Goal: Task Accomplishment & Management: Manage account settings

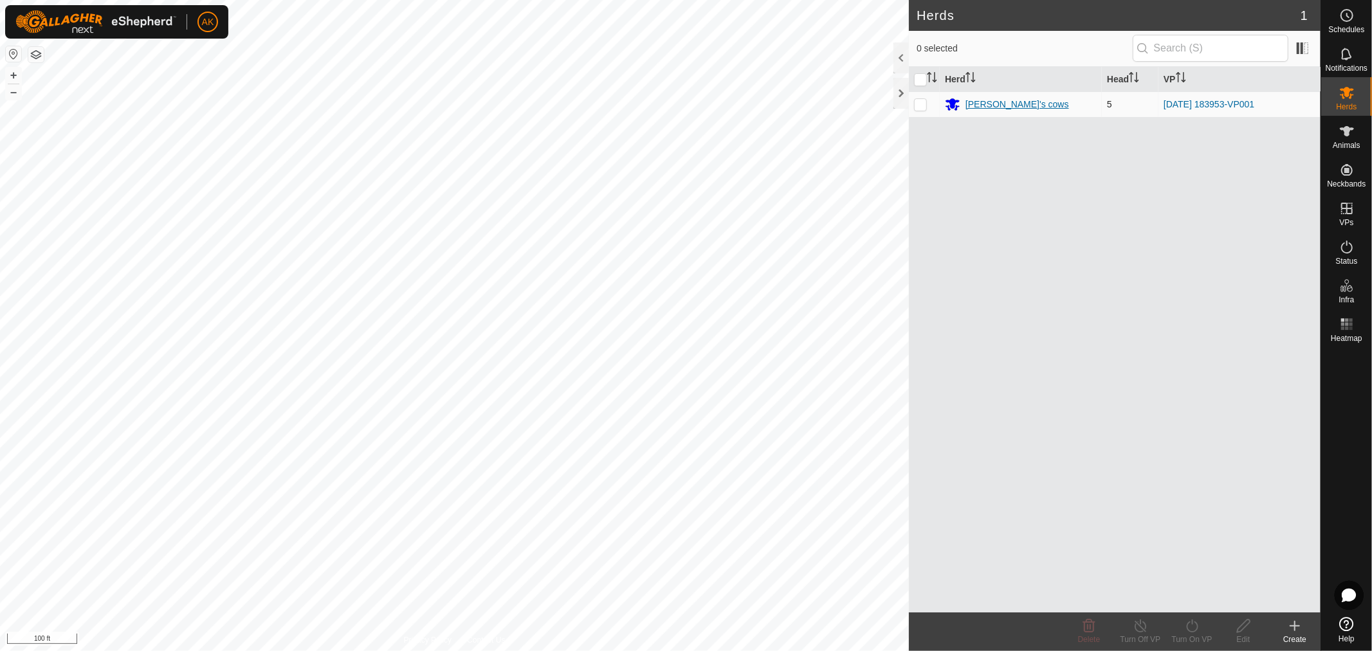
click at [994, 103] on div "[PERSON_NAME]'s cows" at bounding box center [1017, 105] width 104 height 14
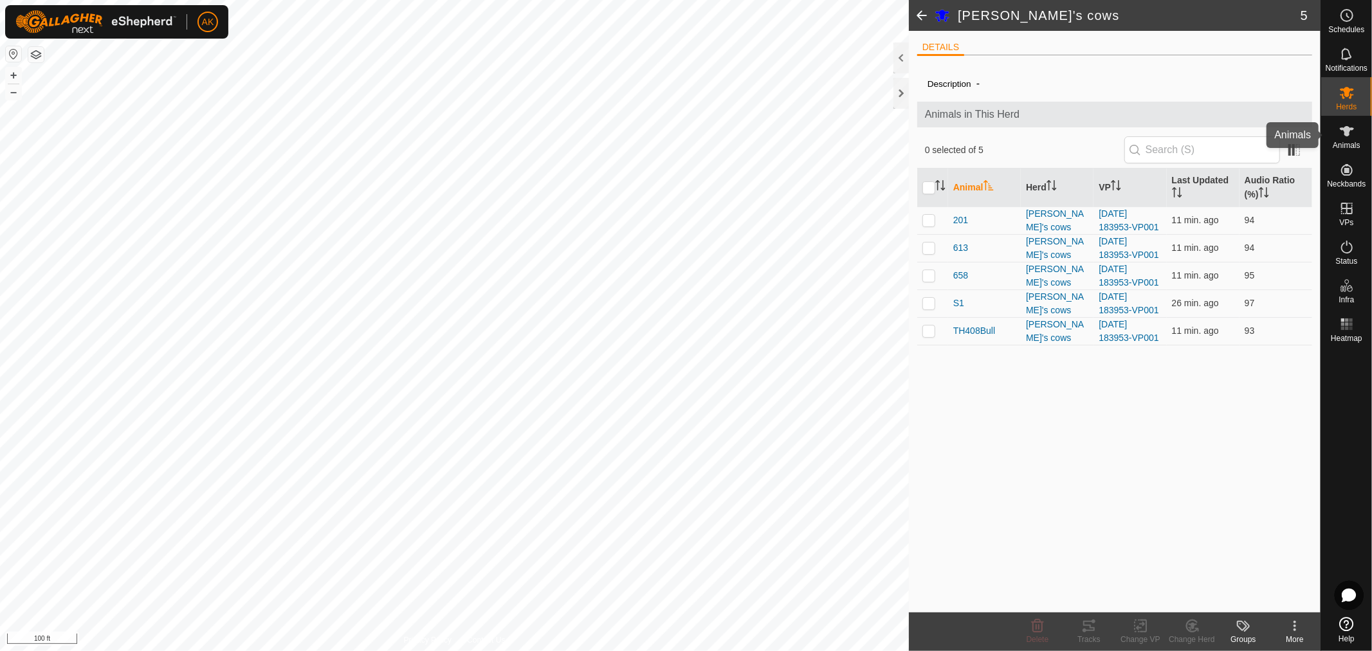
click at [1353, 141] on span "Animals" at bounding box center [1347, 145] width 28 height 8
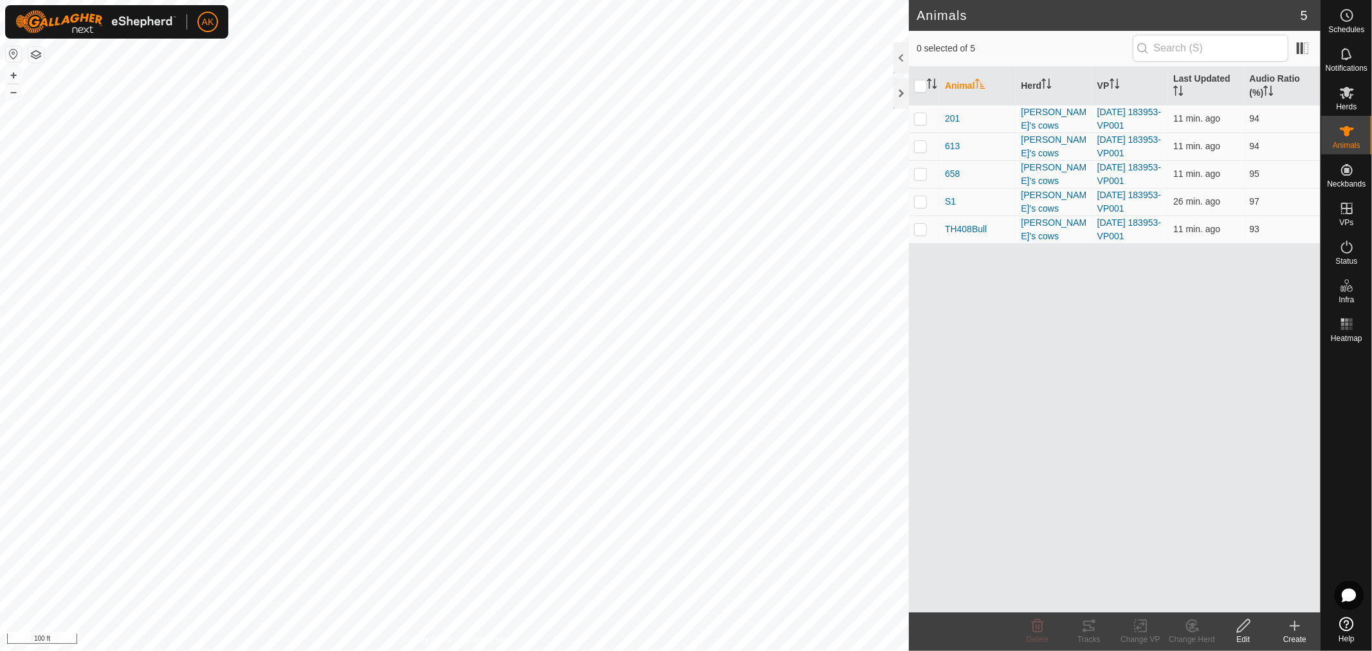
click at [39, 50] on button "button" at bounding box center [35, 54] width 15 height 15
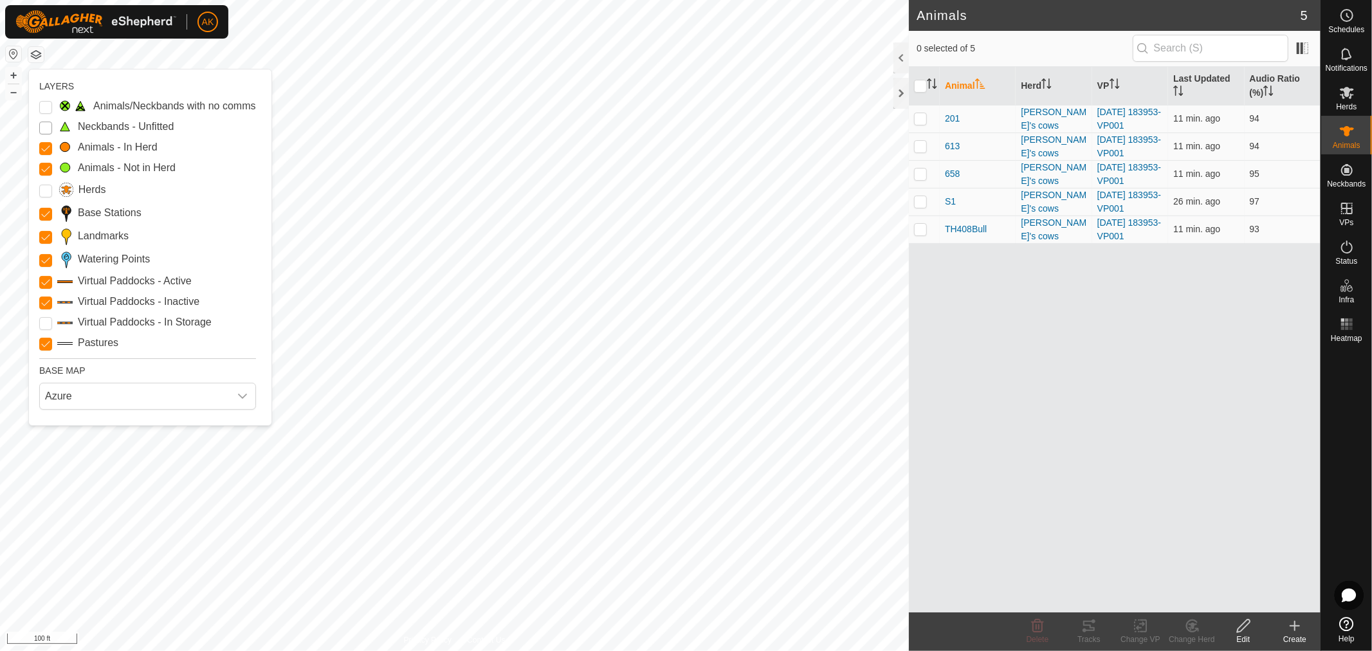
click at [47, 123] on Unfitted "Neckbands - Unfitted" at bounding box center [45, 128] width 13 height 13
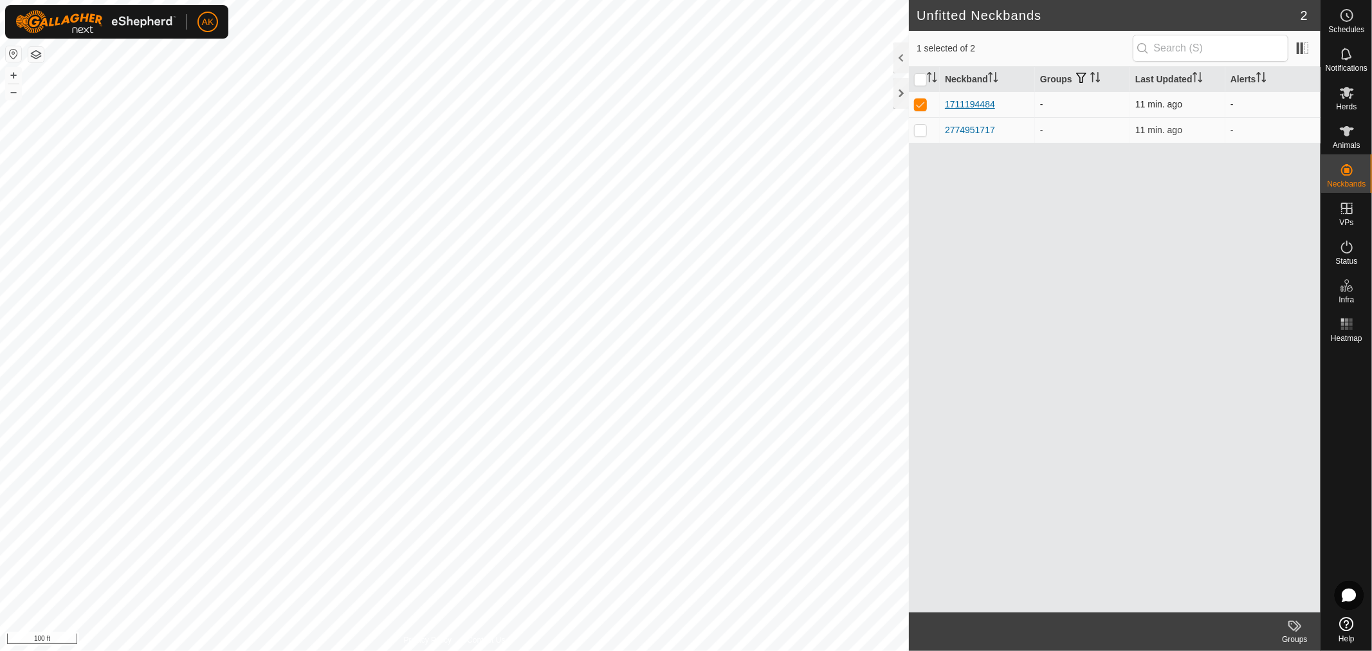
click at [988, 102] on div "1711194484" at bounding box center [970, 105] width 50 height 14
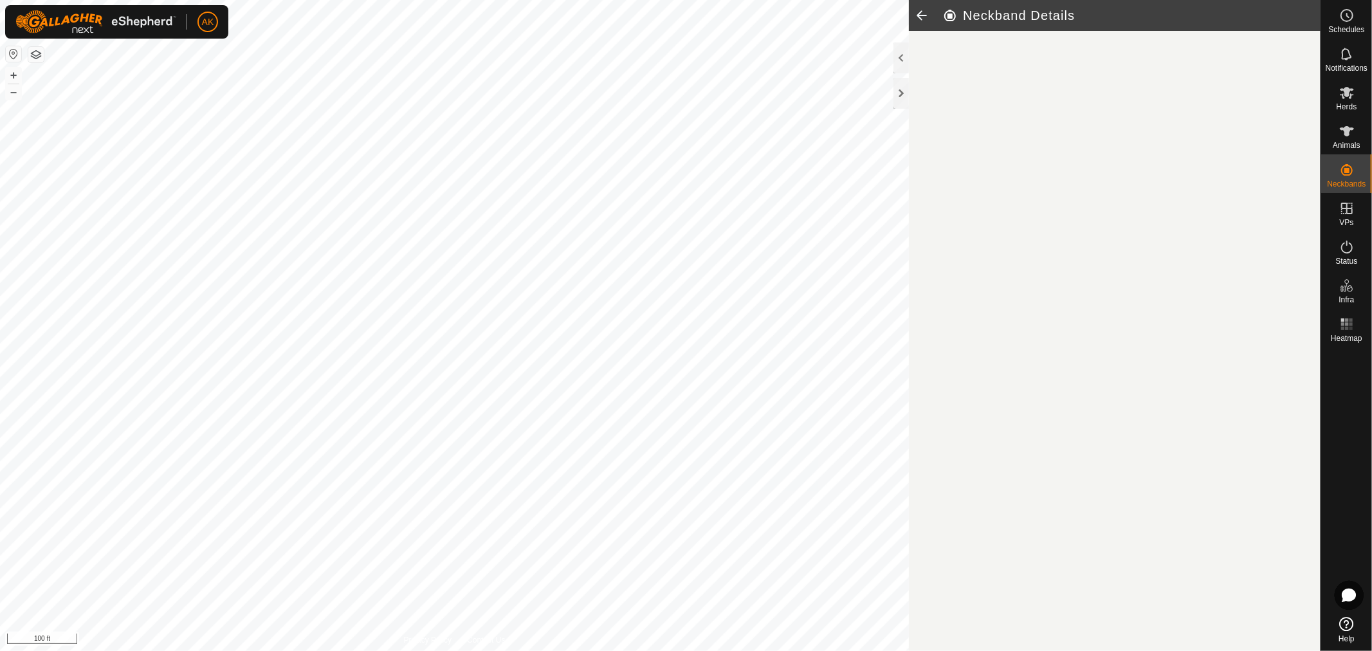
click at [988, 102] on article "Neckband Details" at bounding box center [1115, 325] width 412 height 651
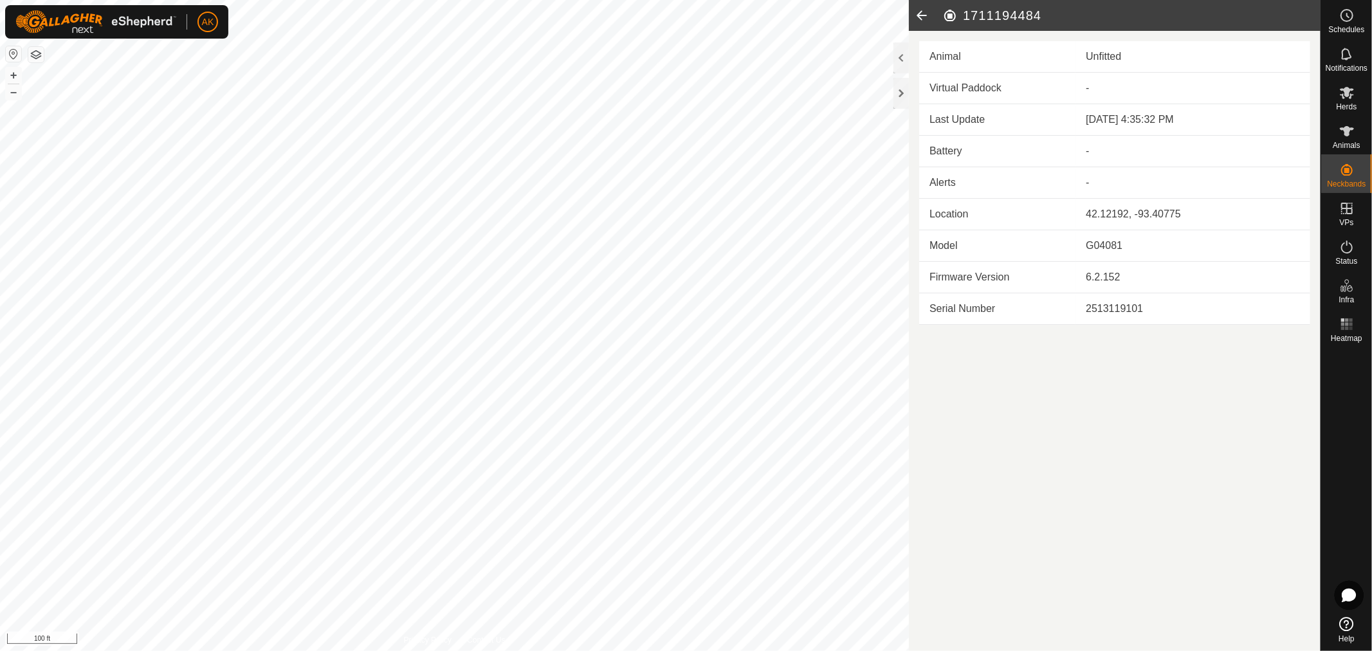
click at [918, 15] on icon at bounding box center [922, 15] width 26 height 31
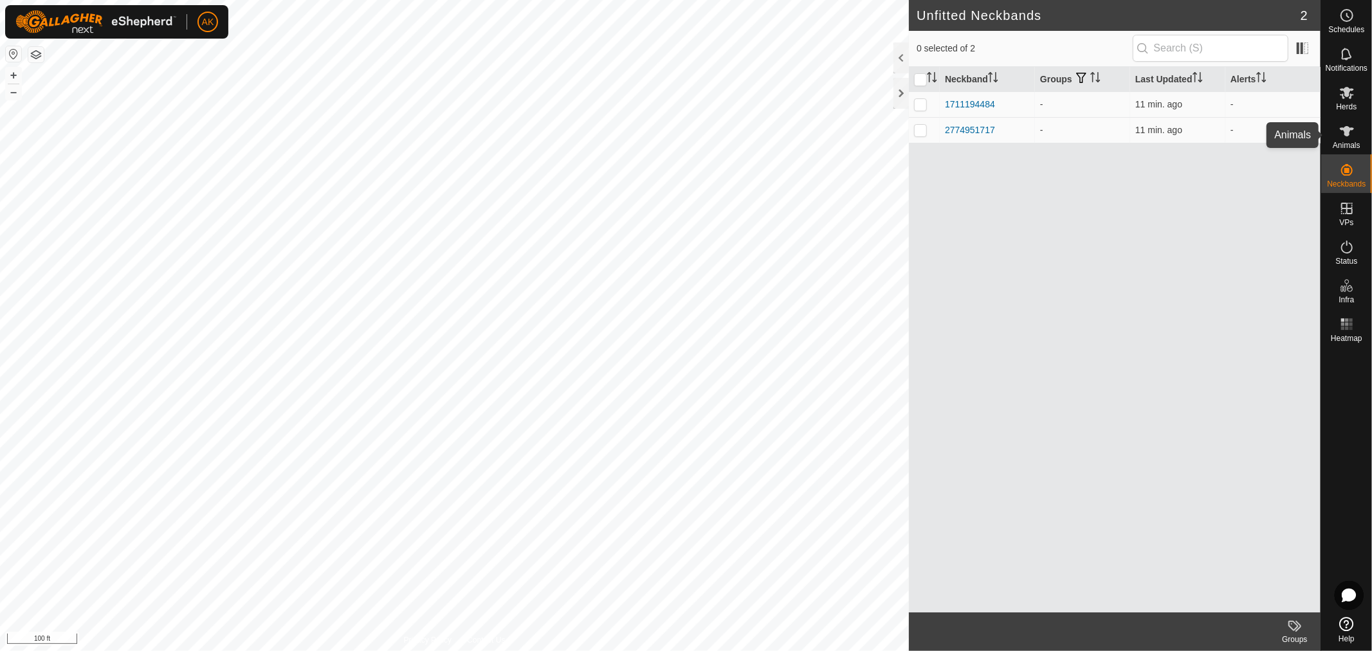
click at [1347, 138] on icon at bounding box center [1346, 130] width 15 height 15
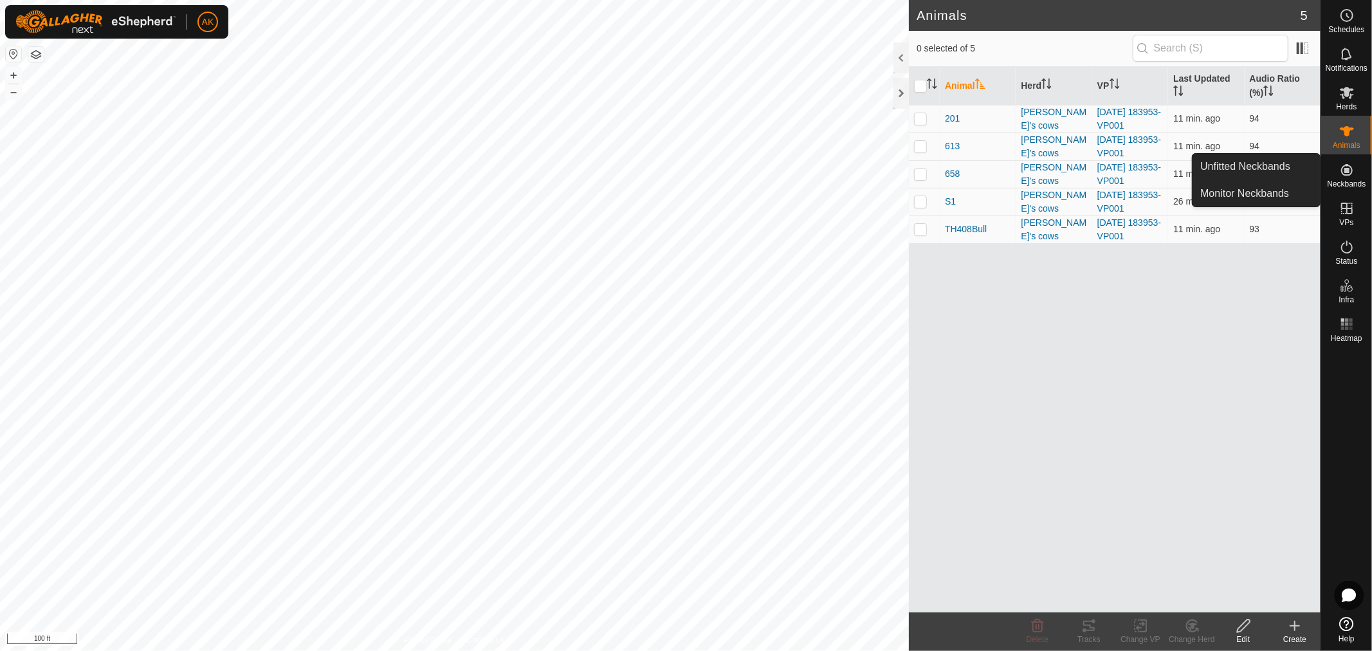
click at [1347, 167] on icon at bounding box center [1346, 169] width 15 height 15
click at [1349, 170] on icon at bounding box center [1347, 170] width 12 height 12
click at [1290, 170] on link "Unfitted Neckbands" at bounding box center [1255, 167] width 127 height 26
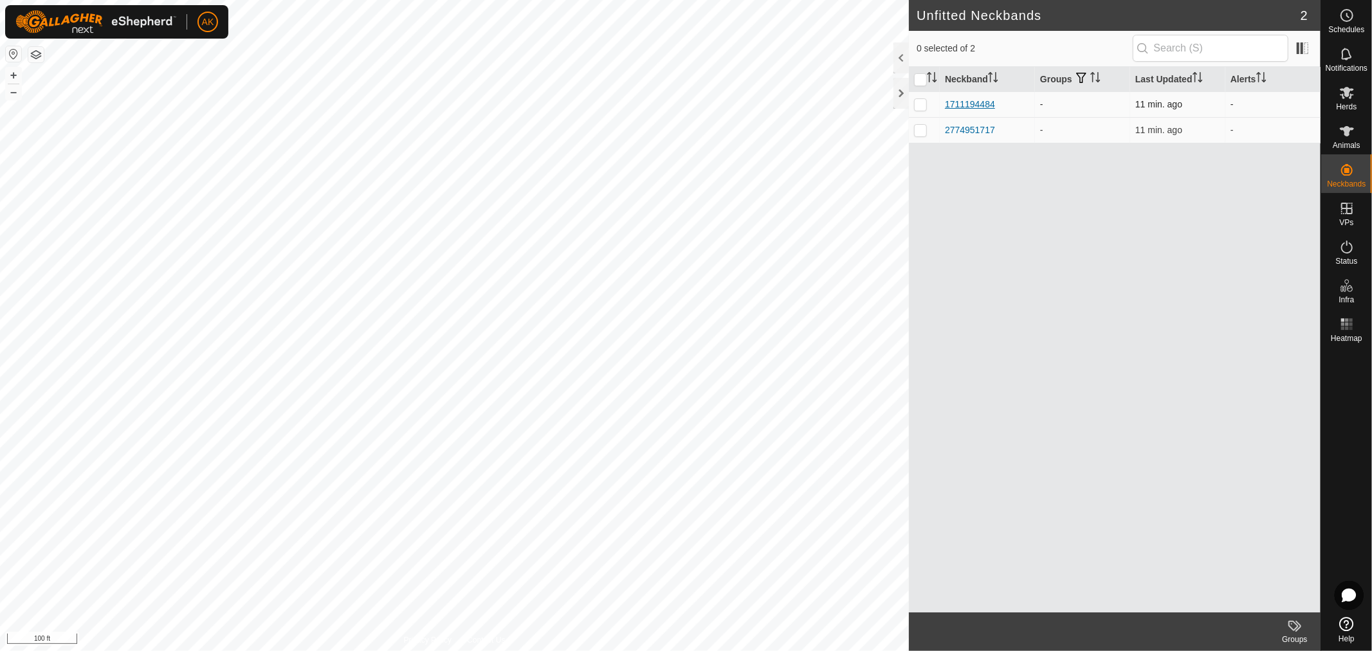
click at [979, 107] on div "1711194484" at bounding box center [970, 105] width 50 height 14
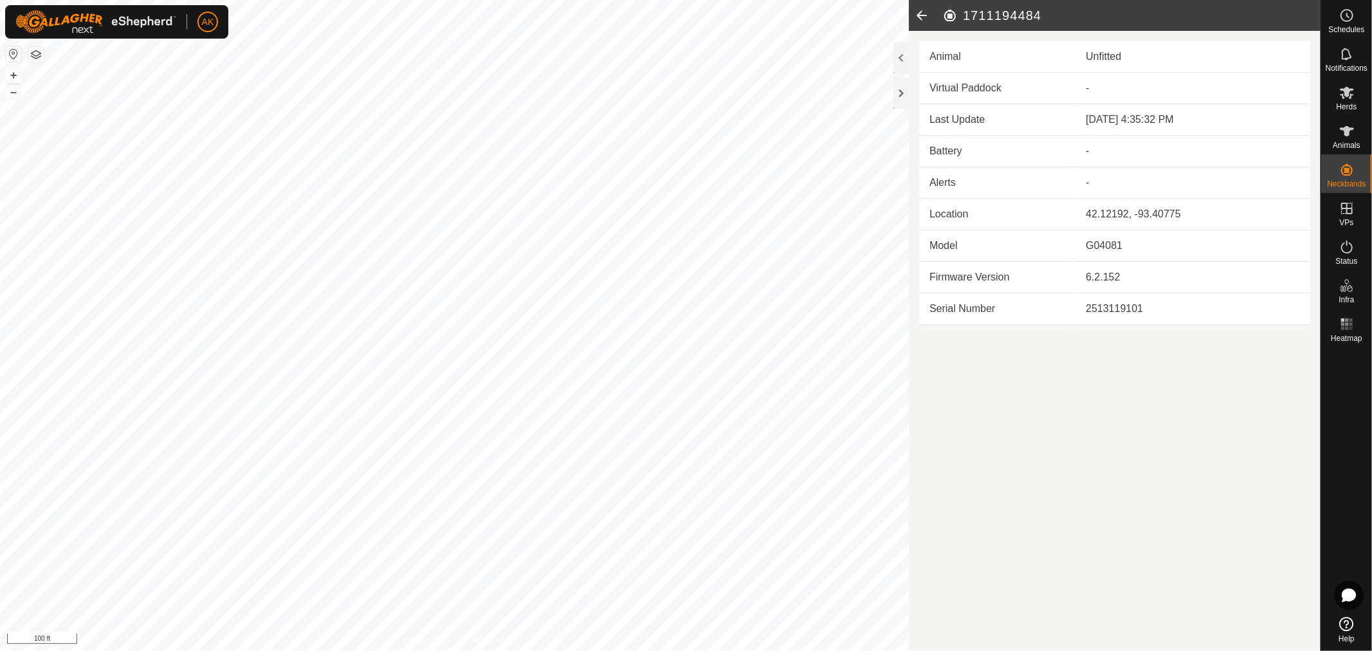
click at [1196, 435] on article "1711194484 Animal Unfitted Virtual Paddock - Last Update [DATE] 4:35:32 PM Batt…" at bounding box center [1115, 325] width 412 height 651
click at [1342, 177] on es-neckbands-svg-icon at bounding box center [1346, 169] width 23 height 21
click at [1265, 195] on link "Monitor Neckbands" at bounding box center [1255, 194] width 127 height 26
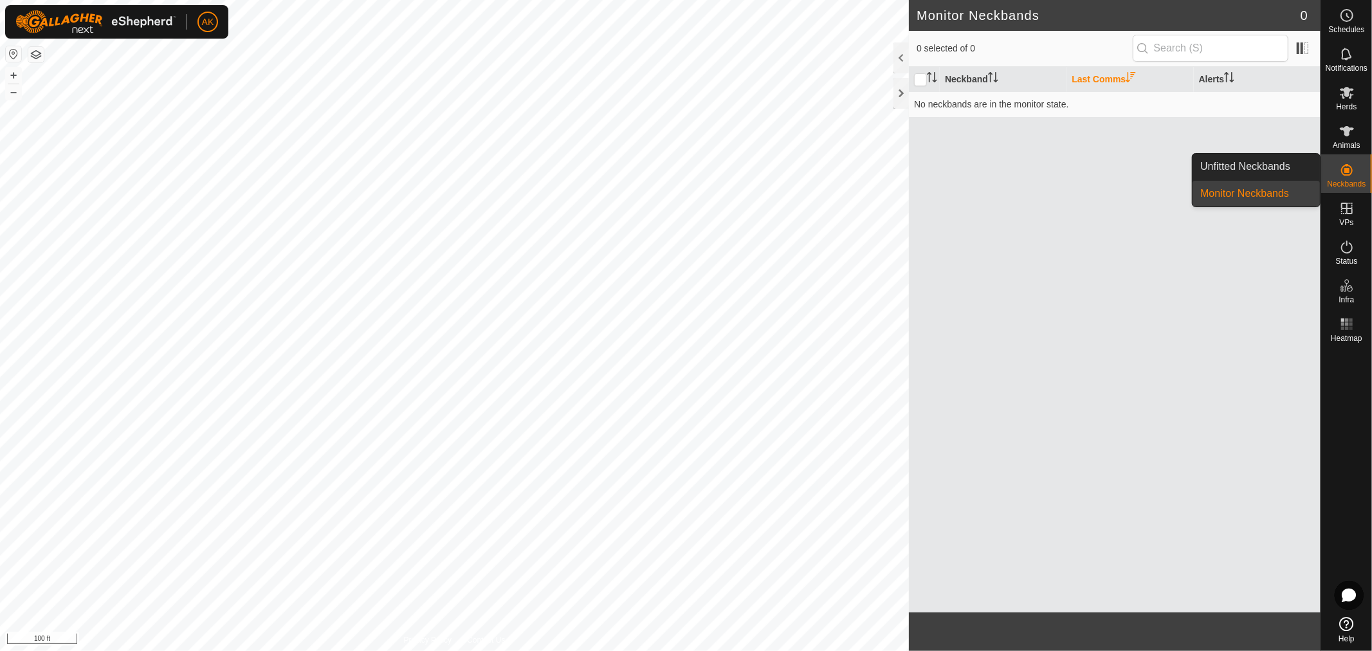
click at [1286, 170] on link "Unfitted Neckbands" at bounding box center [1255, 167] width 127 height 26
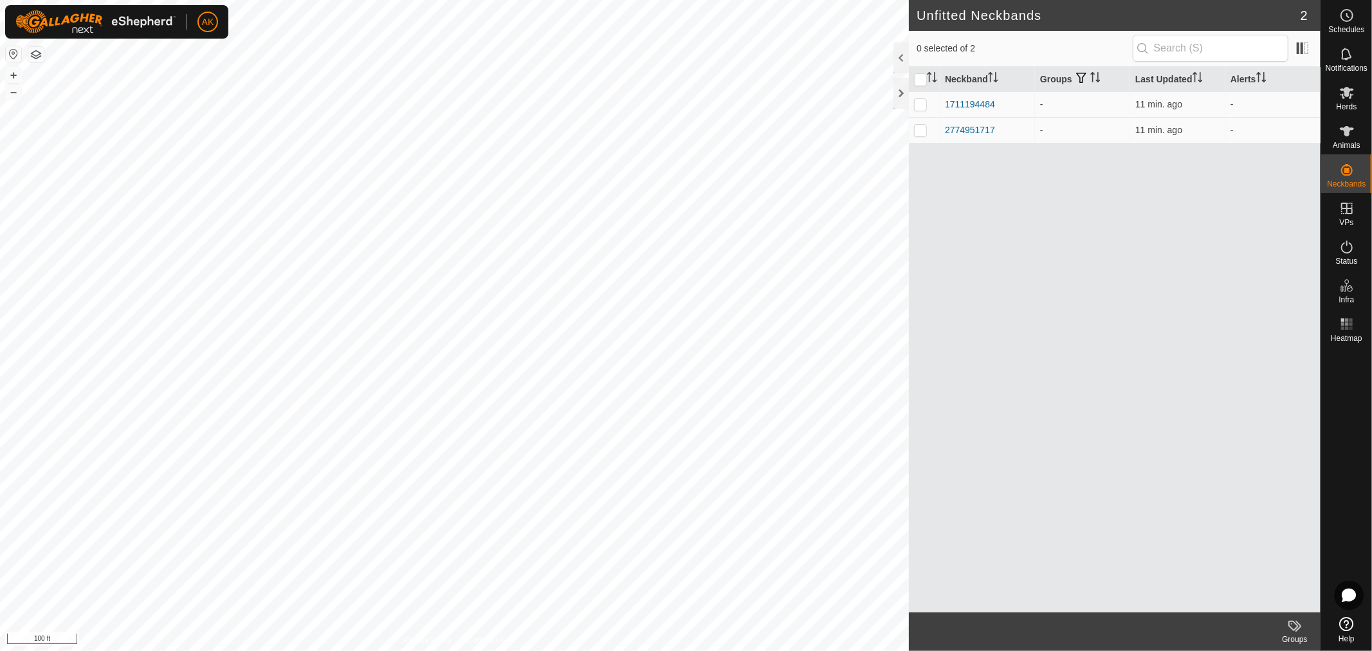
click at [1037, 233] on div "Neckband Groups Last Updated Alerts 1711194484 - 11 min. ago - 2774951717 - 11 …" at bounding box center [1115, 339] width 412 height 545
click at [909, 106] on td at bounding box center [924, 104] width 31 height 26
click at [916, 105] on p-checkbox at bounding box center [920, 104] width 13 height 10
click at [923, 108] on p-checkbox at bounding box center [920, 104] width 13 height 10
checkbox input "true"
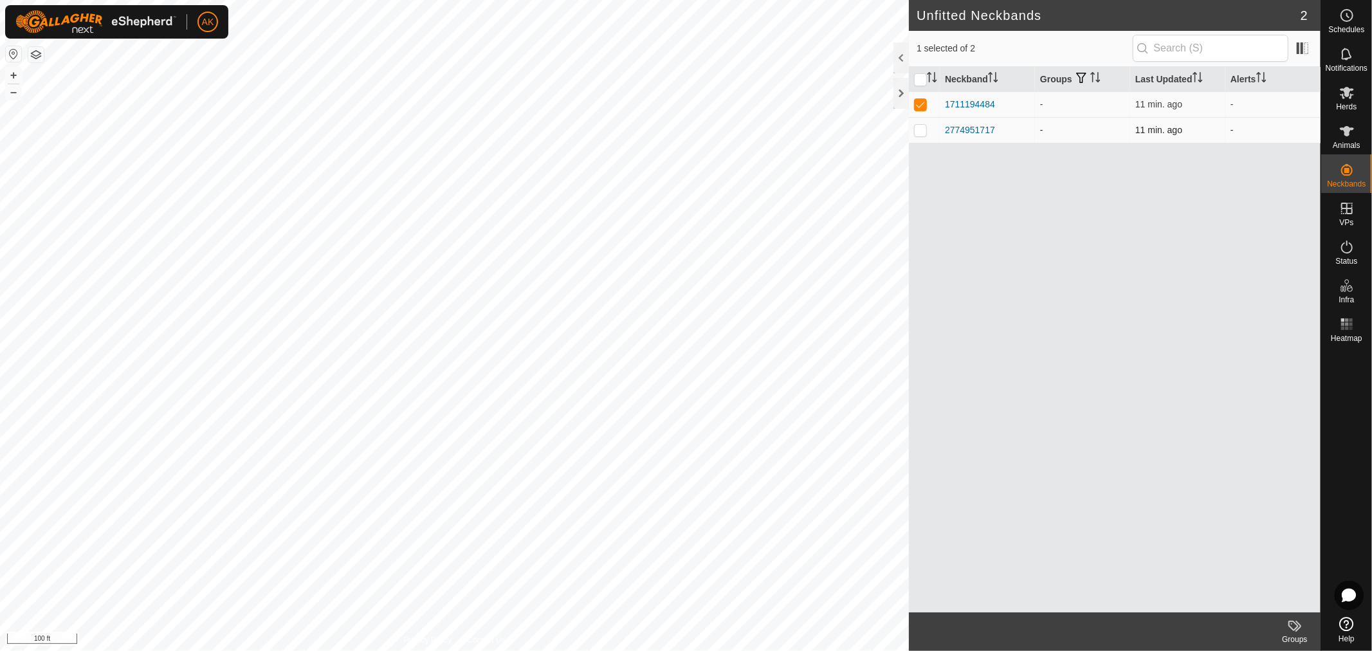
click at [922, 133] on p-checkbox at bounding box center [920, 130] width 13 height 10
checkbox input "true"
click at [918, 132] on p-checkbox at bounding box center [920, 130] width 13 height 10
checkbox input "false"
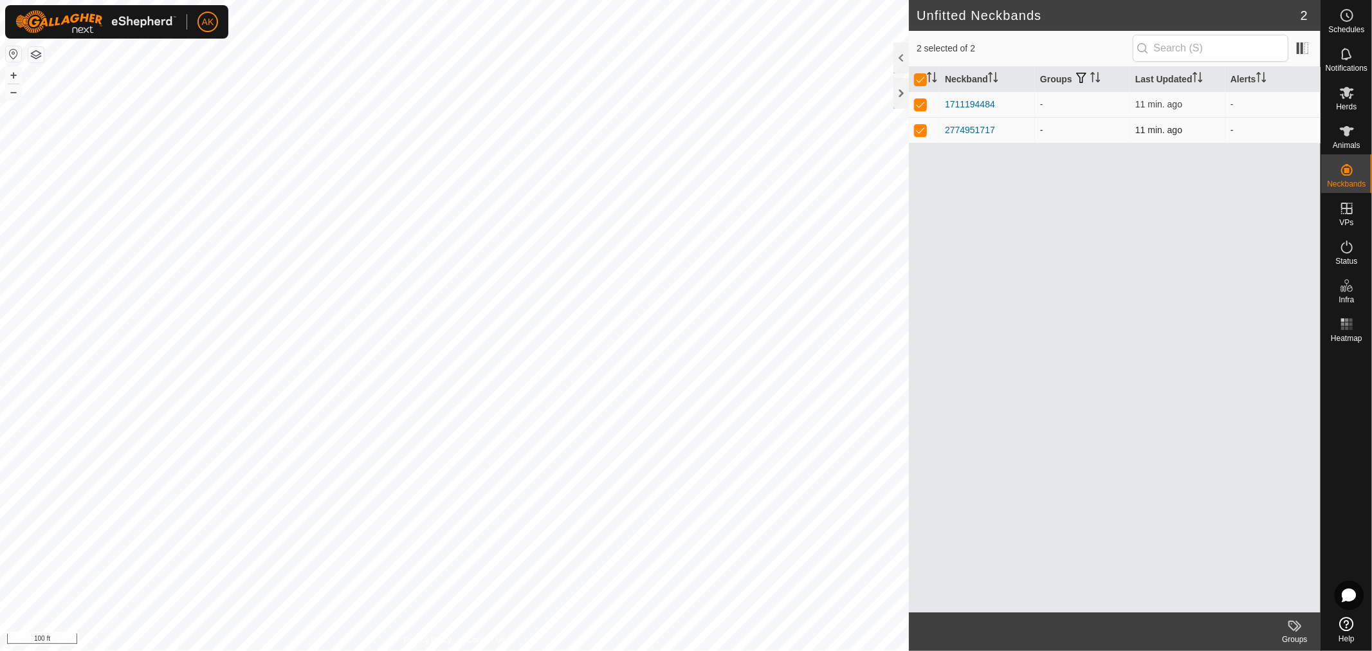
checkbox input "false"
click at [1304, 43] on span at bounding box center [1302, 48] width 21 height 21
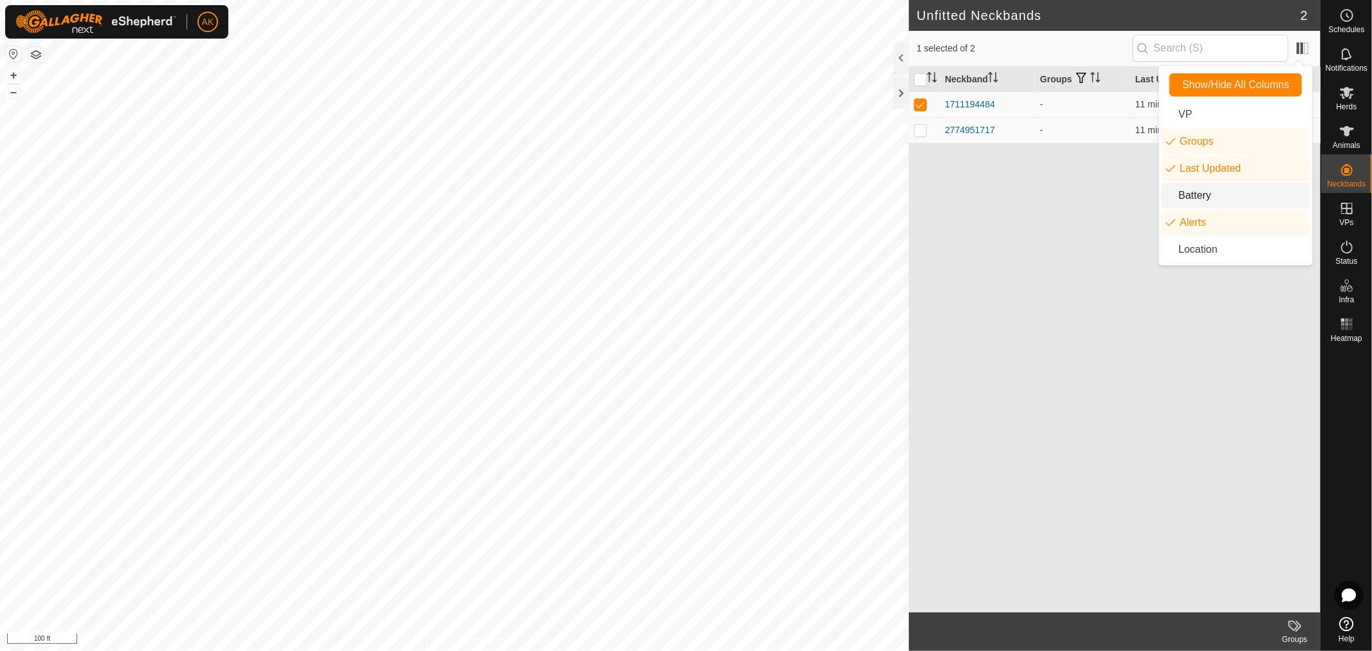
click at [1190, 196] on li "Battery" at bounding box center [1235, 196] width 148 height 26
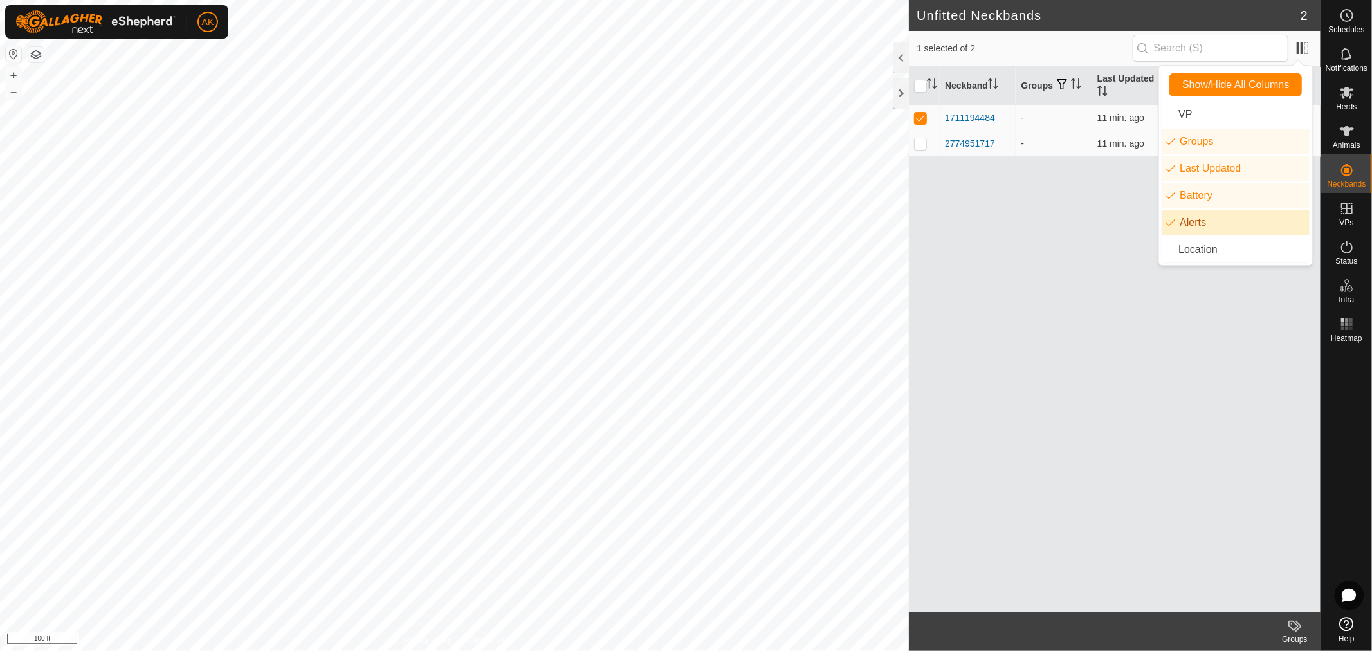
click at [1086, 392] on div "Neckband Groups Last Updated Battery Alerts 1711194484 - 11 min. ago - - 277495…" at bounding box center [1115, 339] width 412 height 545
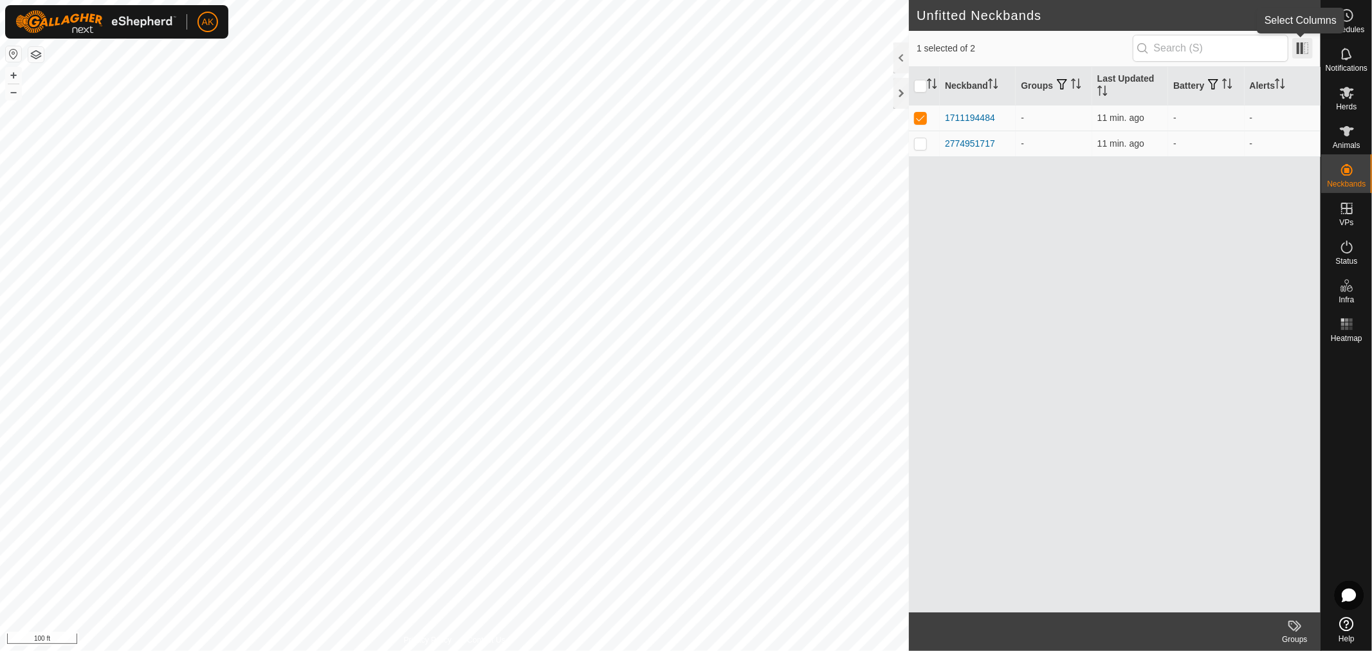
click at [1302, 48] on span at bounding box center [1302, 48] width 21 height 21
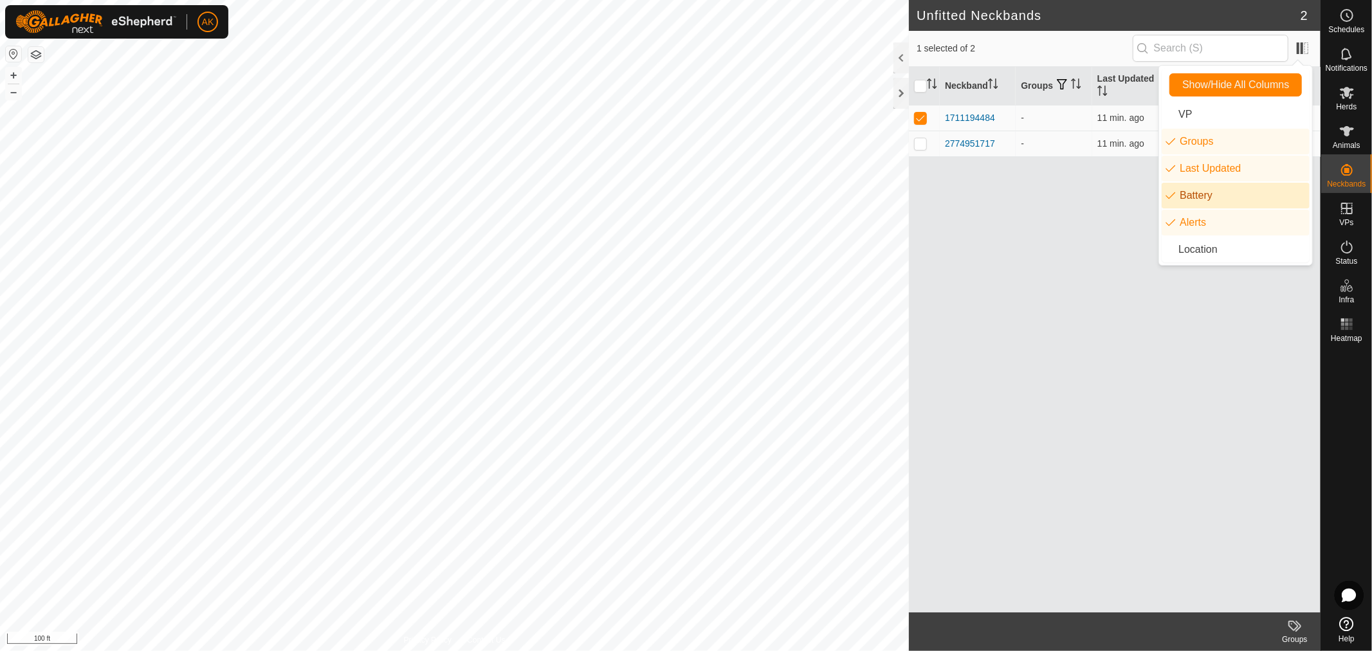
click at [1184, 186] on li "Battery" at bounding box center [1235, 196] width 148 height 26
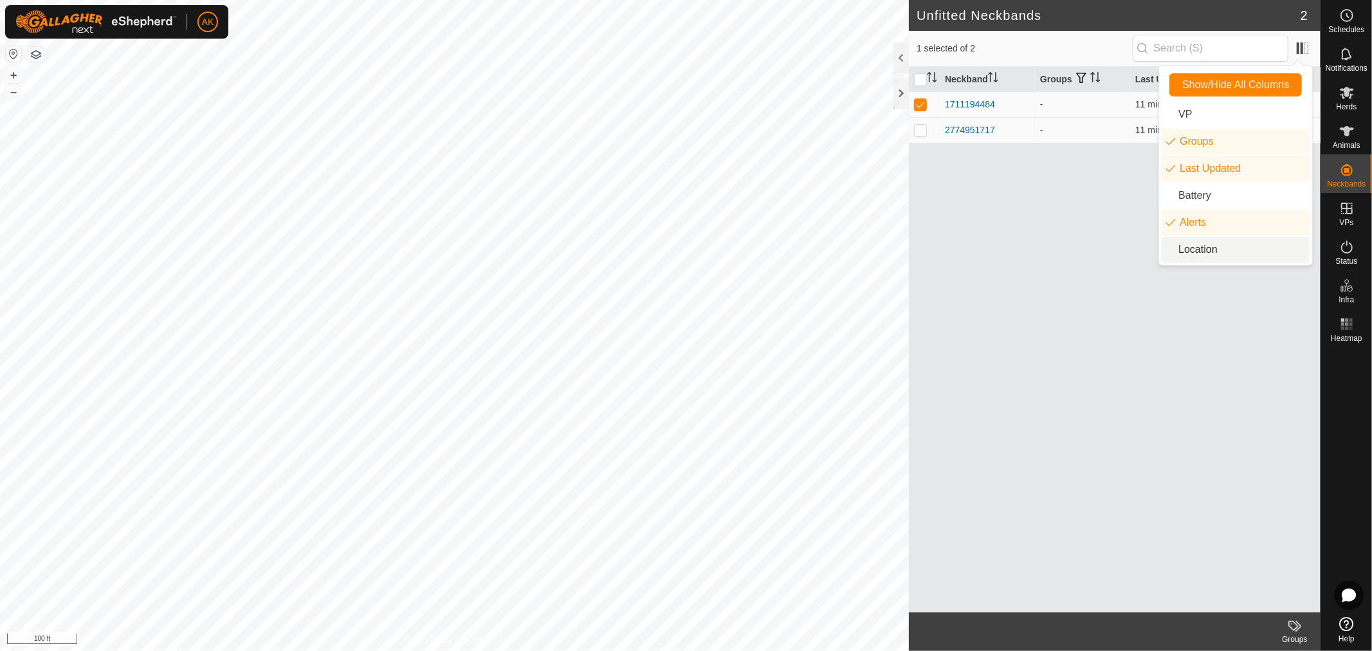
drag, startPoint x: 1142, startPoint y: 394, endPoint x: 1155, endPoint y: 350, distance: 45.6
click at [1147, 391] on div "Neckband Groups Last Updated Alerts 1711194484 - 11 min. ago - 2774951717 - 11 …" at bounding box center [1115, 339] width 412 height 545
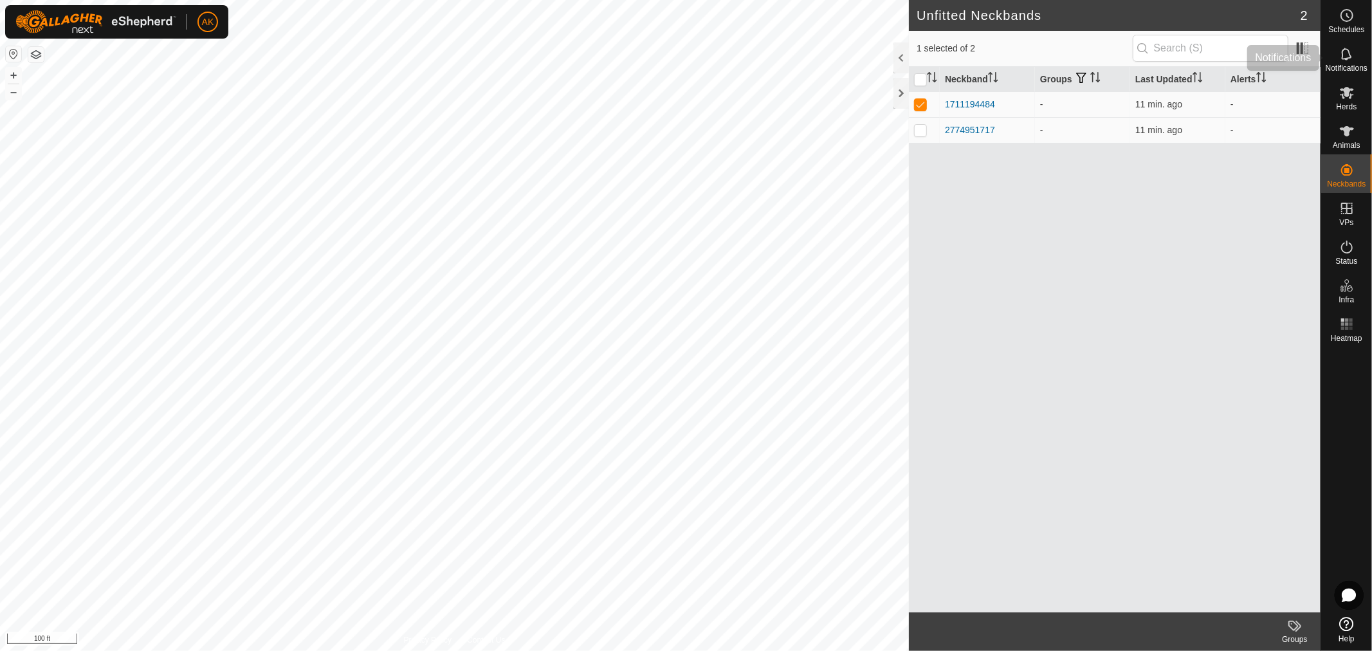
click at [1343, 55] on icon at bounding box center [1346, 53] width 15 height 15
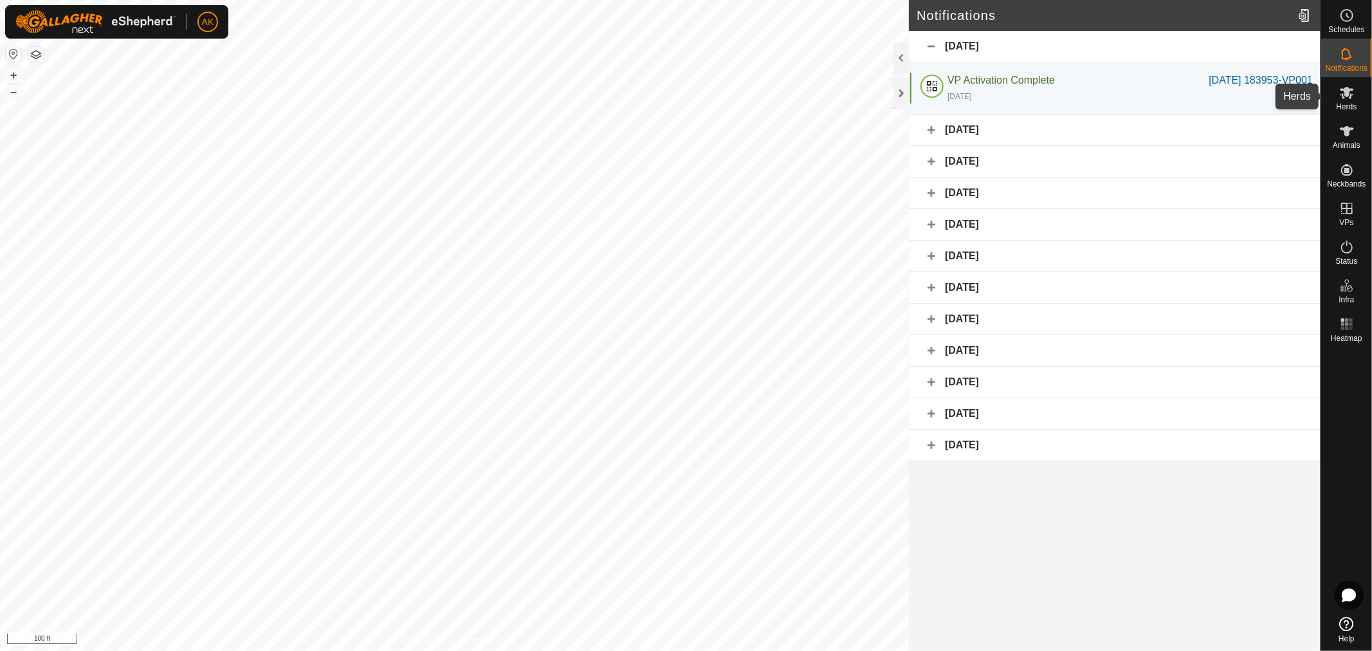
click at [1345, 93] on icon at bounding box center [1347, 93] width 14 height 12
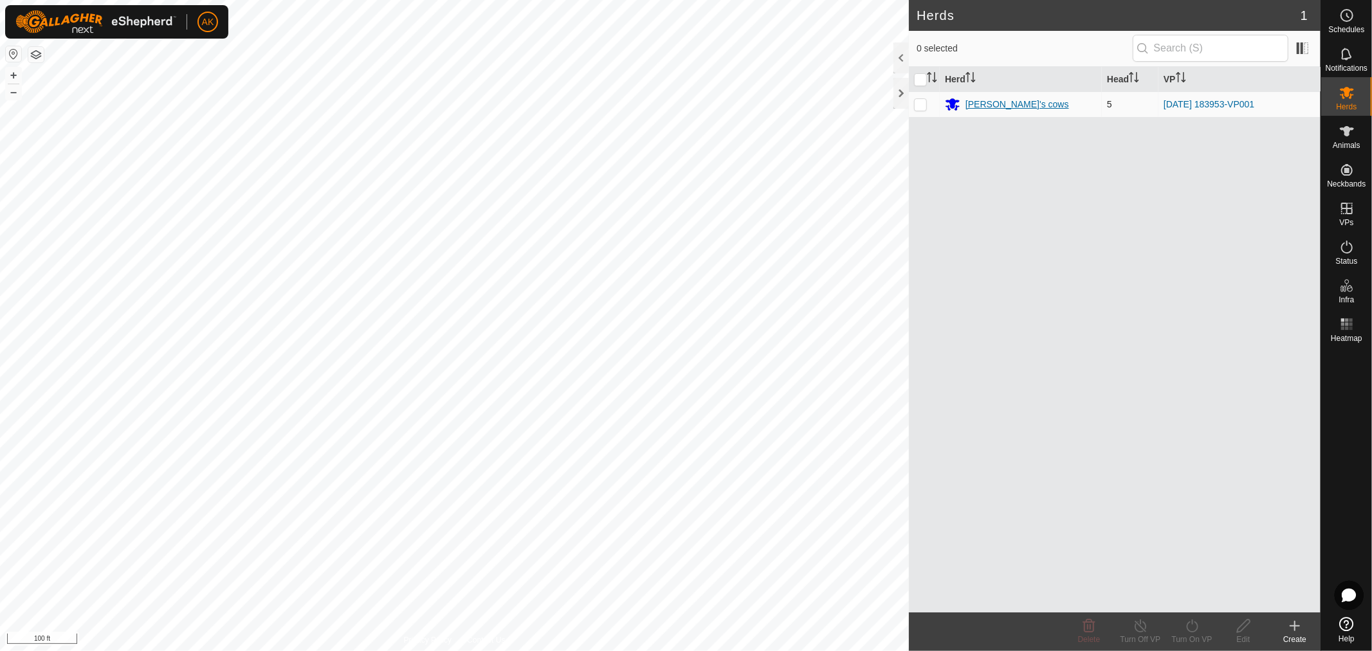
click at [1005, 109] on div "[PERSON_NAME]'s cows" at bounding box center [1017, 105] width 104 height 14
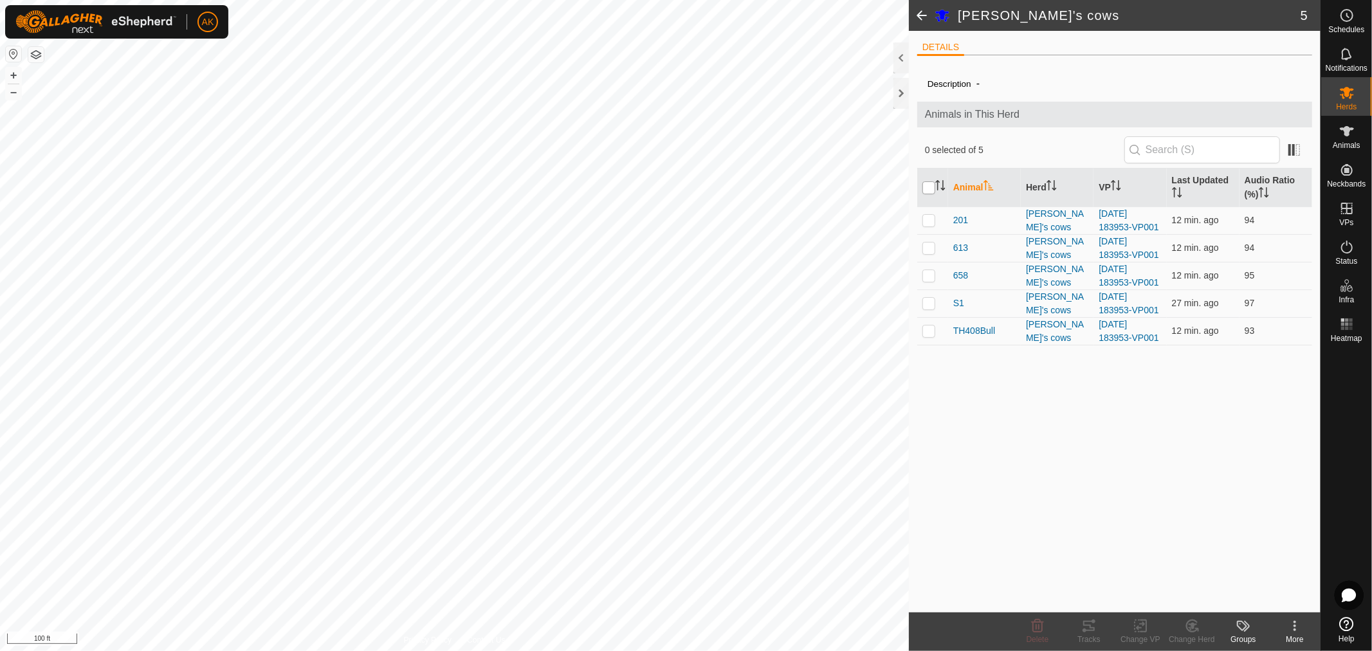
click at [927, 188] on input "checkbox" at bounding box center [928, 187] width 13 height 13
checkbox input "true"
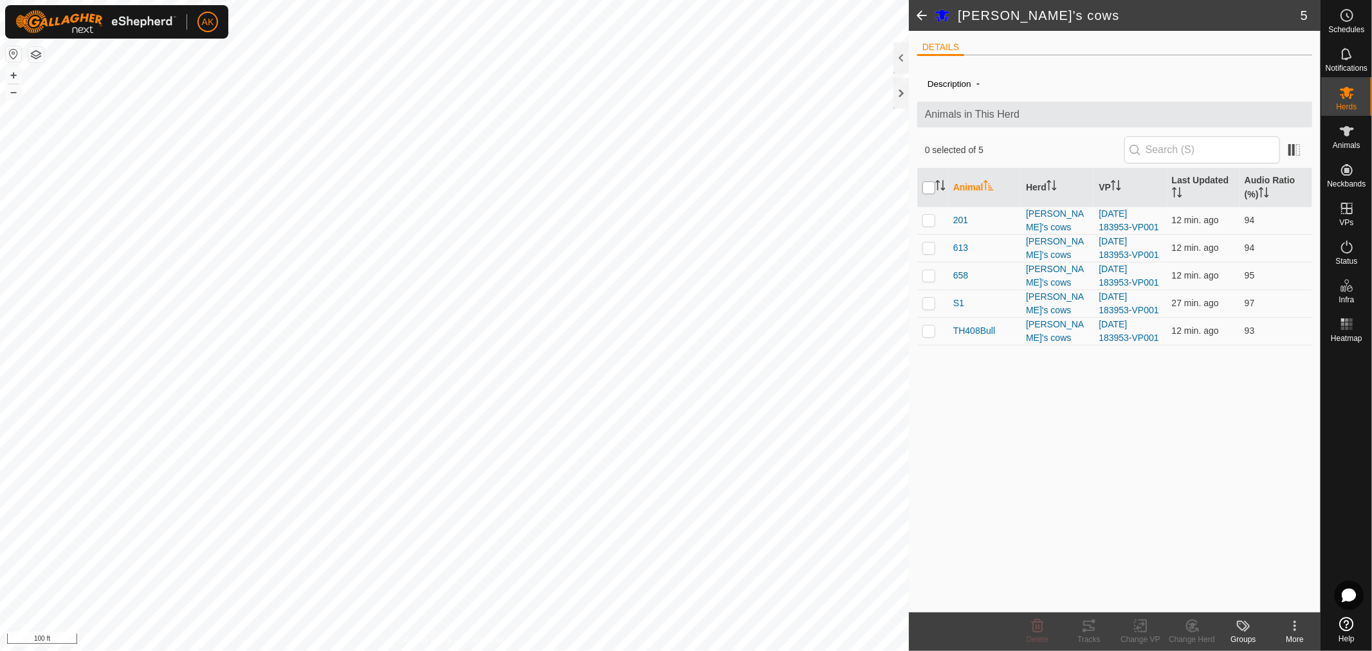
checkbox input "true"
click at [927, 188] on input "checkbox" at bounding box center [928, 187] width 13 height 13
checkbox input "false"
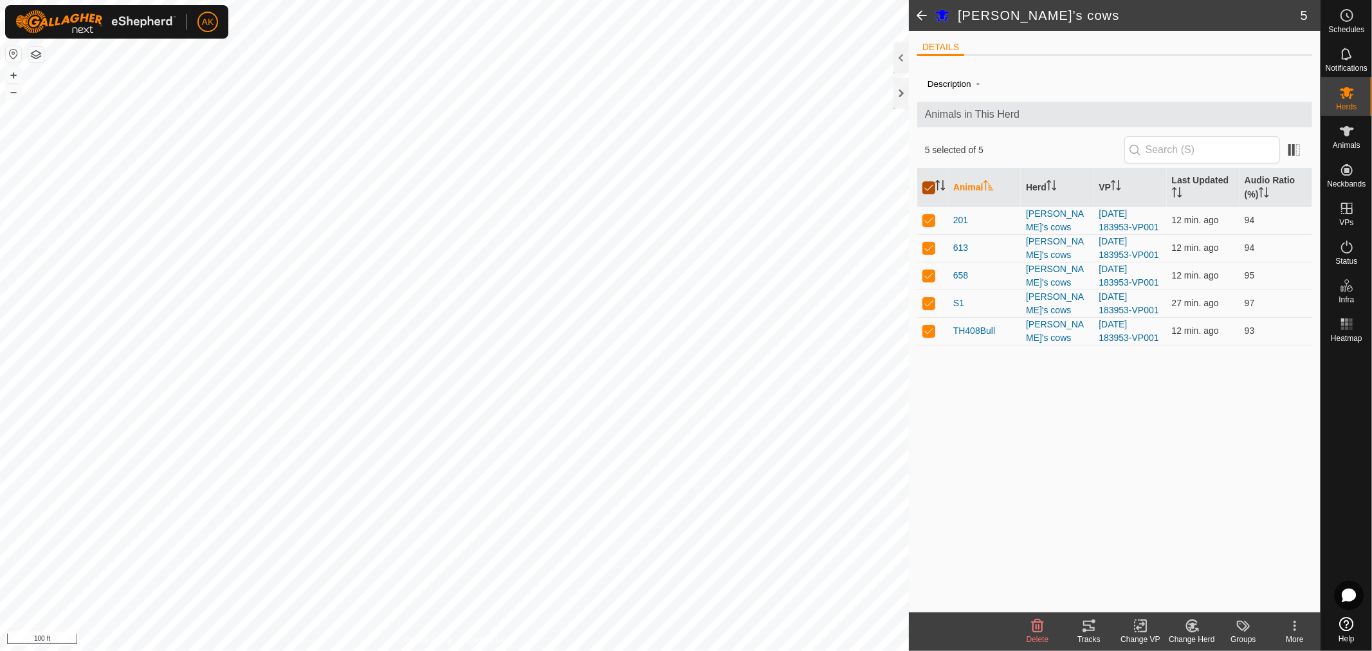
checkbox input "false"
click at [1246, 631] on icon at bounding box center [1242, 625] width 15 height 15
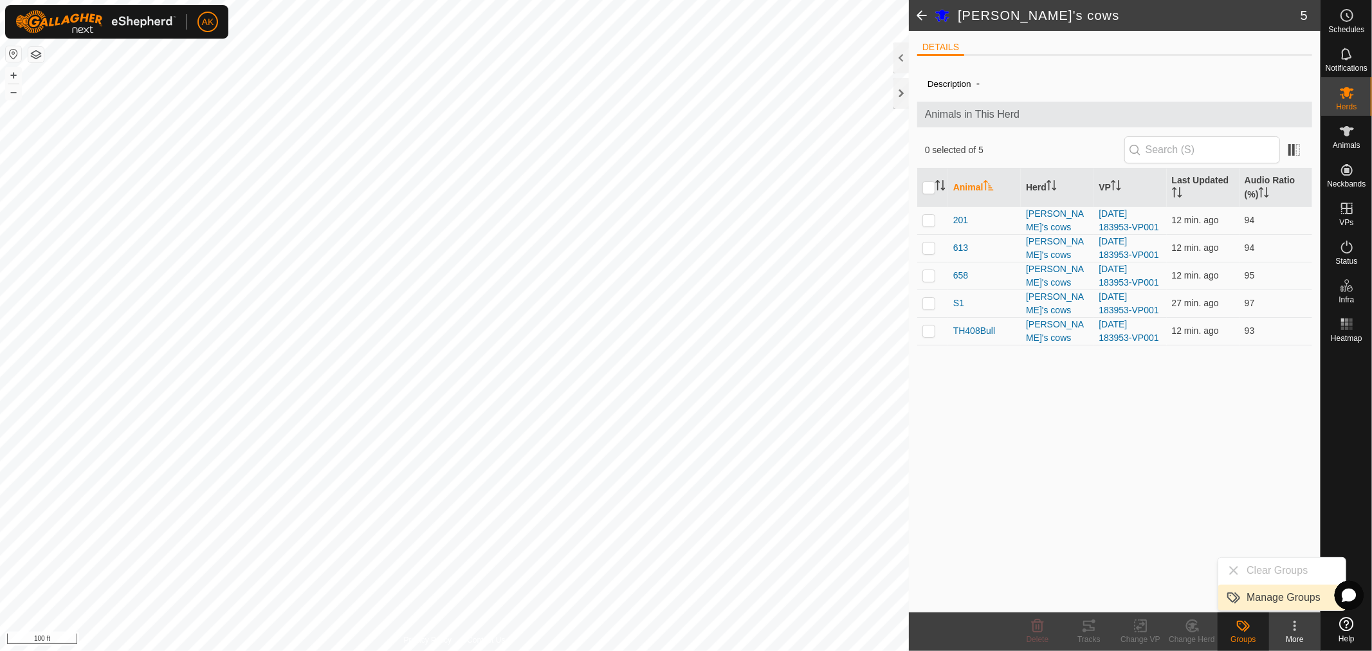
click at [1257, 596] on link "Manage Groups" at bounding box center [1281, 598] width 127 height 26
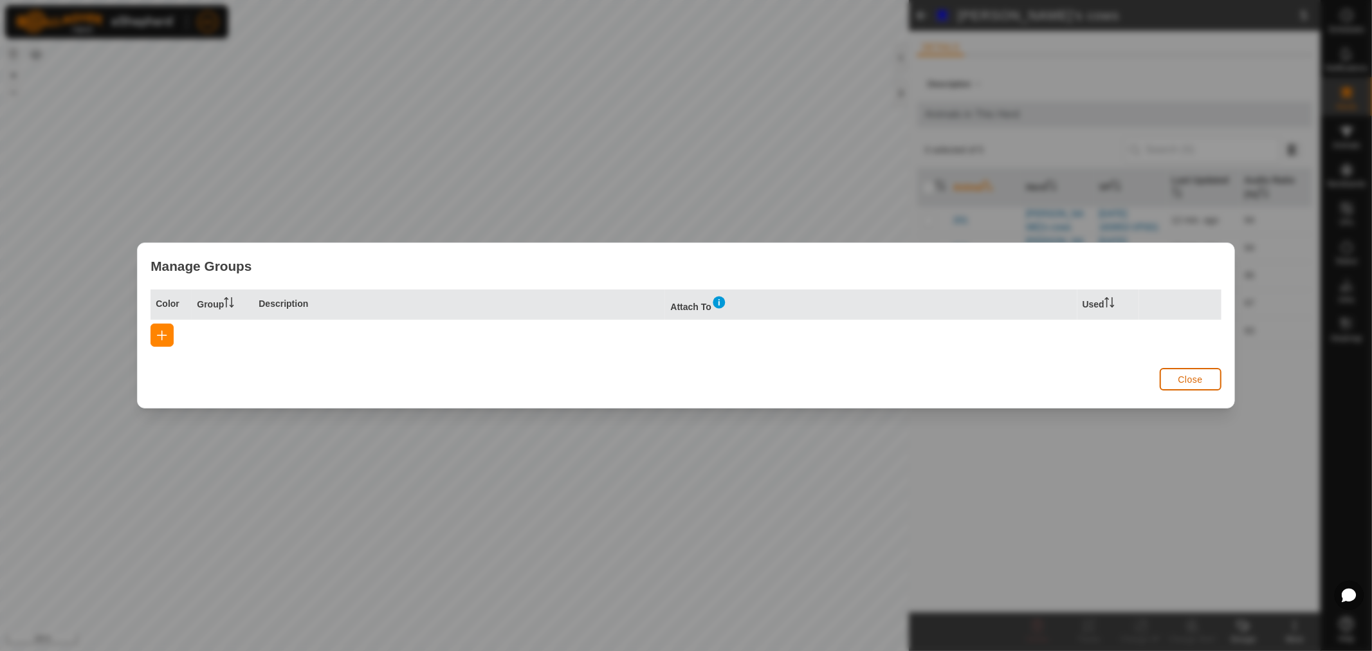
click at [1171, 387] on button "Close" at bounding box center [1191, 379] width 62 height 23
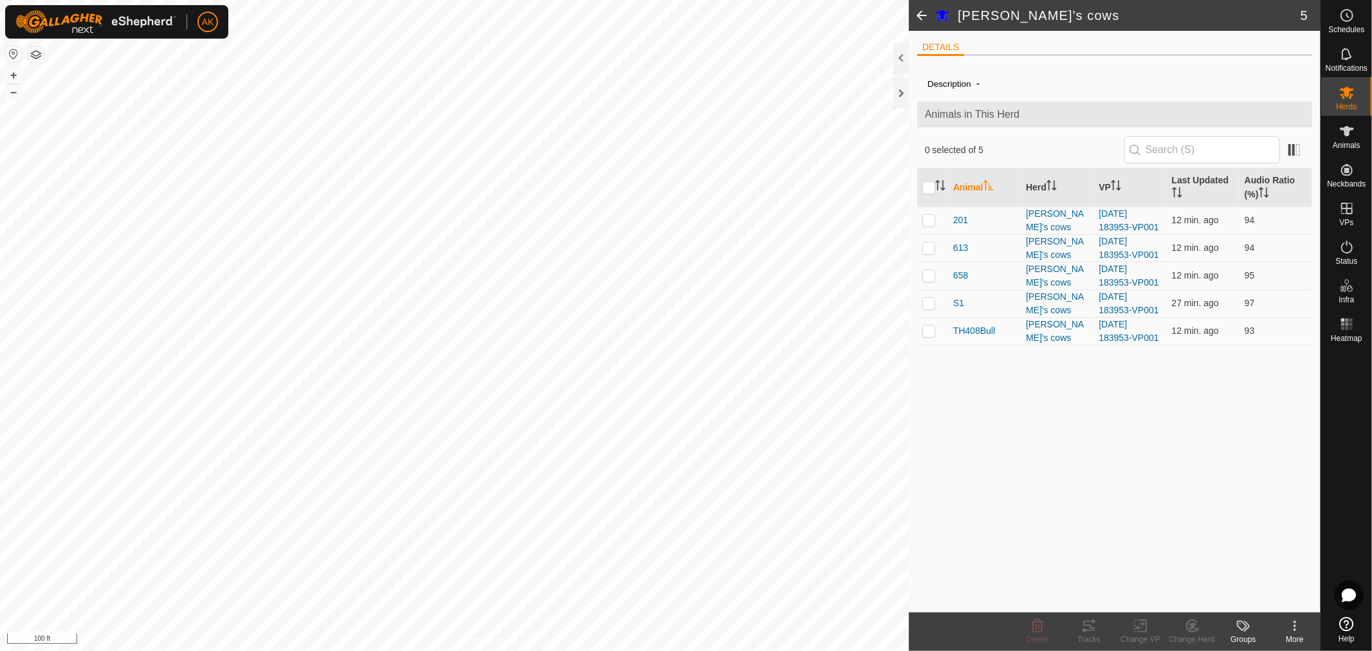
click at [1181, 404] on div "Description - Animals in This Herd 0 selected of 5 Animal Herd VP Last Updated …" at bounding box center [1114, 339] width 395 height 547
click at [1230, 172] on link "Unfitted Neckbands" at bounding box center [1255, 167] width 127 height 26
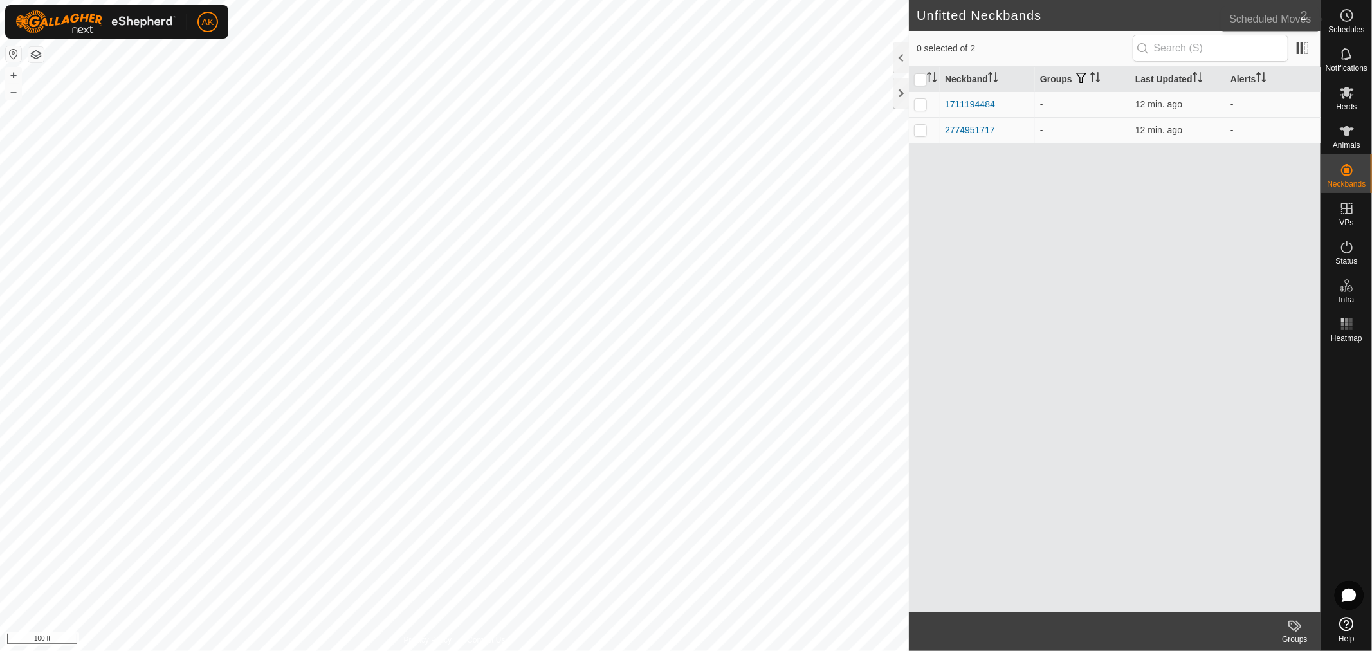
click at [1345, 21] on circle at bounding box center [1347, 16] width 12 height 12
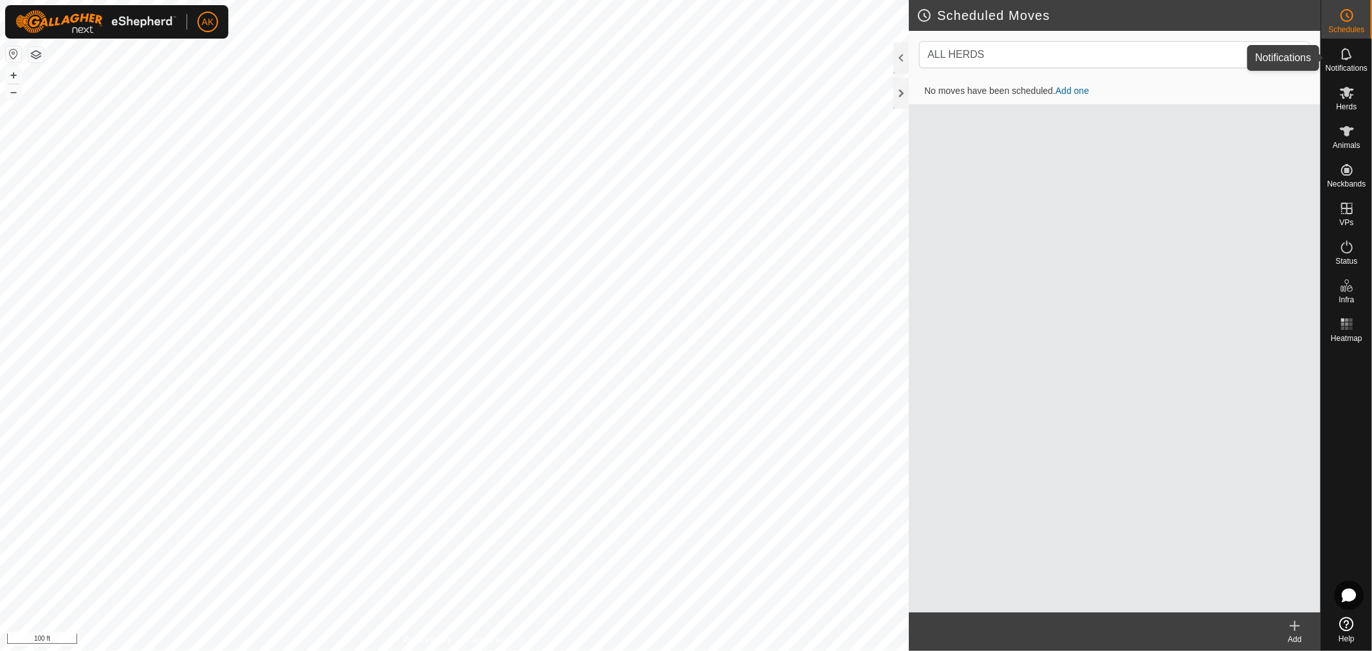
click at [1353, 49] on icon at bounding box center [1346, 53] width 15 height 15
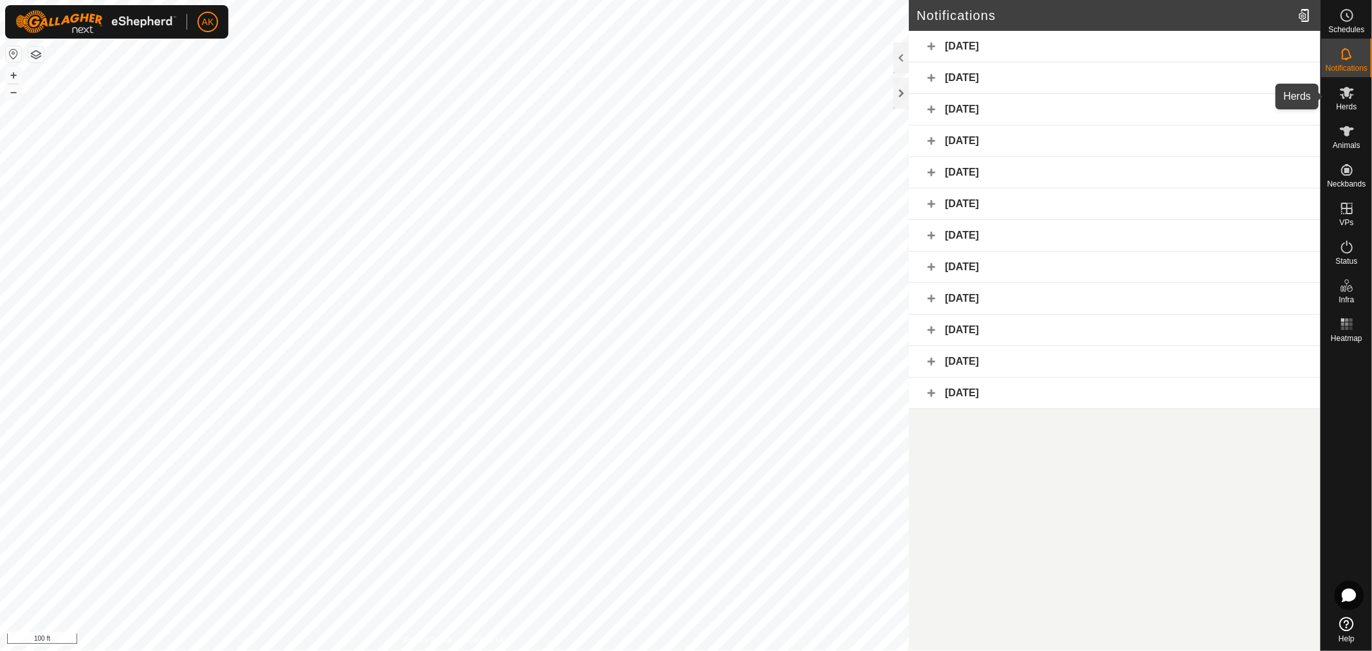
click at [1336, 96] on es-mob-svg-icon at bounding box center [1346, 92] width 23 height 21
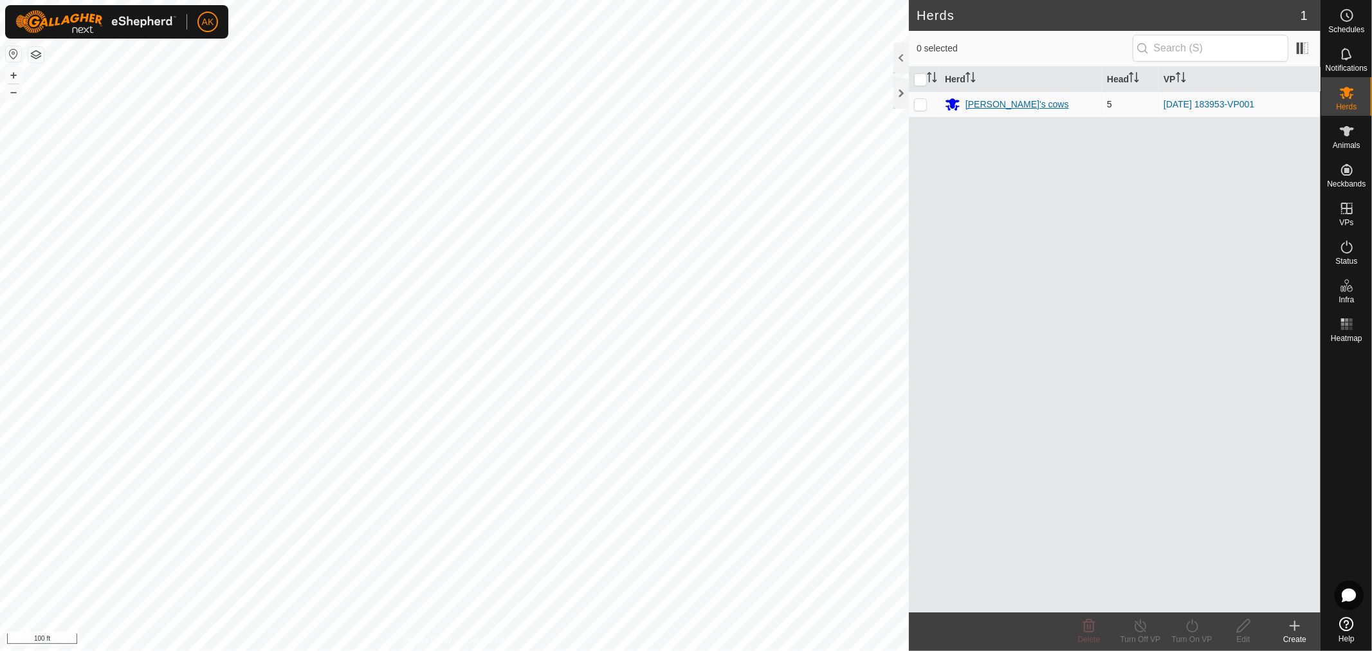
click at [988, 108] on div "[PERSON_NAME]'s cows" at bounding box center [1017, 105] width 104 height 14
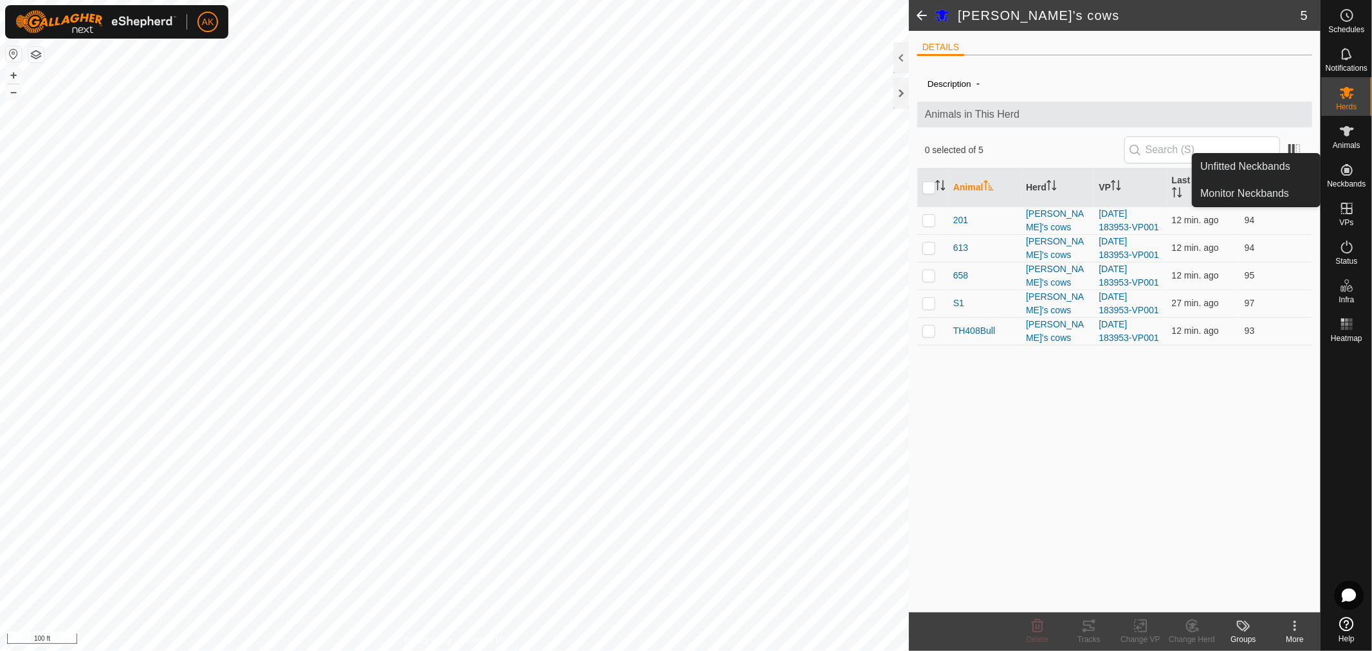
click at [1346, 174] on icon at bounding box center [1347, 170] width 12 height 12
click at [1277, 169] on link "Unfitted Neckbands" at bounding box center [1255, 167] width 127 height 26
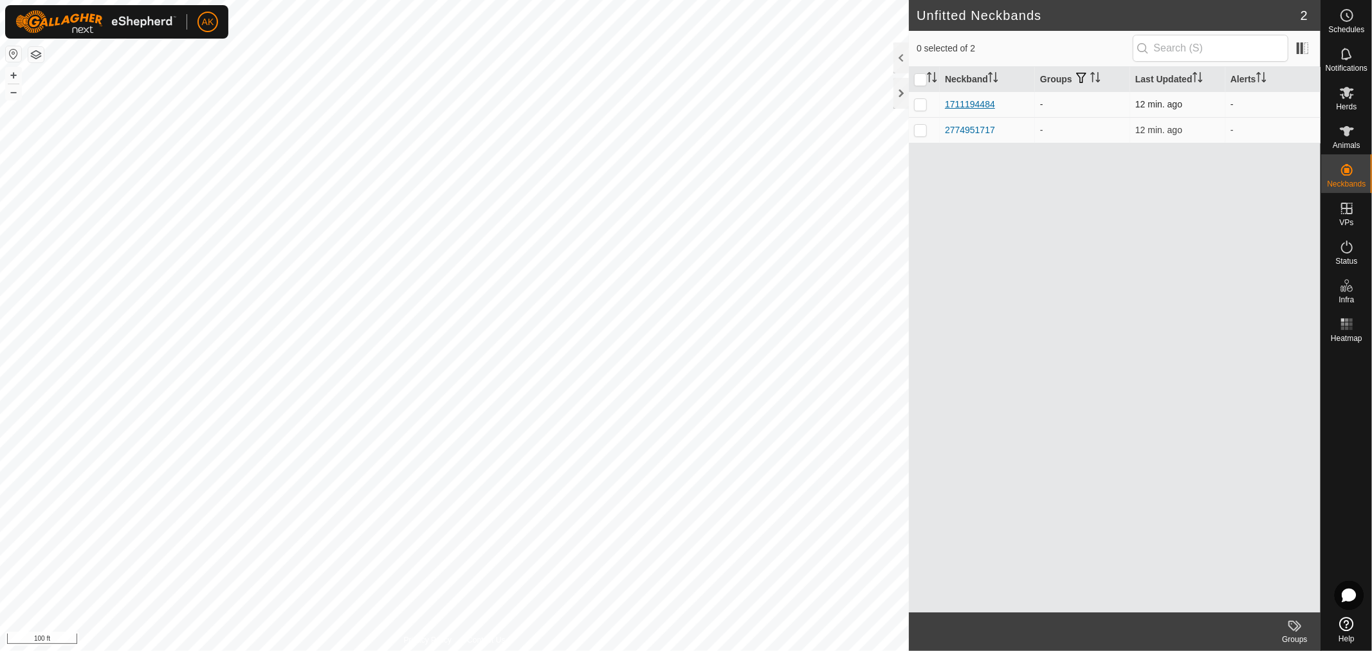
click at [973, 104] on div "1711194484" at bounding box center [970, 105] width 50 height 14
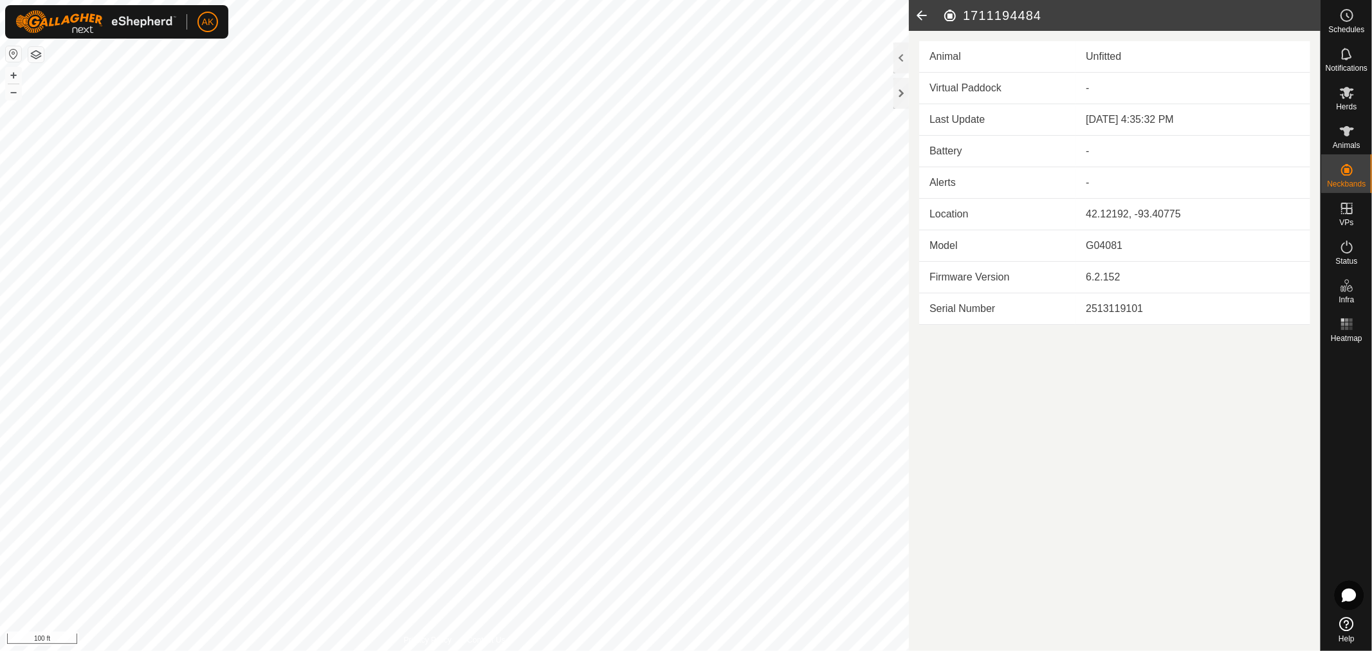
click at [953, 54] on td "Animal" at bounding box center [997, 57] width 156 height 32
click at [1131, 56] on div "Unfitted" at bounding box center [1193, 56] width 214 height 15
click at [1171, 610] on article "1711194484 Animal Unfitted Virtual Paddock - Last Update [DATE] 4:35:32 PM Batt…" at bounding box center [1115, 325] width 412 height 651
drag, startPoint x: 1239, startPoint y: 648, endPoint x: 1226, endPoint y: 580, distance: 68.7
click at [1239, 643] on article "1711194484 Animal Unfitted Virtual Paddock - Last Update [DATE] 4:35:32 PM Batt…" at bounding box center [1115, 325] width 412 height 651
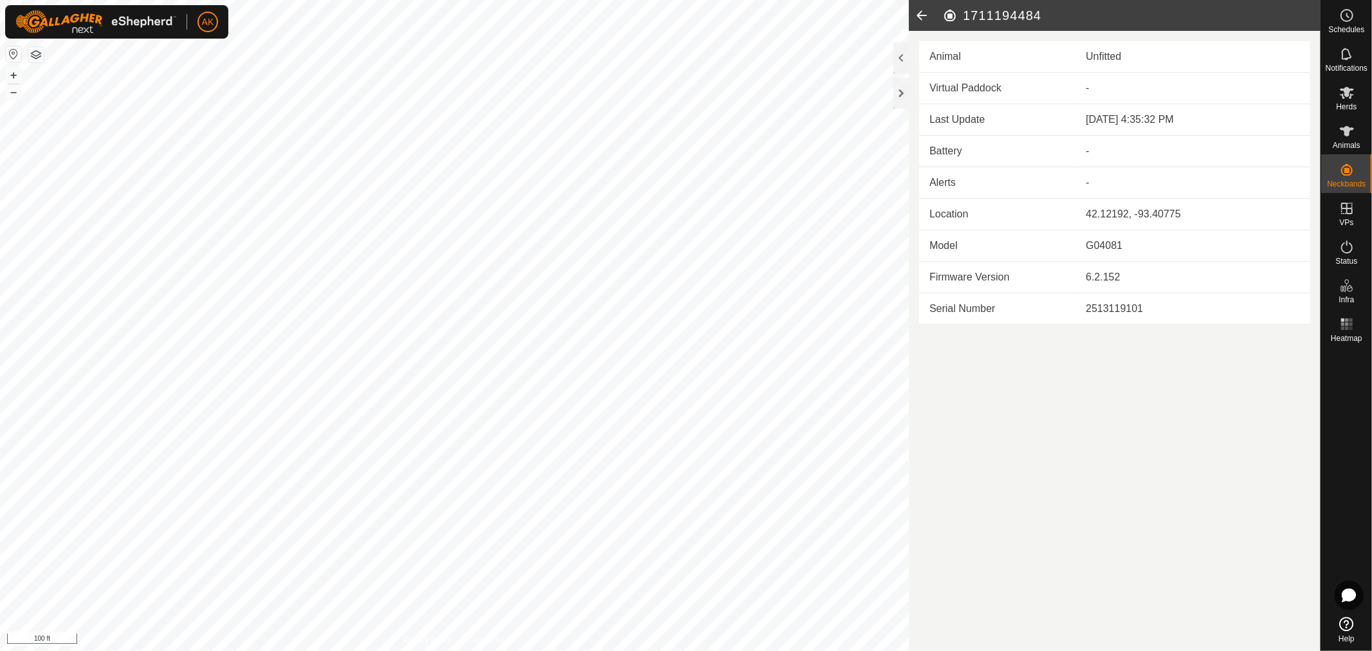
click at [1142, 272] on td "6.2.152" at bounding box center [1192, 278] width 235 height 32
click at [920, 21] on icon at bounding box center [922, 15] width 26 height 31
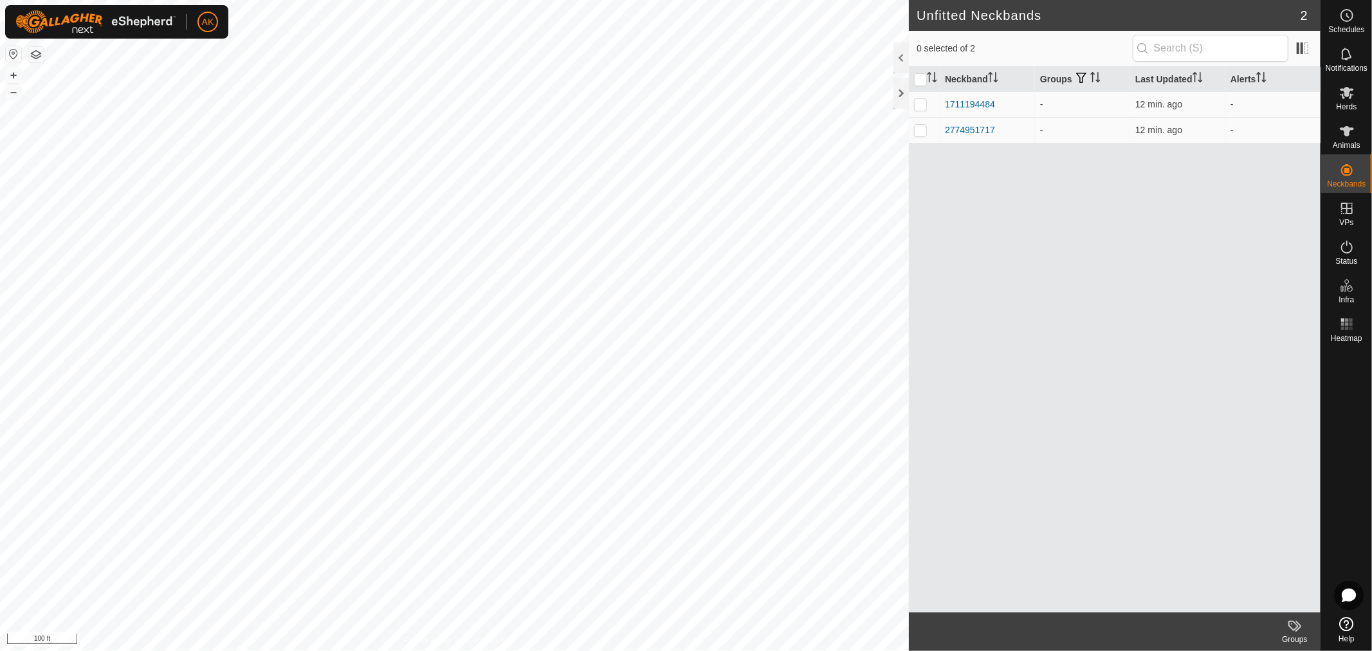
drag, startPoint x: 960, startPoint y: 103, endPoint x: 952, endPoint y: 204, distance: 101.3
click at [952, 204] on div "Neckband Groups Last Updated Alerts 1711194484 - 12 min. ago - 2774951717 - 12 …" at bounding box center [1115, 339] width 412 height 545
click at [974, 130] on div "2774951717" at bounding box center [970, 130] width 50 height 14
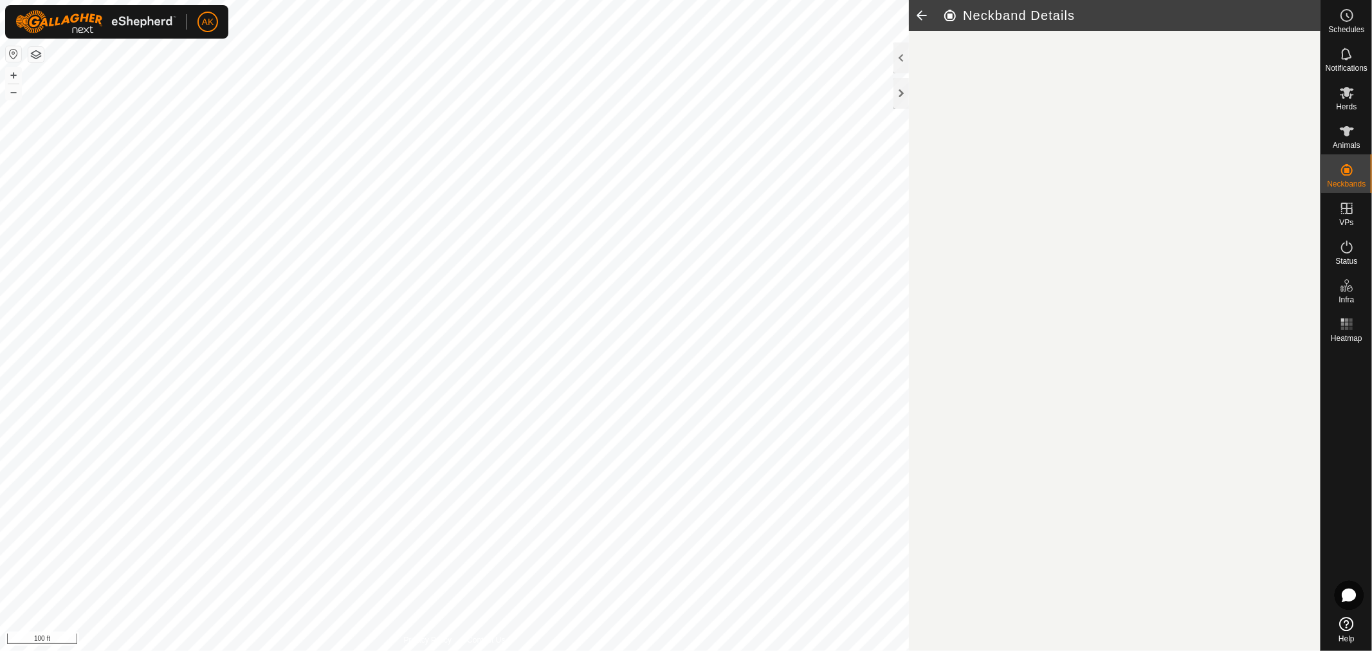
click at [974, 130] on article "Neckband Details" at bounding box center [1115, 325] width 412 height 651
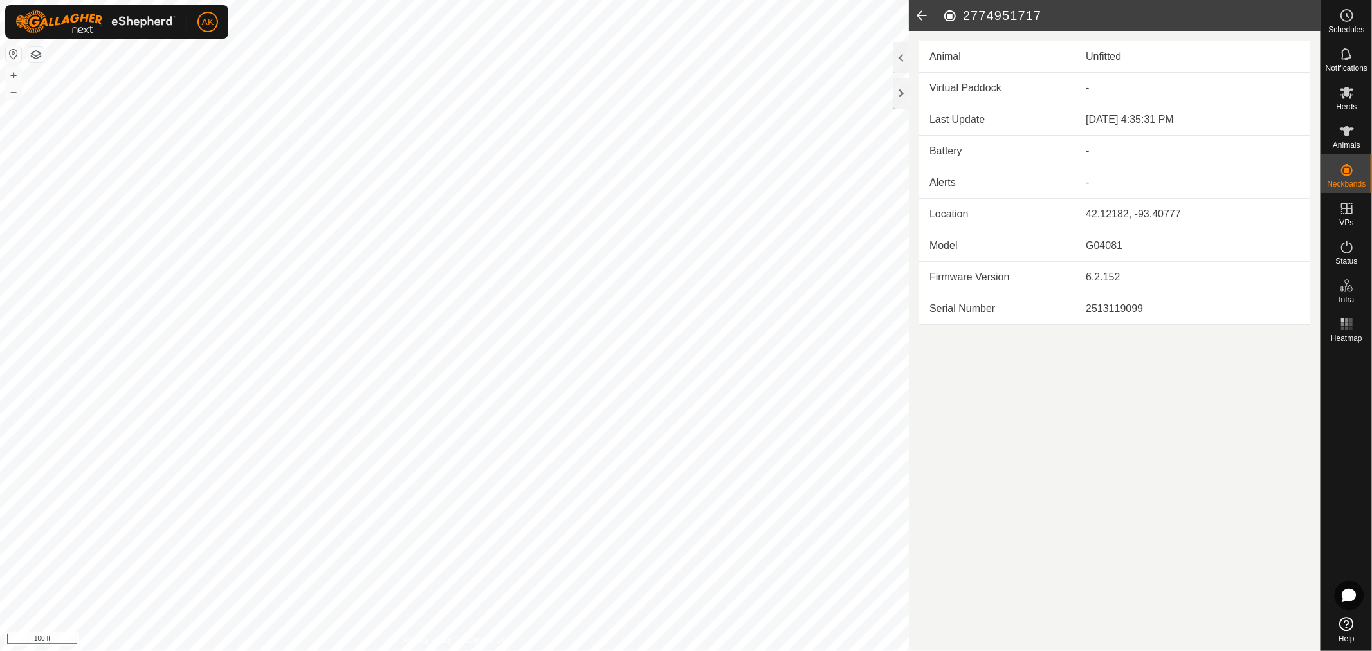
click at [922, 8] on icon at bounding box center [922, 15] width 26 height 31
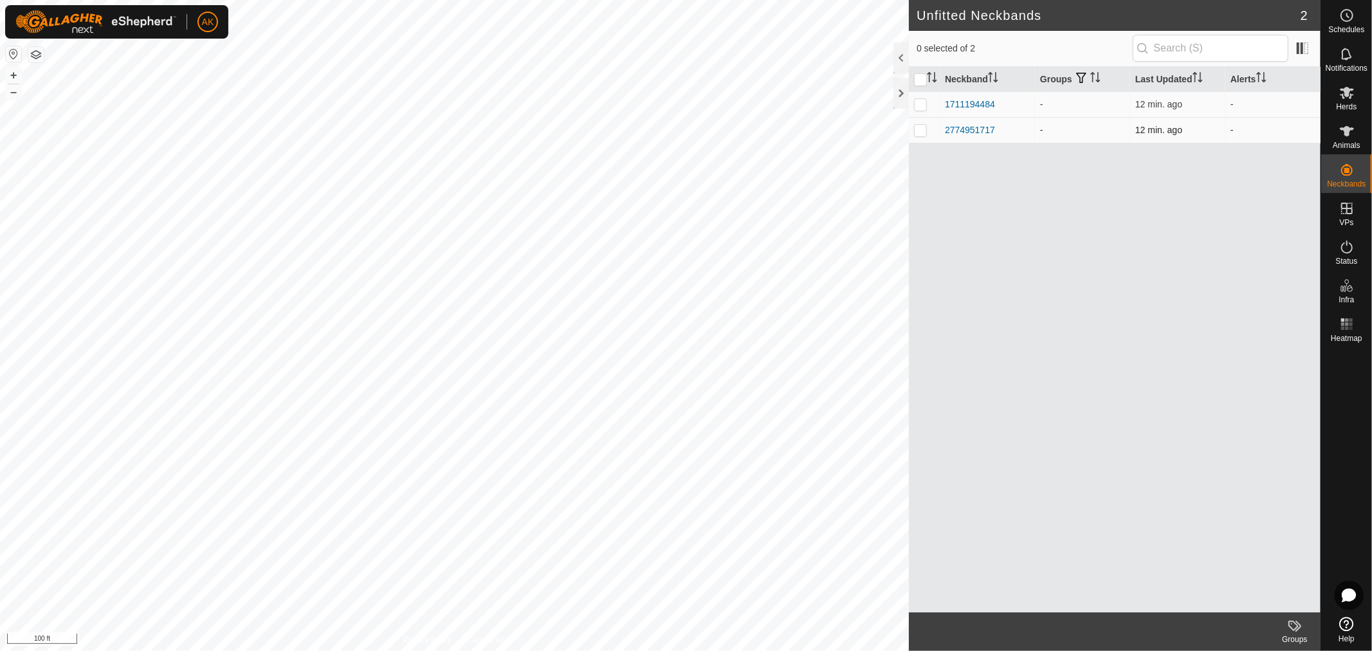
click at [923, 135] on p-tablecheckbox at bounding box center [920, 130] width 13 height 10
checkbox input "false"
click at [1356, 94] on es-mob-svg-icon at bounding box center [1346, 92] width 23 height 21
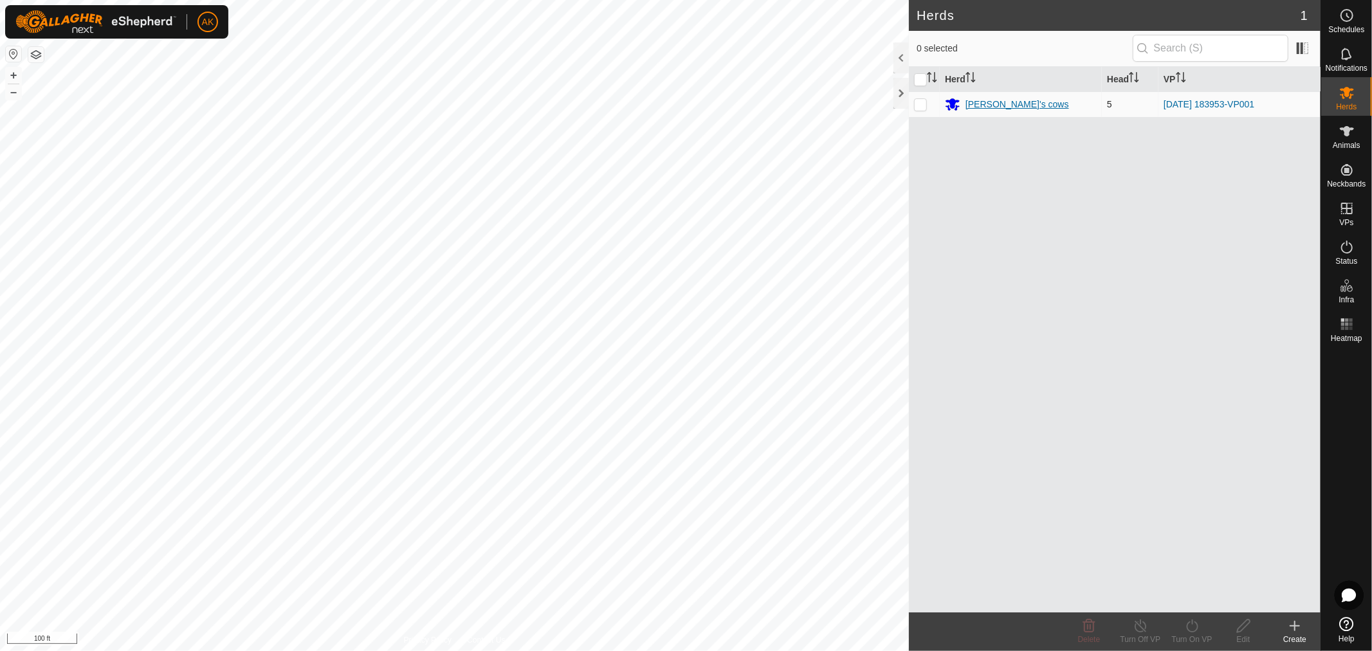
click at [994, 101] on div "[PERSON_NAME]'s cows" at bounding box center [1017, 105] width 104 height 14
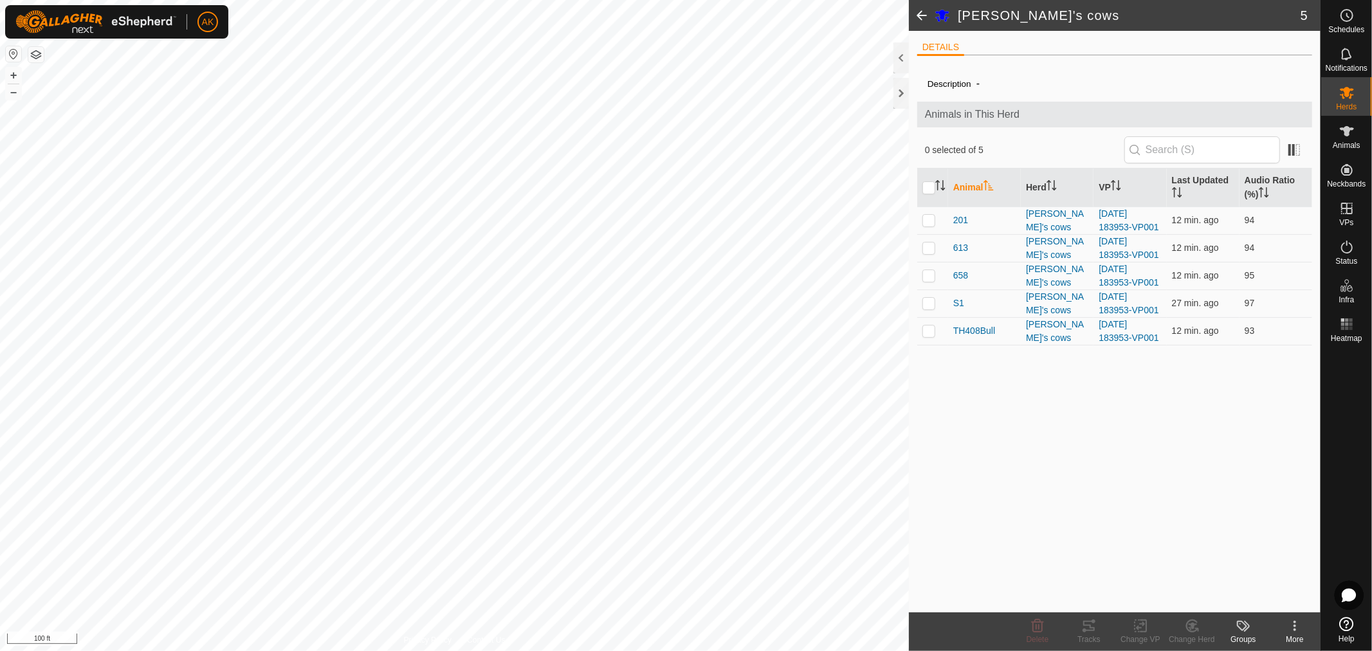
click at [974, 152] on span "0 selected of 5" at bounding box center [1024, 150] width 199 height 14
click at [1294, 147] on span at bounding box center [1294, 150] width 21 height 21
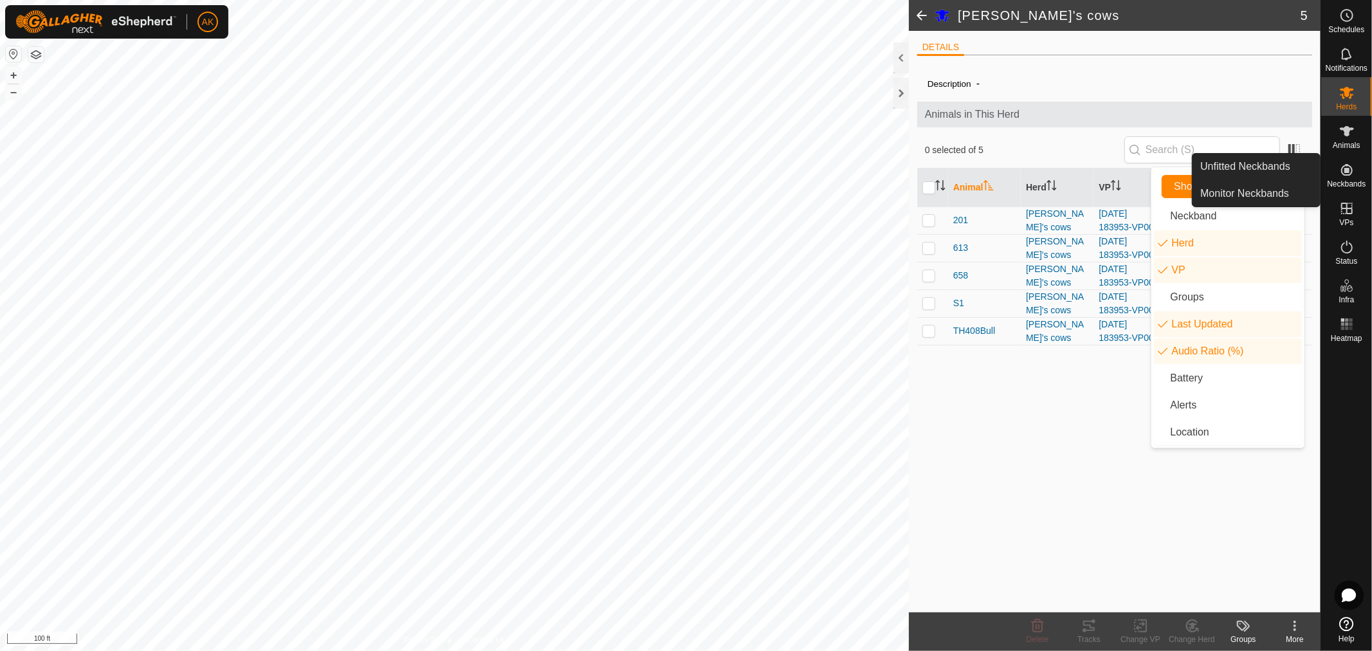
click at [1347, 168] on icon at bounding box center [1347, 170] width 12 height 12
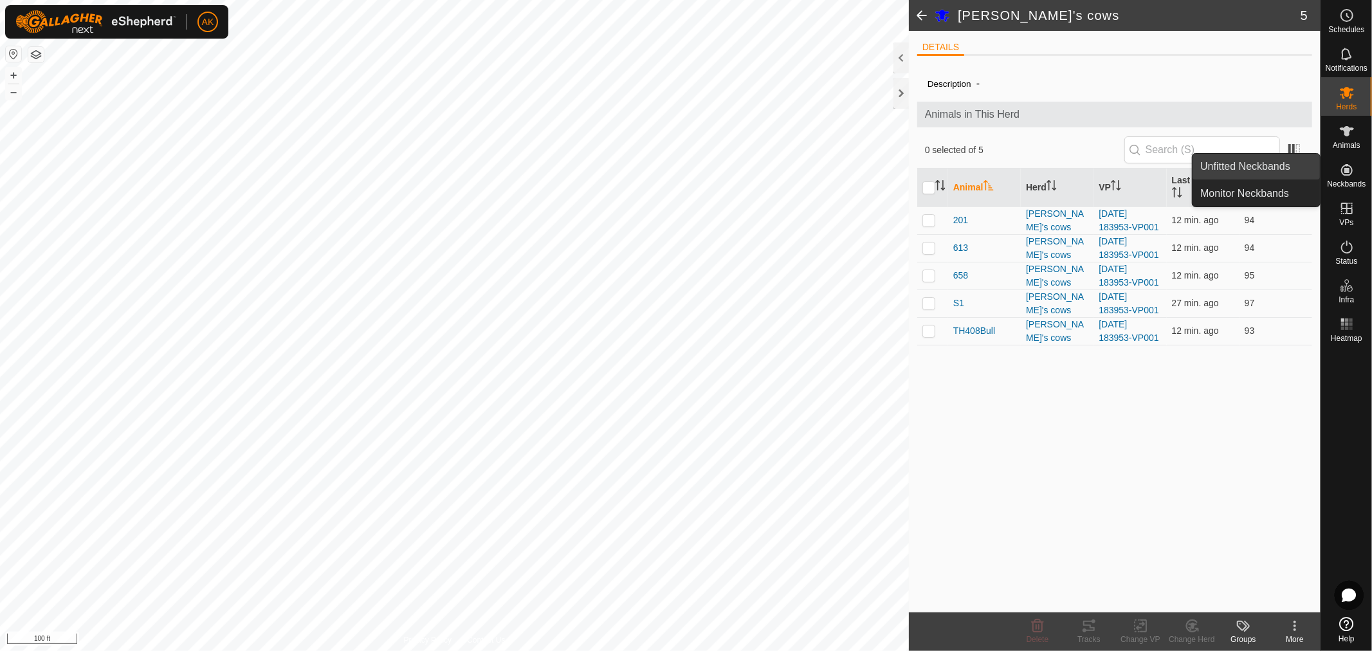
click at [1268, 170] on link "Unfitted Neckbands" at bounding box center [1255, 167] width 127 height 26
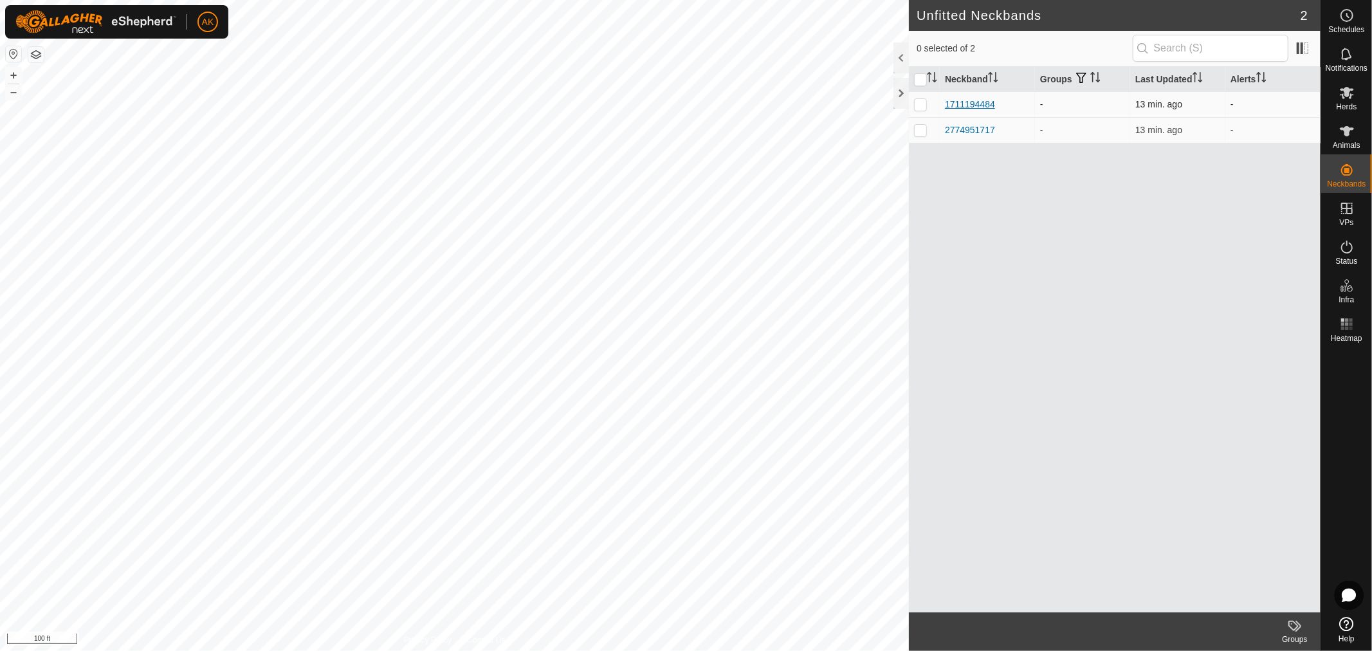
click at [970, 101] on div "1711194484" at bounding box center [970, 105] width 50 height 14
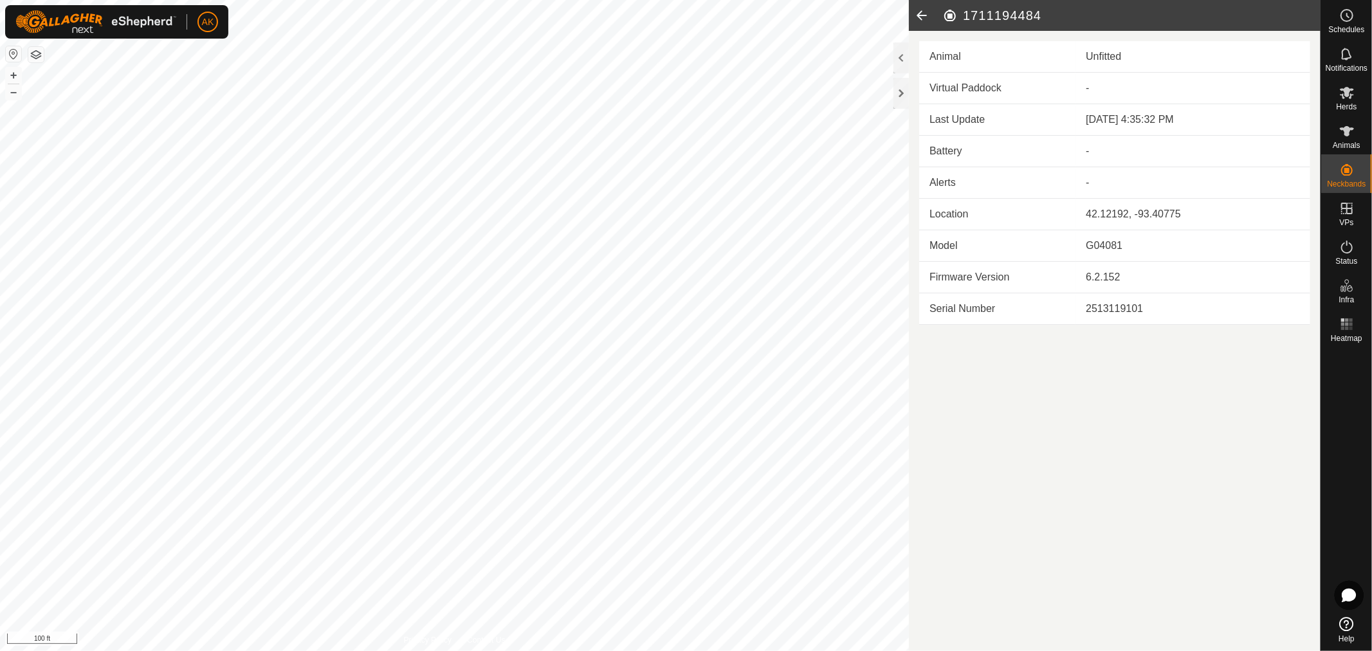
click at [1089, 80] on td "-" at bounding box center [1192, 89] width 235 height 32
click at [1004, 88] on td "Virtual Paddock" at bounding box center [997, 89] width 156 height 32
click at [1082, 86] on td "-" at bounding box center [1192, 89] width 235 height 32
drag, startPoint x: 1118, startPoint y: 149, endPoint x: 1110, endPoint y: 191, distance: 43.1
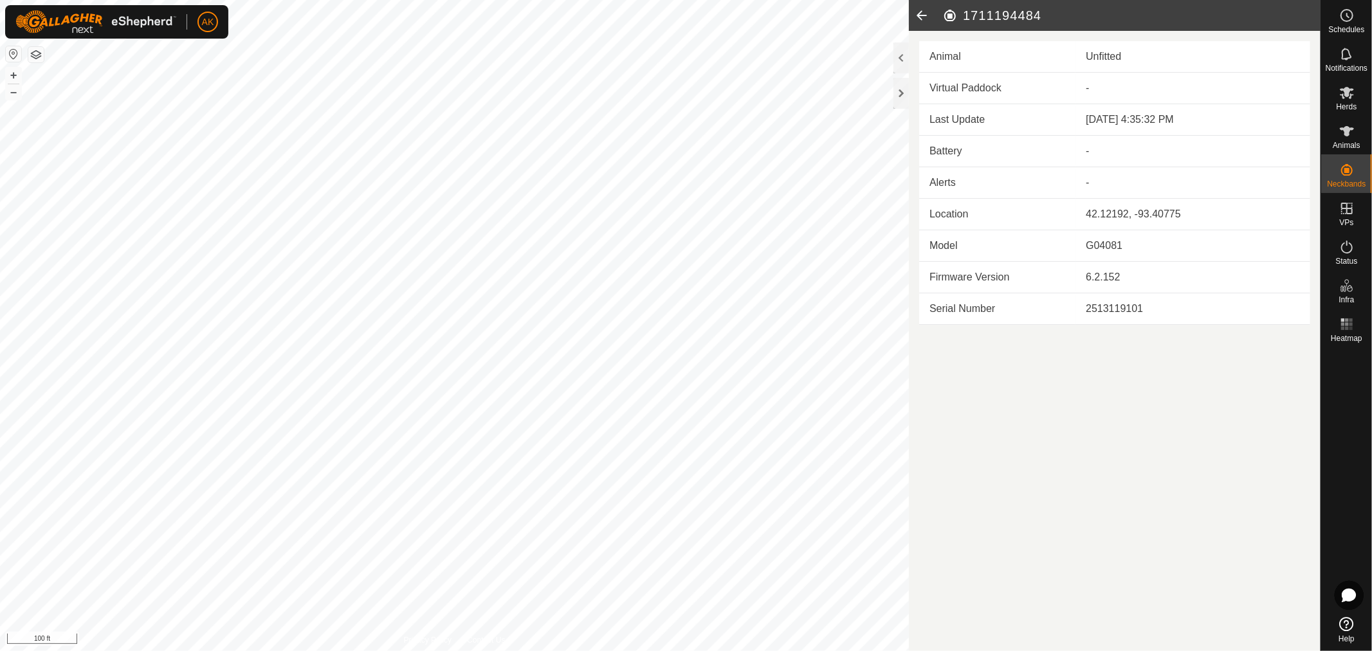
click at [1118, 149] on div "-" at bounding box center [1193, 150] width 214 height 15
click at [1110, 191] on td "-" at bounding box center [1192, 183] width 235 height 32
drag, startPoint x: 1095, startPoint y: 370, endPoint x: 1081, endPoint y: 307, distance: 64.6
click at [1096, 374] on article "1711194484 Animal Unfitted Virtual Paddock - Last Update [DATE] 4:35:32 PM Batt…" at bounding box center [1115, 325] width 412 height 651
click at [921, 11] on icon at bounding box center [922, 15] width 26 height 31
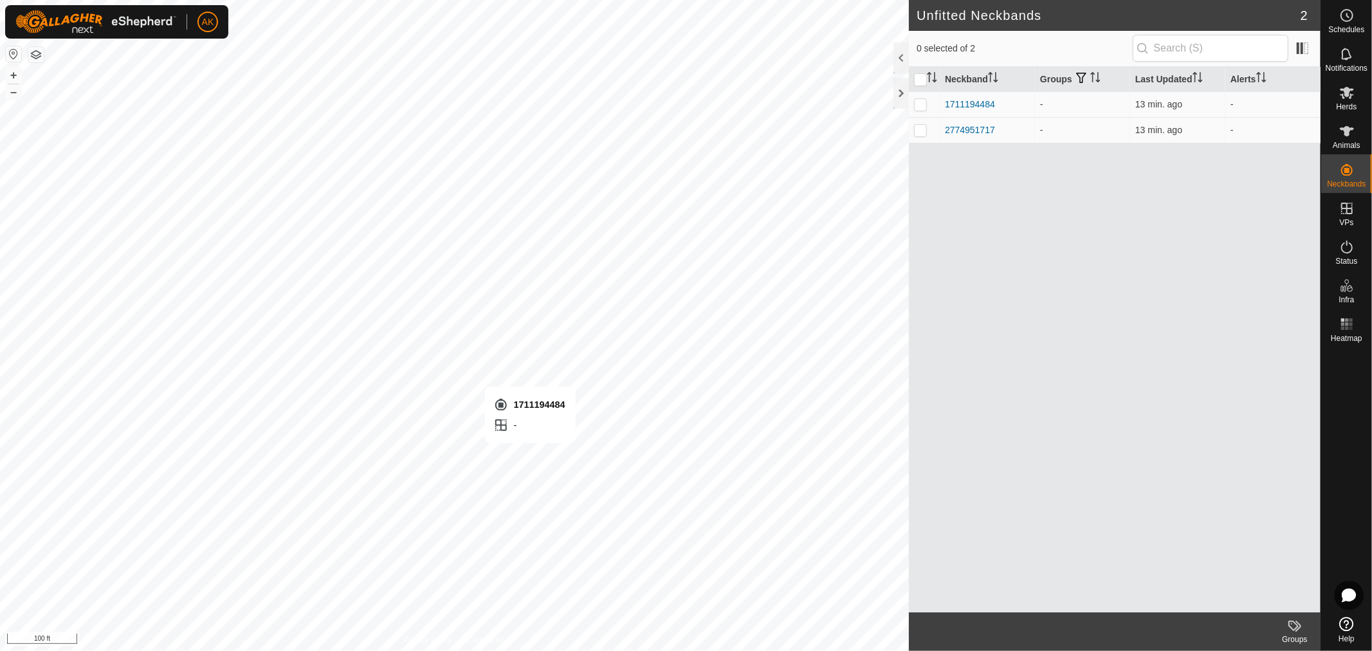
checkbox input "true"
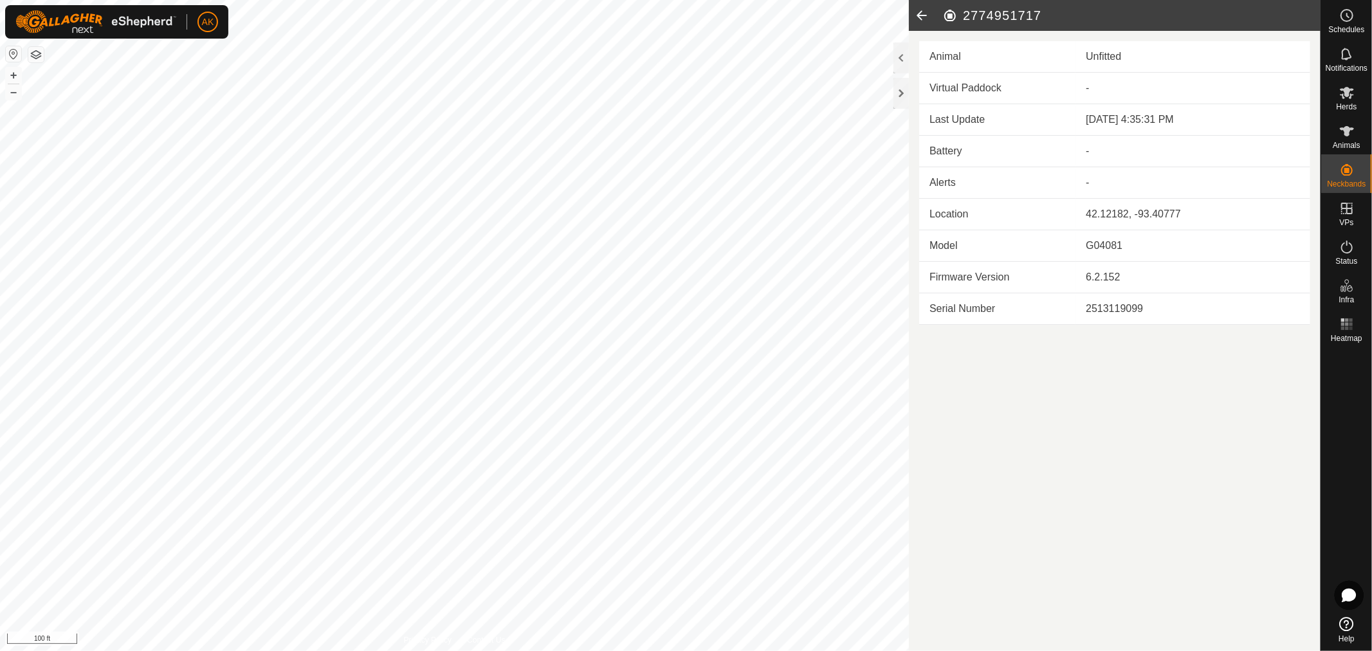
click at [37, 50] on button "button" at bounding box center [35, 54] width 15 height 15
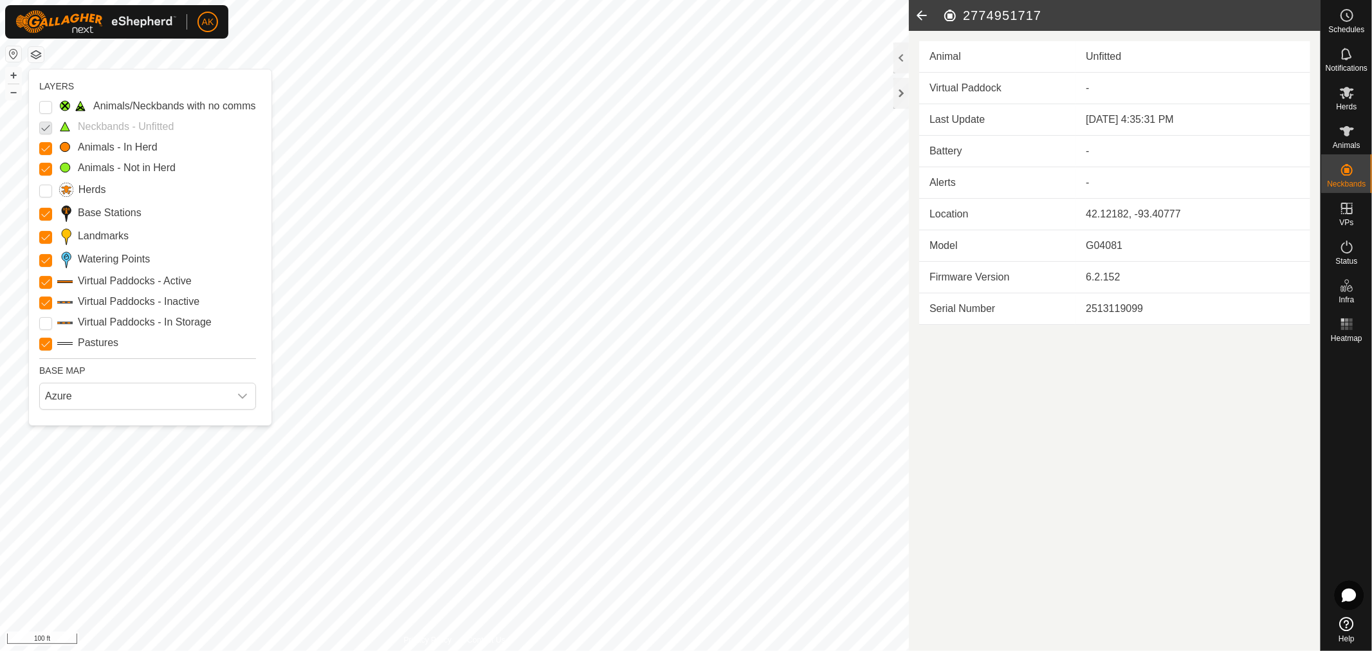
click at [48, 125] on p-checkbox at bounding box center [45, 126] width 13 height 15
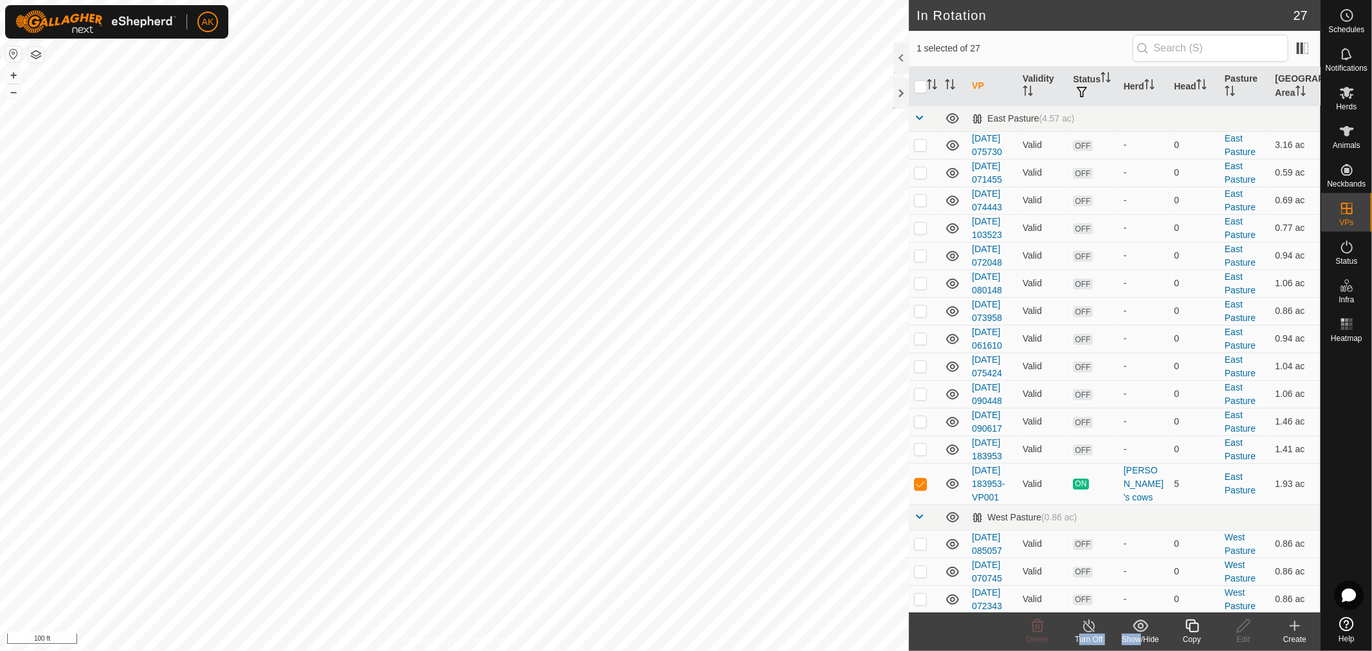
drag, startPoint x: 1134, startPoint y: 657, endPoint x: 1206, endPoint y: 673, distance: 74.4
click at [1206, 650] on html "AK Schedules Notifications Herds Animals Neckbands VPs Status Infra Heatmap Hel…" at bounding box center [686, 325] width 1372 height 651
click at [1349, 98] on icon at bounding box center [1347, 93] width 14 height 12
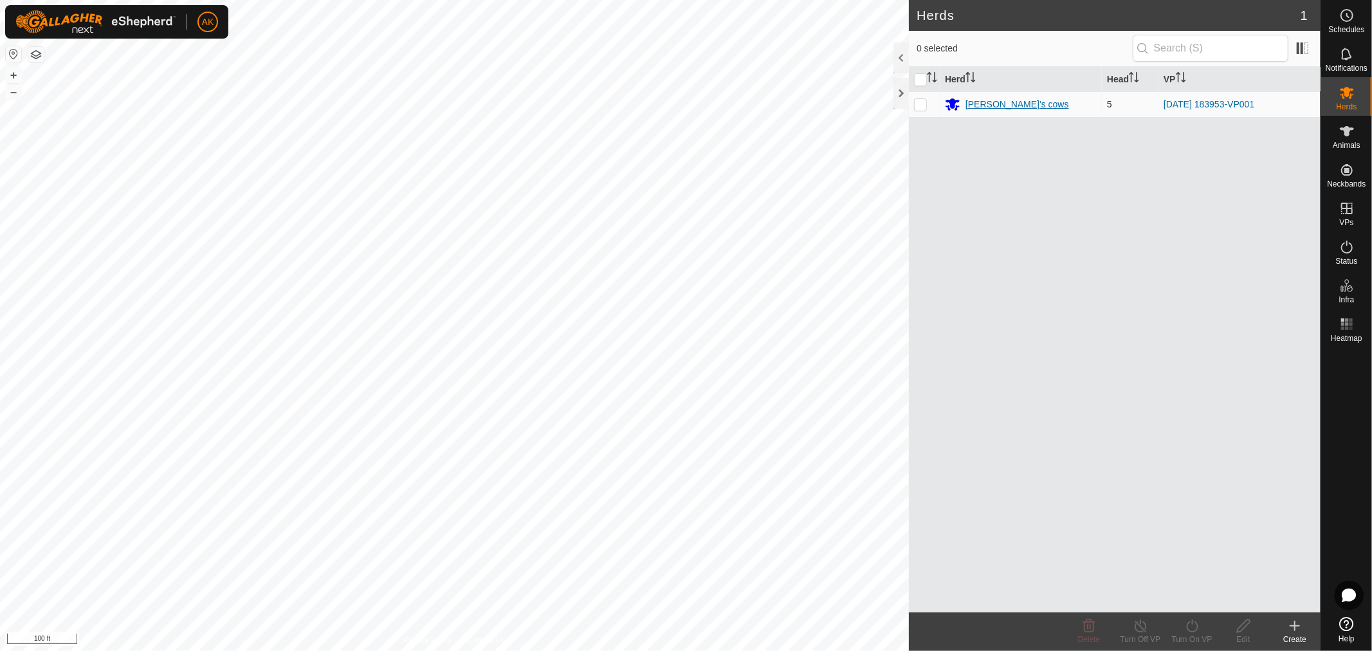
click at [1021, 104] on div "[PERSON_NAME]'s cows" at bounding box center [1021, 103] width 152 height 15
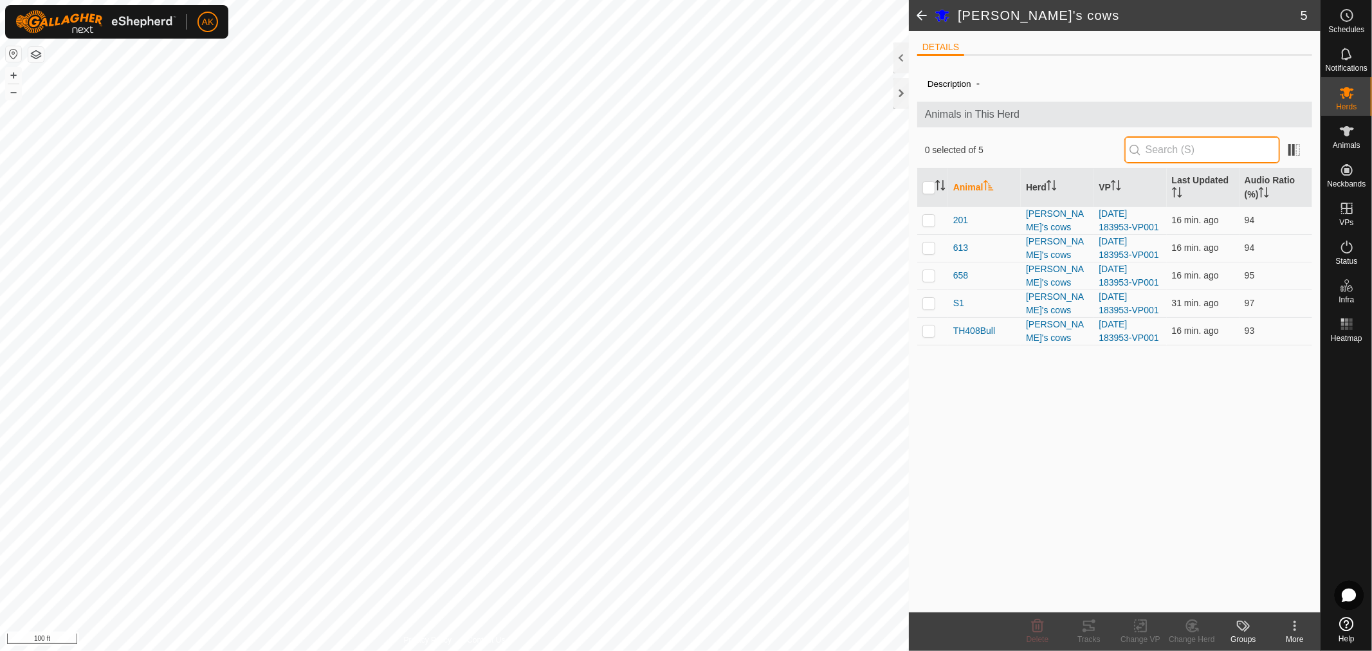
click at [1228, 154] on input "text" at bounding box center [1202, 149] width 156 height 27
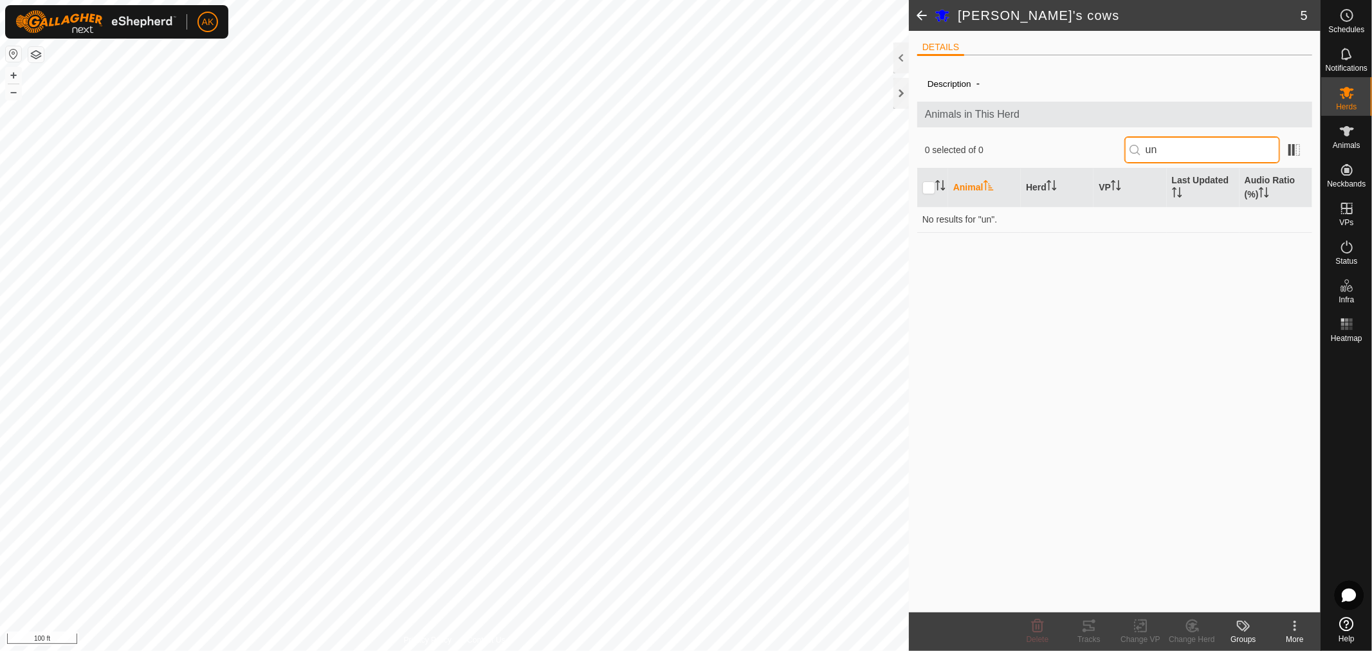
type input "u"
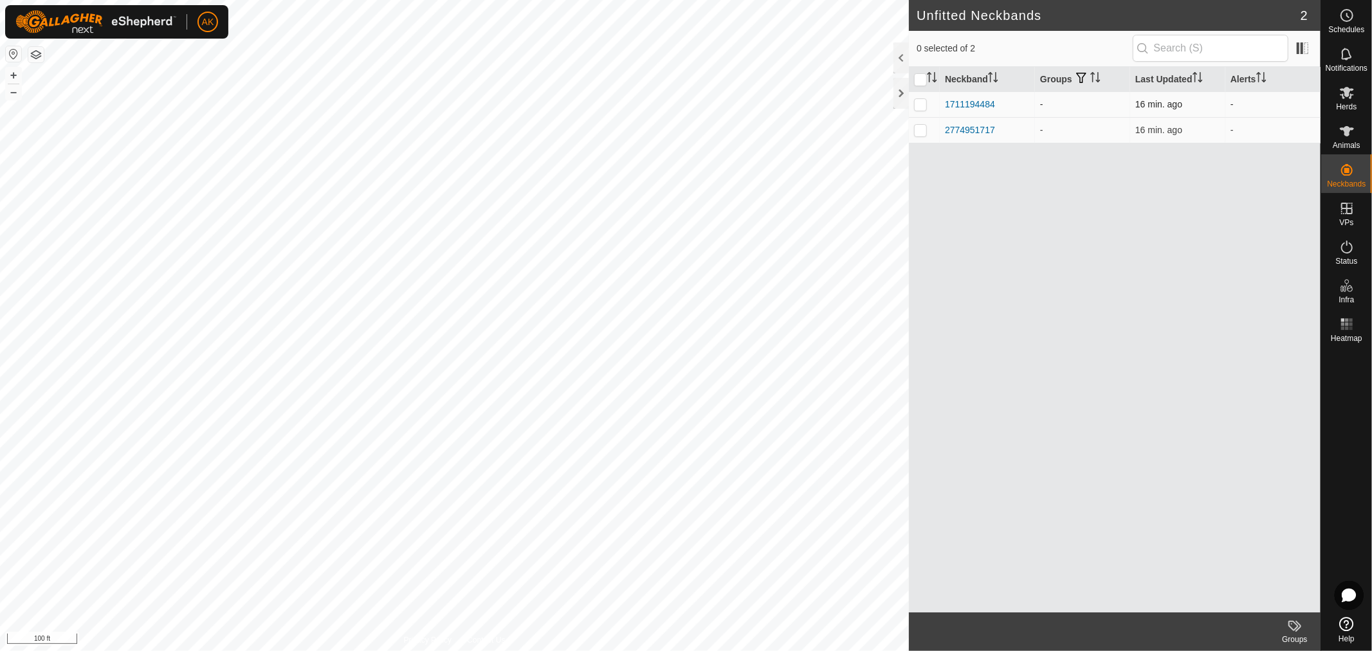
click at [921, 104] on p-checkbox at bounding box center [920, 104] width 13 height 10
checkbox input "true"
click at [922, 133] on p-checkbox at bounding box center [920, 130] width 13 height 10
checkbox input "true"
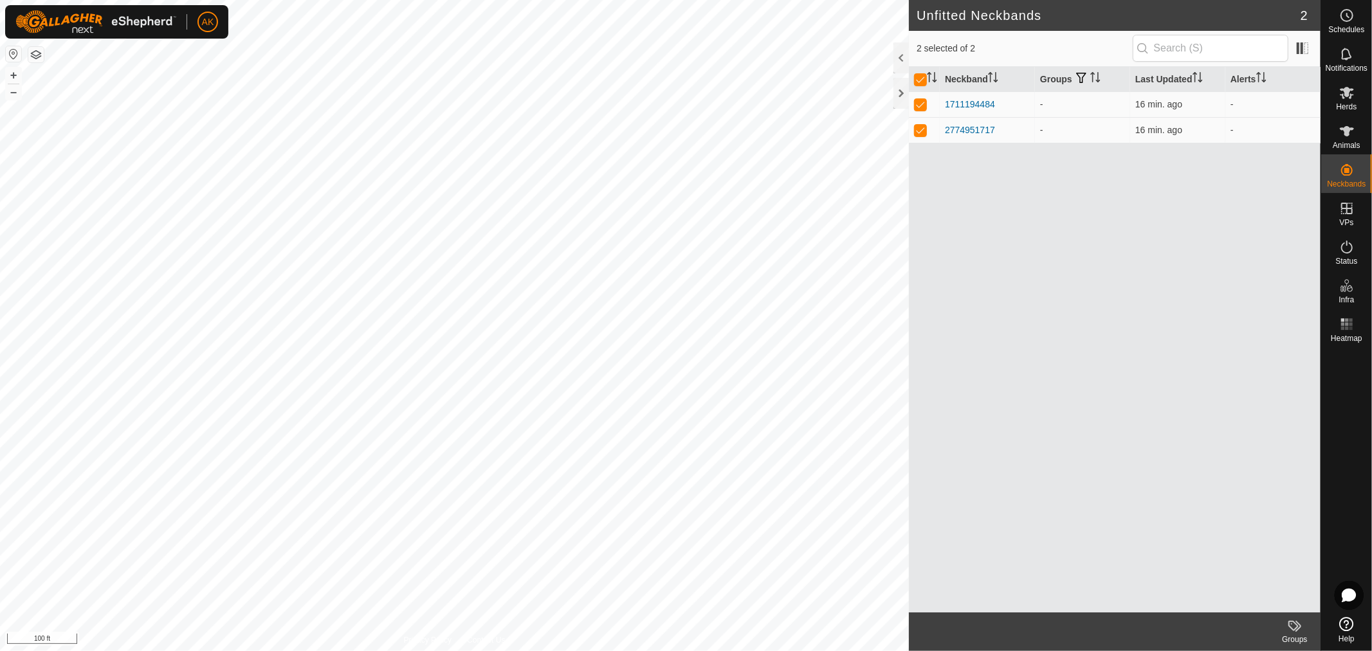
click at [1296, 630] on icon at bounding box center [1298, 626] width 6 height 11
drag, startPoint x: 1268, startPoint y: 570, endPoint x: 1250, endPoint y: 519, distance: 54.5
click at [1250, 519] on body "AK Schedules Notifications Herds Animals Neckbands VPs Status Infra Heatmap Hel…" at bounding box center [686, 325] width 1372 height 651
click at [923, 101] on p-checkbox at bounding box center [920, 104] width 13 height 10
checkbox input "false"
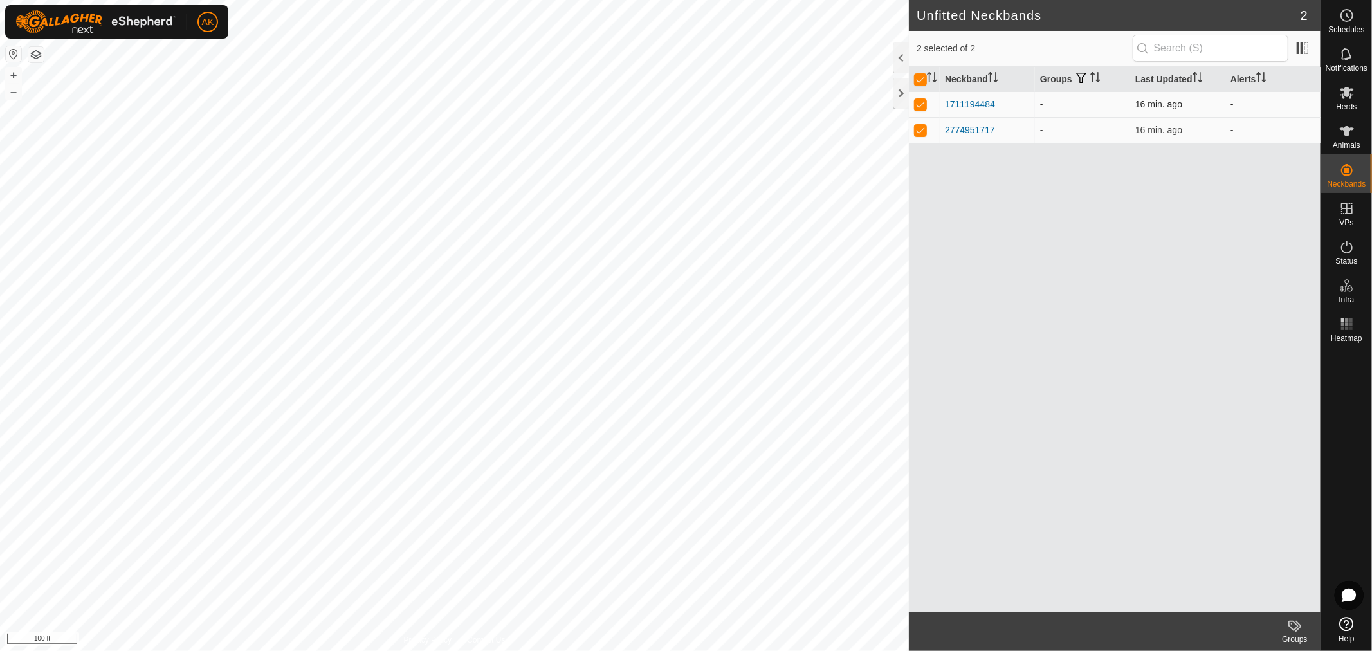
checkbox input "false"
click at [914, 132] on td at bounding box center [924, 130] width 31 height 26
checkbox input "false"
click at [927, 104] on p-tablecheckbox at bounding box center [920, 104] width 13 height 10
checkbox input "true"
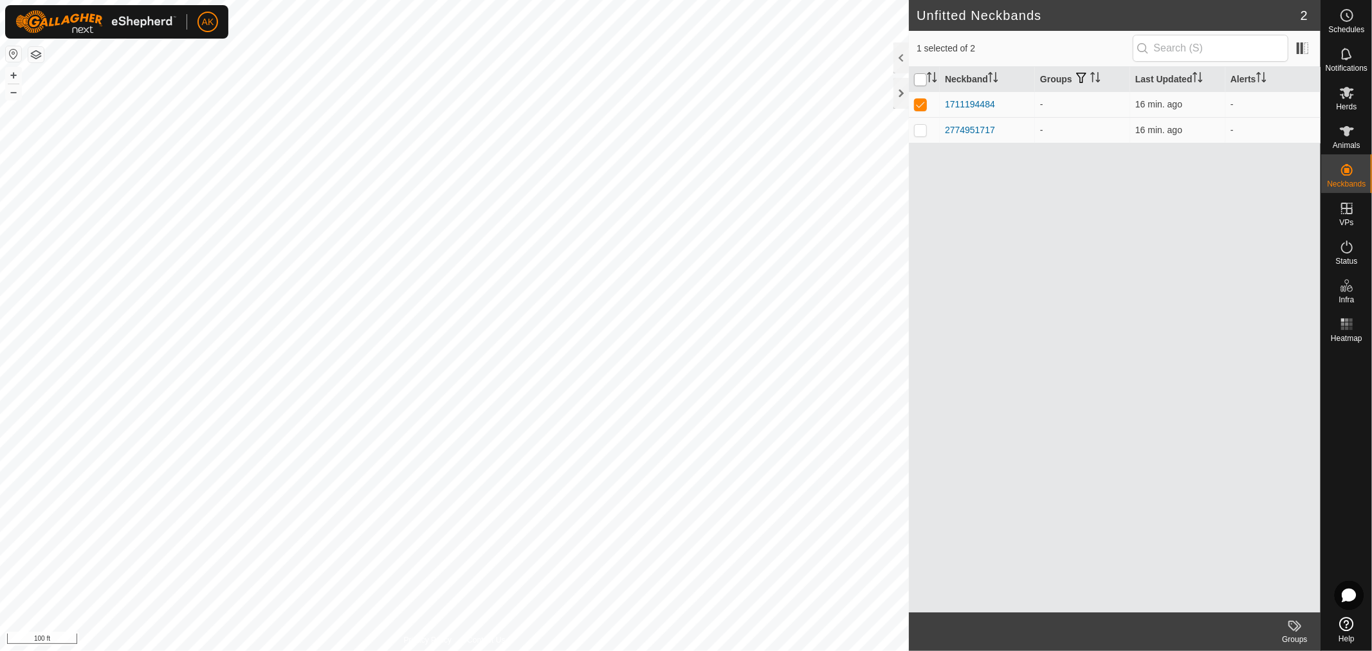
click at [921, 76] on input "checkbox" at bounding box center [920, 79] width 13 height 13
checkbox input "true"
click at [1092, 77] on icon "Activate to sort" at bounding box center [1095, 77] width 10 height 10
click at [1056, 104] on td "-" at bounding box center [1082, 104] width 95 height 26
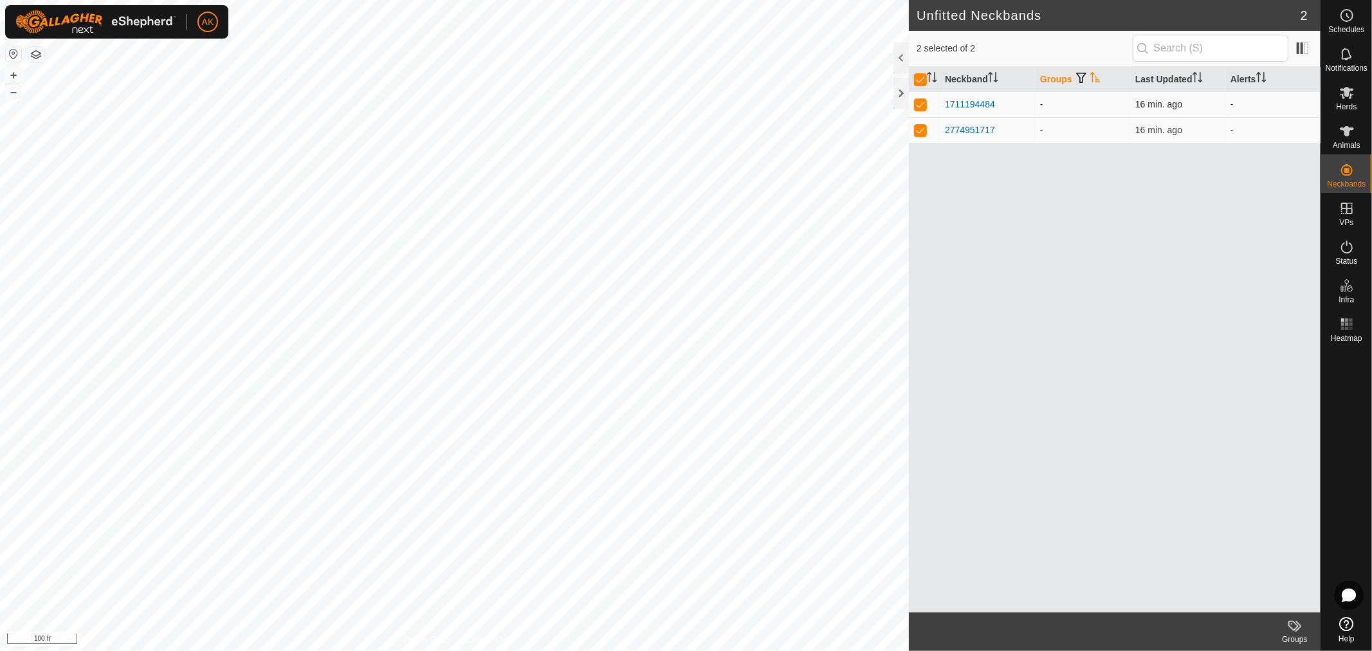
click at [1199, 109] on td "16 min. ago" at bounding box center [1177, 104] width 95 height 26
click at [1302, 626] on icon at bounding box center [1294, 625] width 15 height 15
click at [1259, 598] on link "Manage Groups" at bounding box center [1255, 598] width 127 height 26
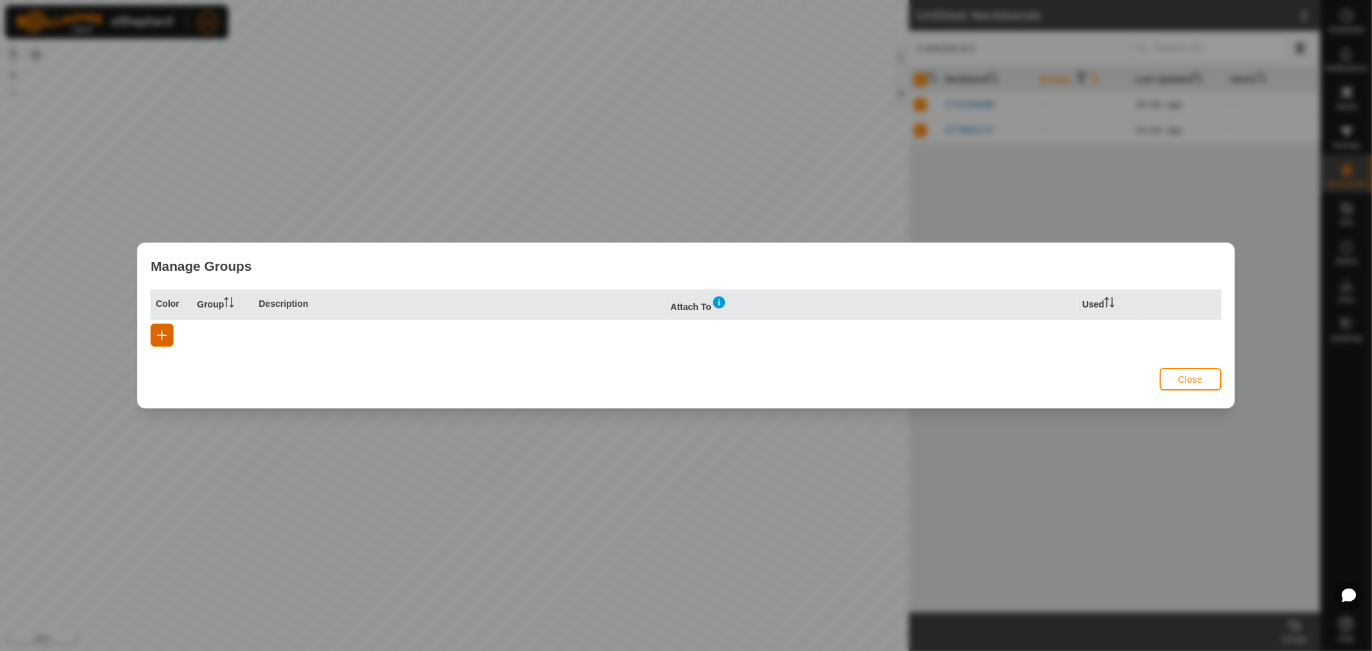
click at [166, 331] on span "button" at bounding box center [162, 335] width 10 height 10
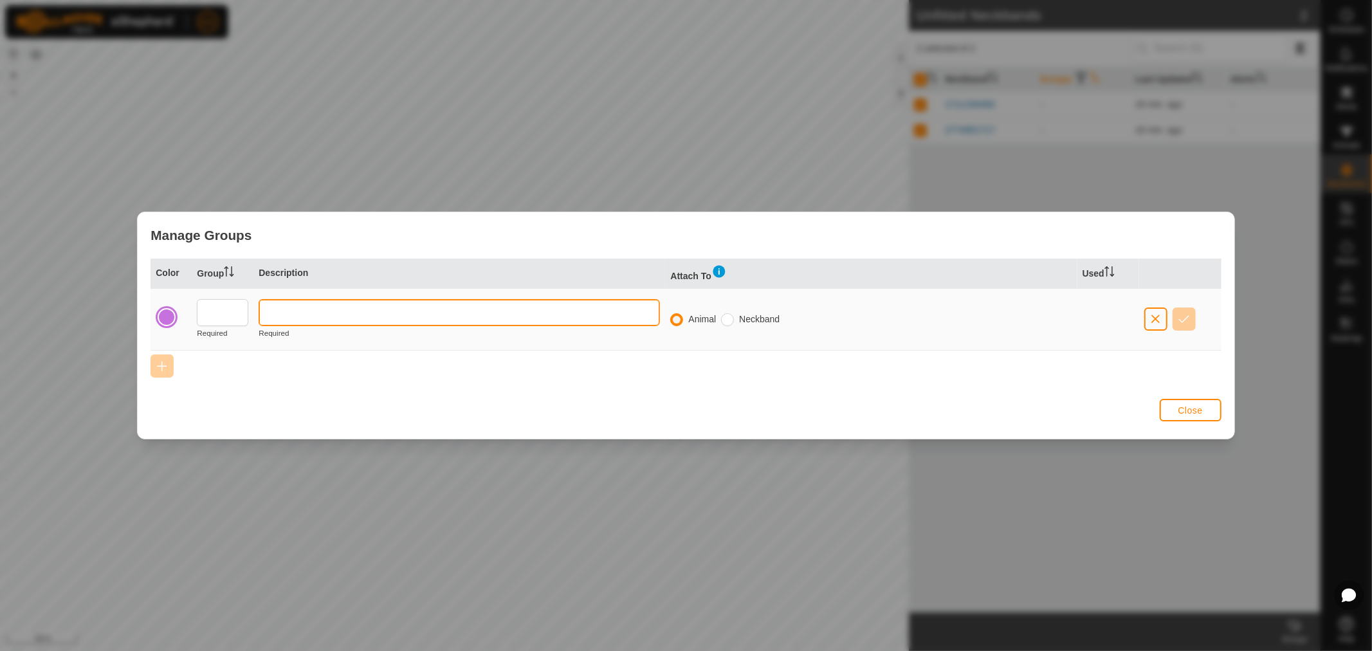
click at [296, 313] on input "text" at bounding box center [459, 312] width 401 height 27
click at [242, 305] on input "text" at bounding box center [222, 312] width 51 height 27
click at [171, 316] on div at bounding box center [167, 317] width 18 height 18
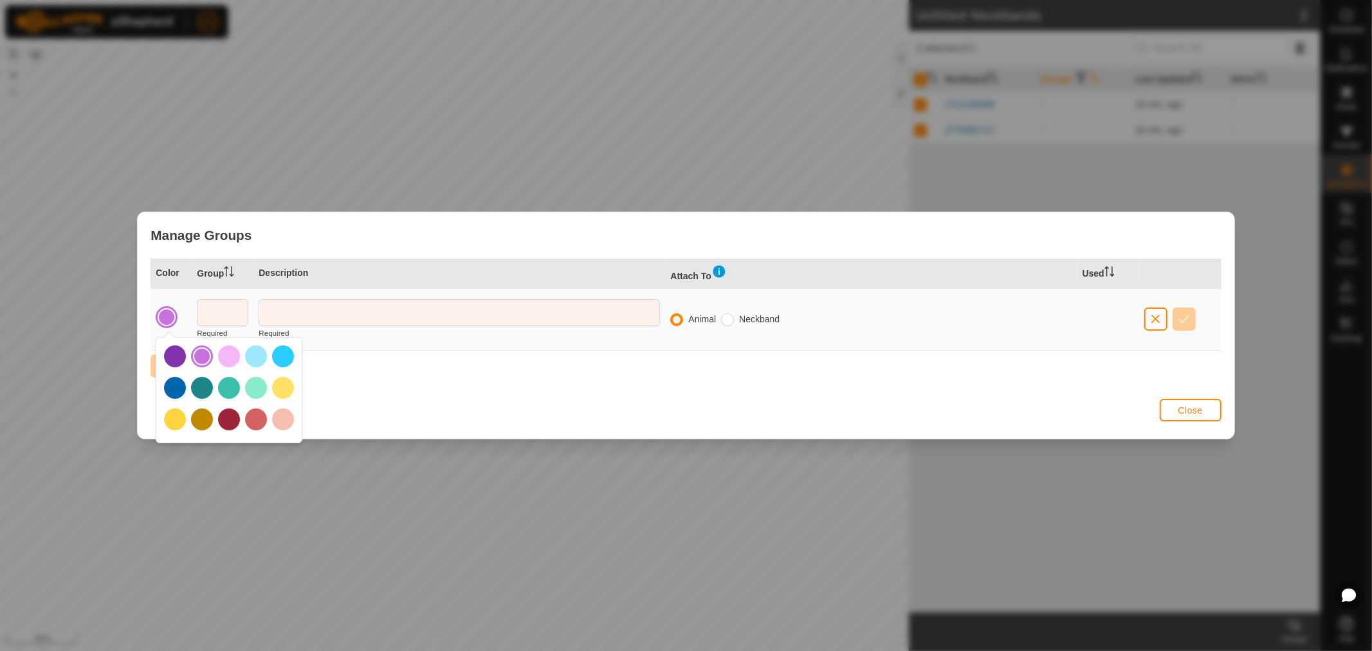
click at [176, 393] on div at bounding box center [175, 388] width 22 height 22
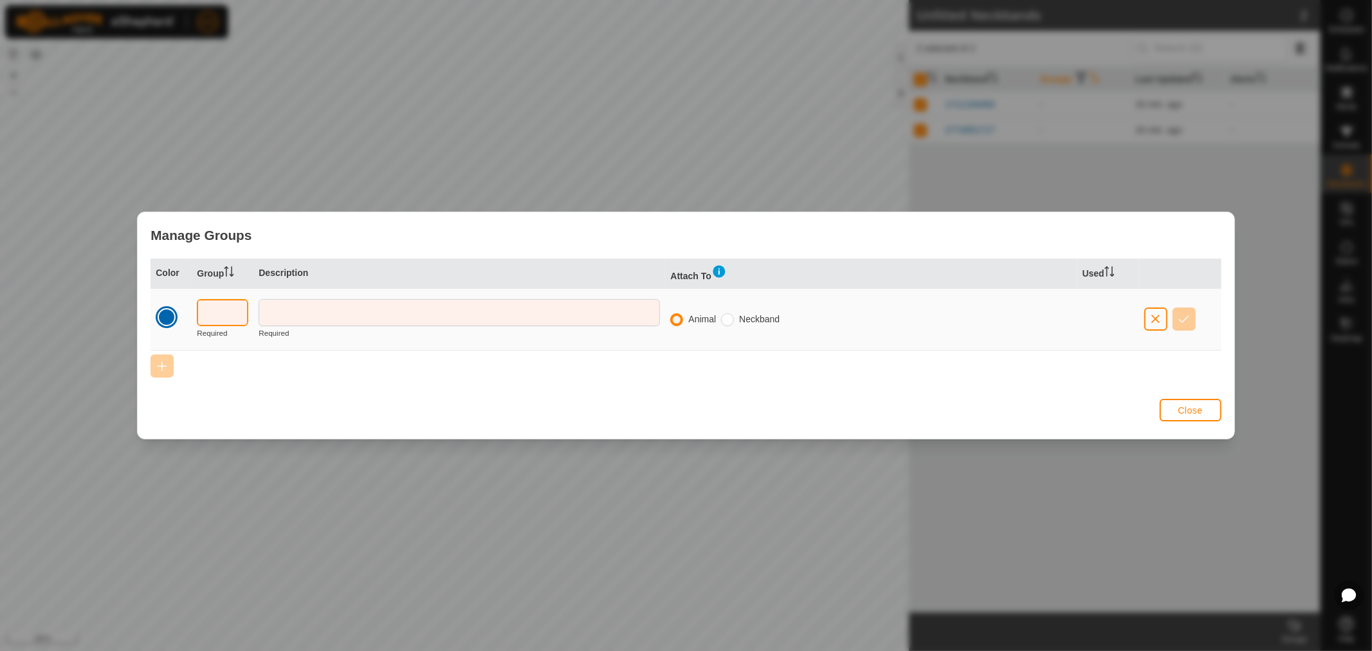
click at [216, 315] on input "text" at bounding box center [222, 312] width 51 height 27
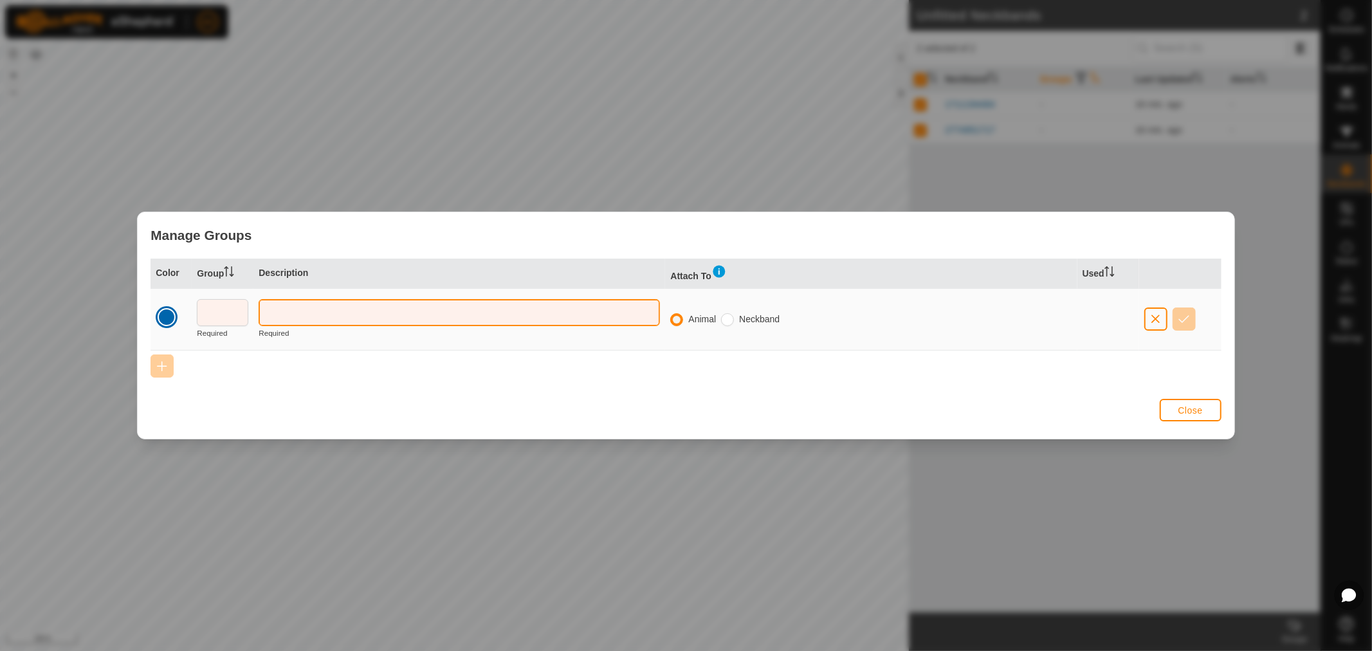
click at [302, 304] on input "text" at bounding box center [459, 312] width 401 height 27
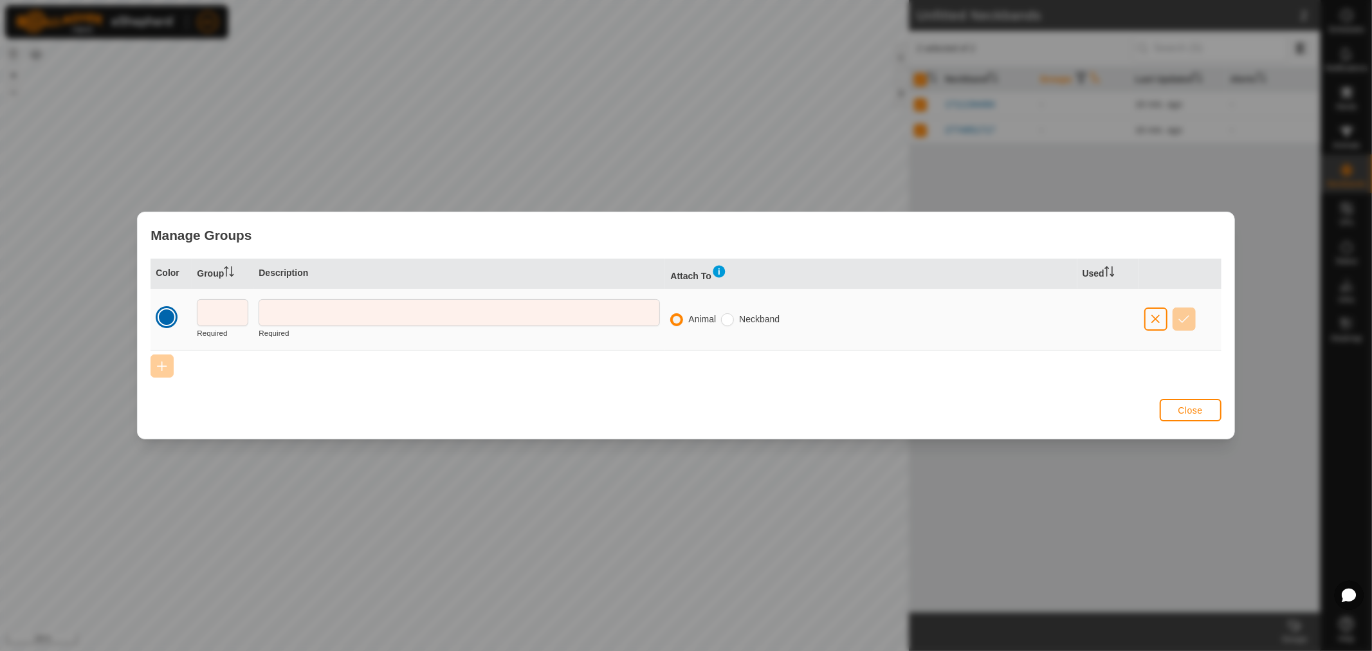
click at [736, 318] on div "Neckband" at bounding box center [753, 320] width 64 height 14
click at [728, 319] on input "radio" at bounding box center [727, 319] width 13 height 13
radio input "true"
click at [679, 320] on input "radio" at bounding box center [676, 319] width 13 height 13
radio input "true"
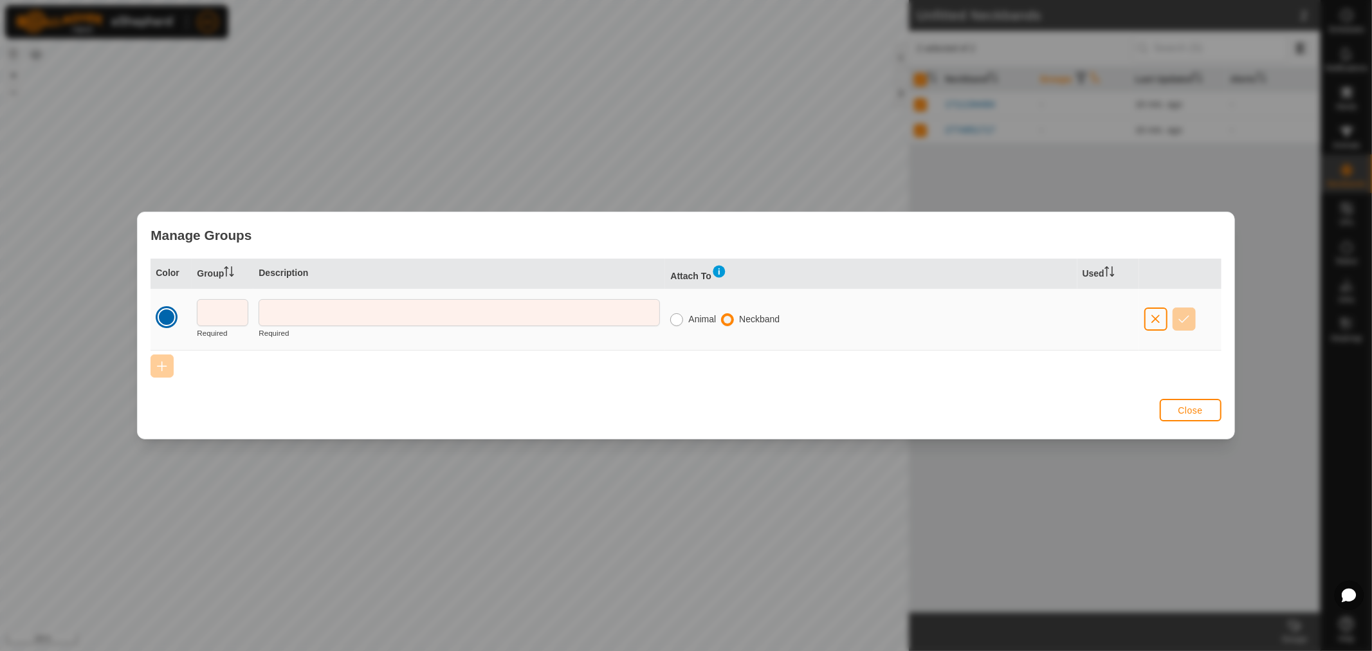
radio input "false"
click at [215, 322] on input "text" at bounding box center [222, 312] width 51 height 27
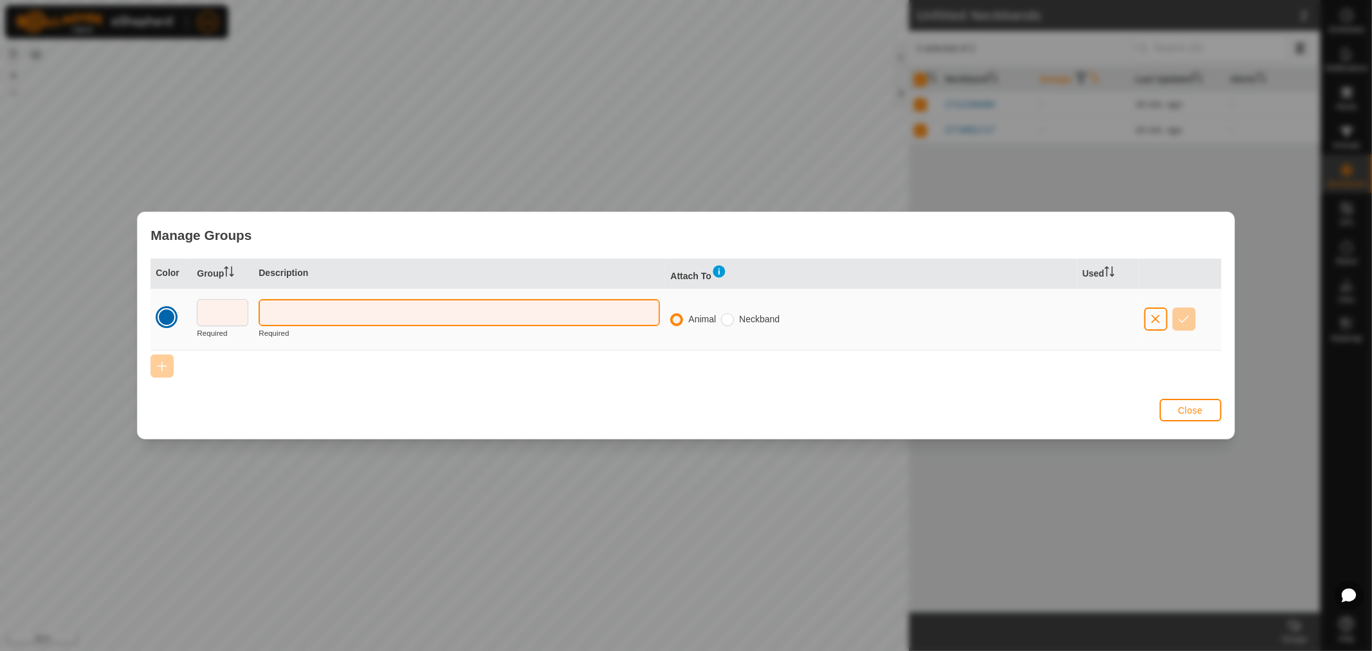
click at [311, 304] on input "text" at bounding box center [459, 312] width 401 height 27
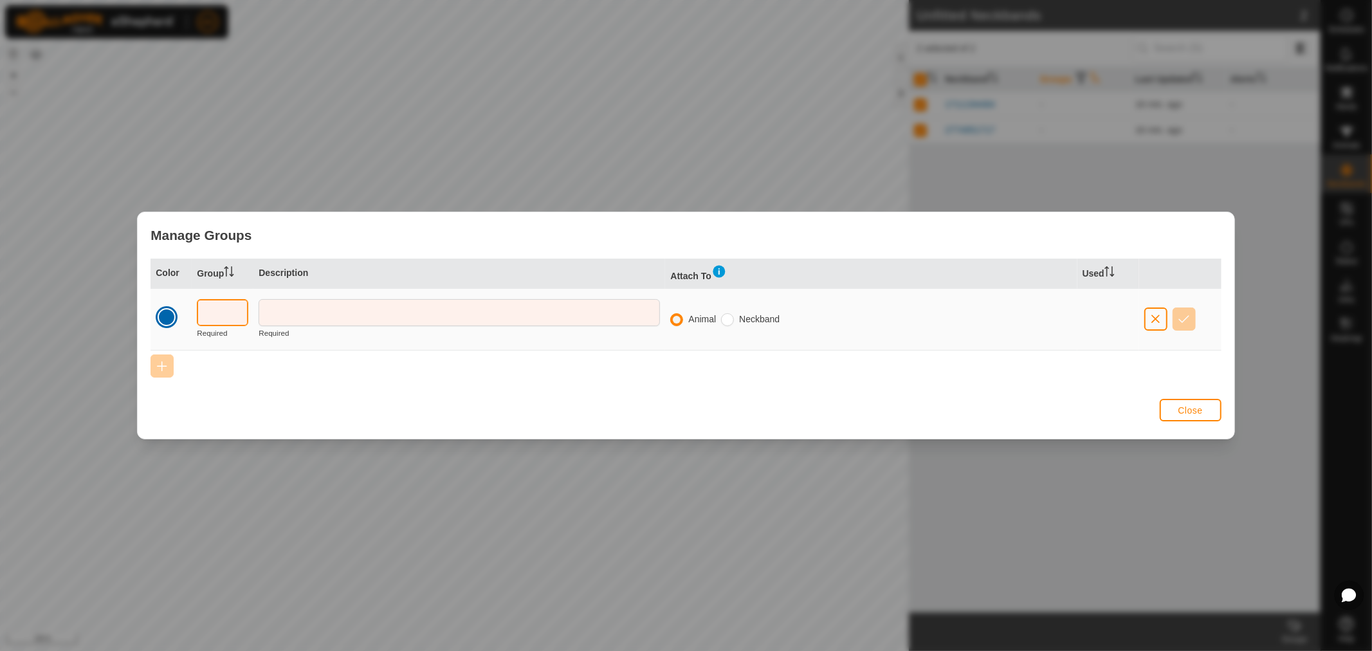
click at [217, 303] on input "text" at bounding box center [222, 312] width 51 height 27
click at [1187, 404] on button "Close" at bounding box center [1191, 410] width 62 height 23
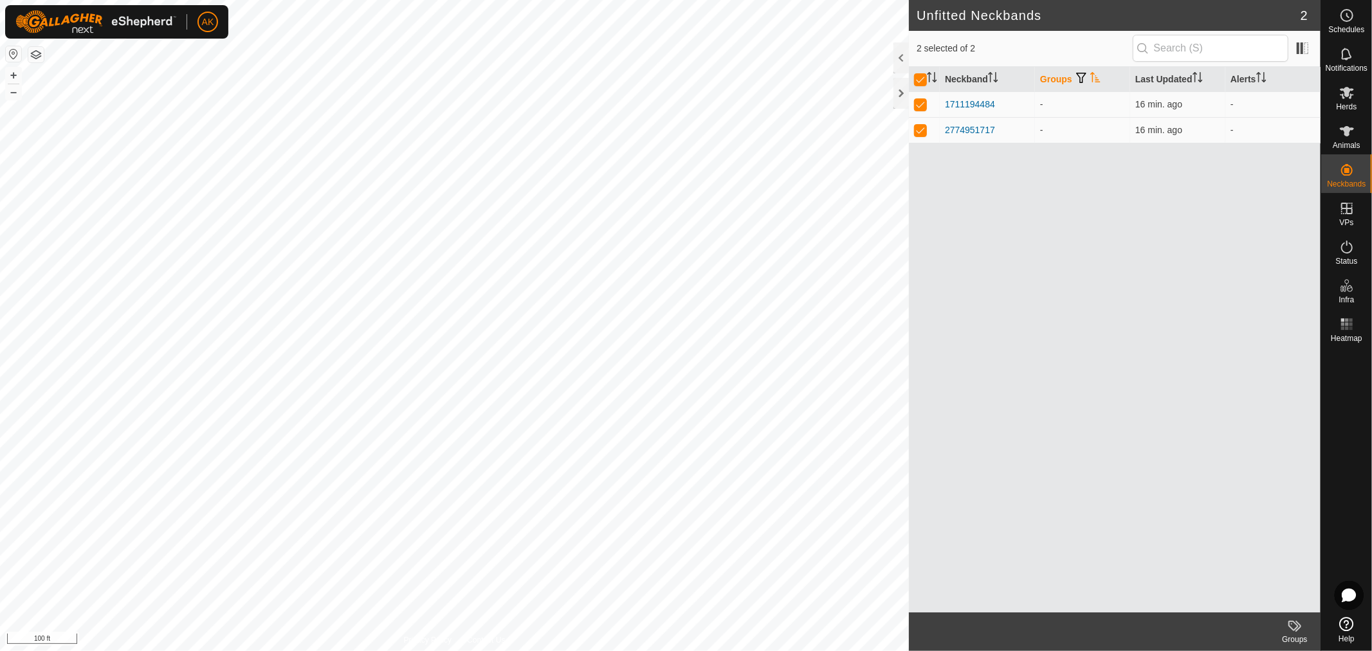
click at [1257, 505] on div "Neckband Groups Last Updated Alerts 1711194484 - 16 min. ago - 2774951717 - 16 …" at bounding box center [1115, 339] width 412 height 545
click at [1097, 114] on td "-" at bounding box center [1082, 104] width 95 height 26
click at [1345, 142] on span "Animals" at bounding box center [1347, 145] width 28 height 8
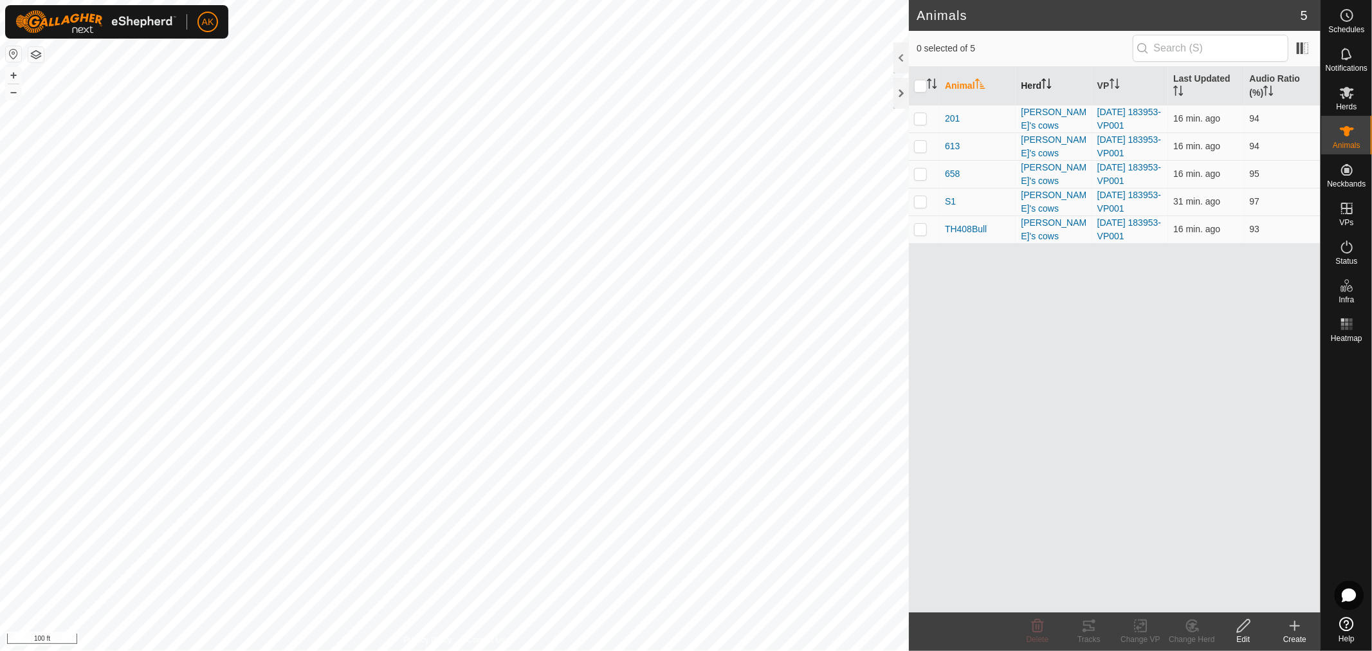
click at [1029, 87] on th "Herd" at bounding box center [1053, 86] width 76 height 39
click at [1032, 84] on th "Herd" at bounding box center [1053, 86] width 76 height 39
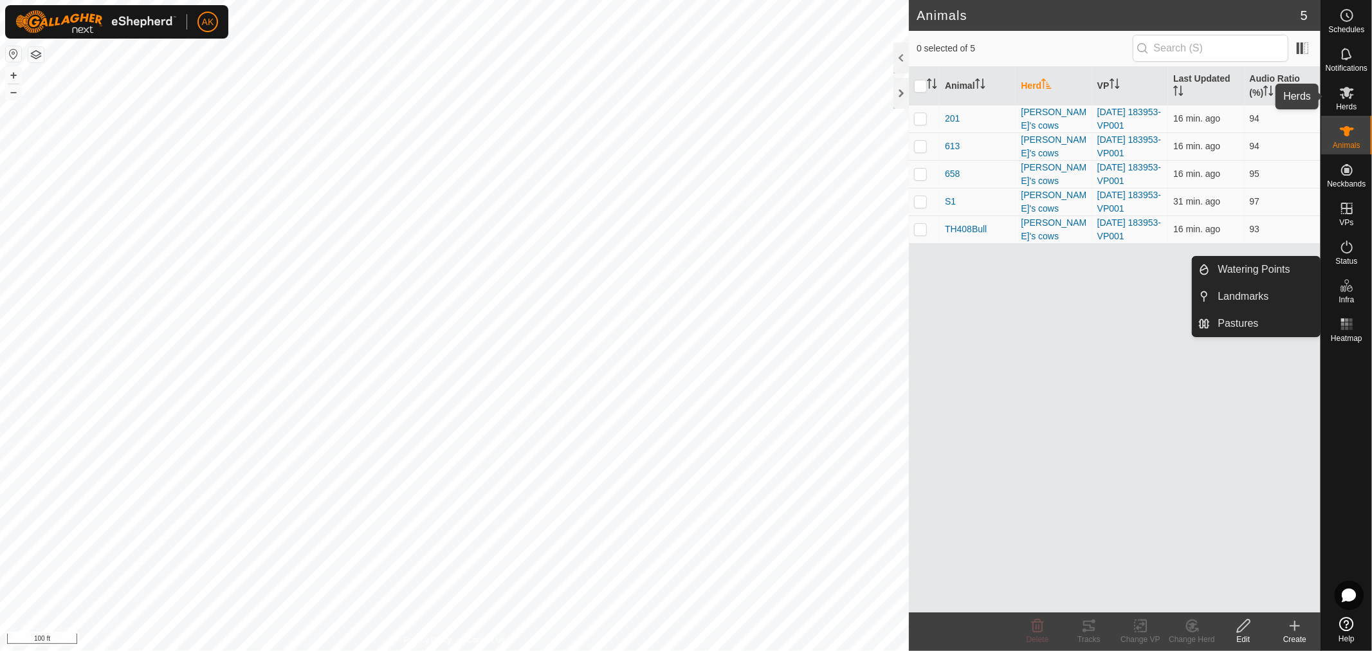
click at [1344, 100] on icon at bounding box center [1346, 92] width 15 height 15
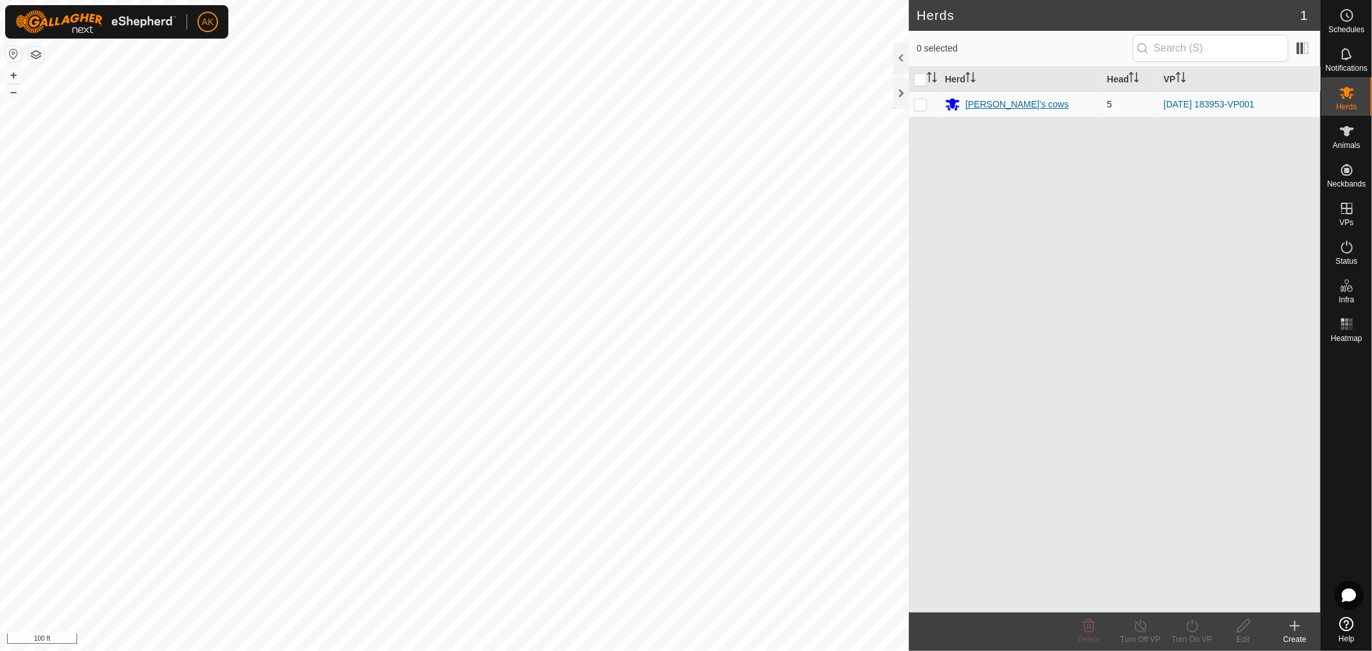
click at [992, 101] on div "[PERSON_NAME]'s cows" at bounding box center [1017, 105] width 104 height 14
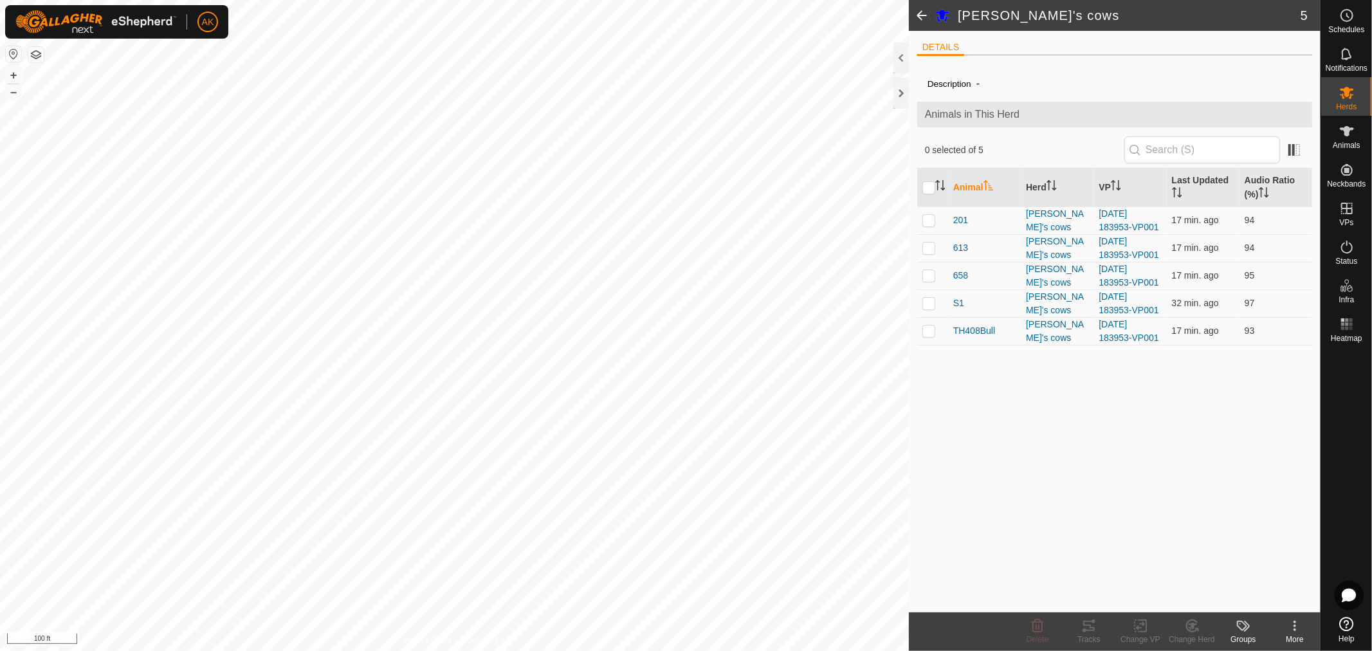
click at [974, 84] on span "-" at bounding box center [978, 83] width 14 height 21
click at [985, 81] on span "-" at bounding box center [978, 83] width 14 height 21
click at [952, 37] on div "DETAILS Description - Animals in This Herd 0 selected of 5 Animal Herd VP Last …" at bounding box center [1115, 321] width 412 height 581
click at [1170, 157] on input "text" at bounding box center [1202, 149] width 156 height 27
click at [1291, 626] on icon at bounding box center [1294, 625] width 15 height 15
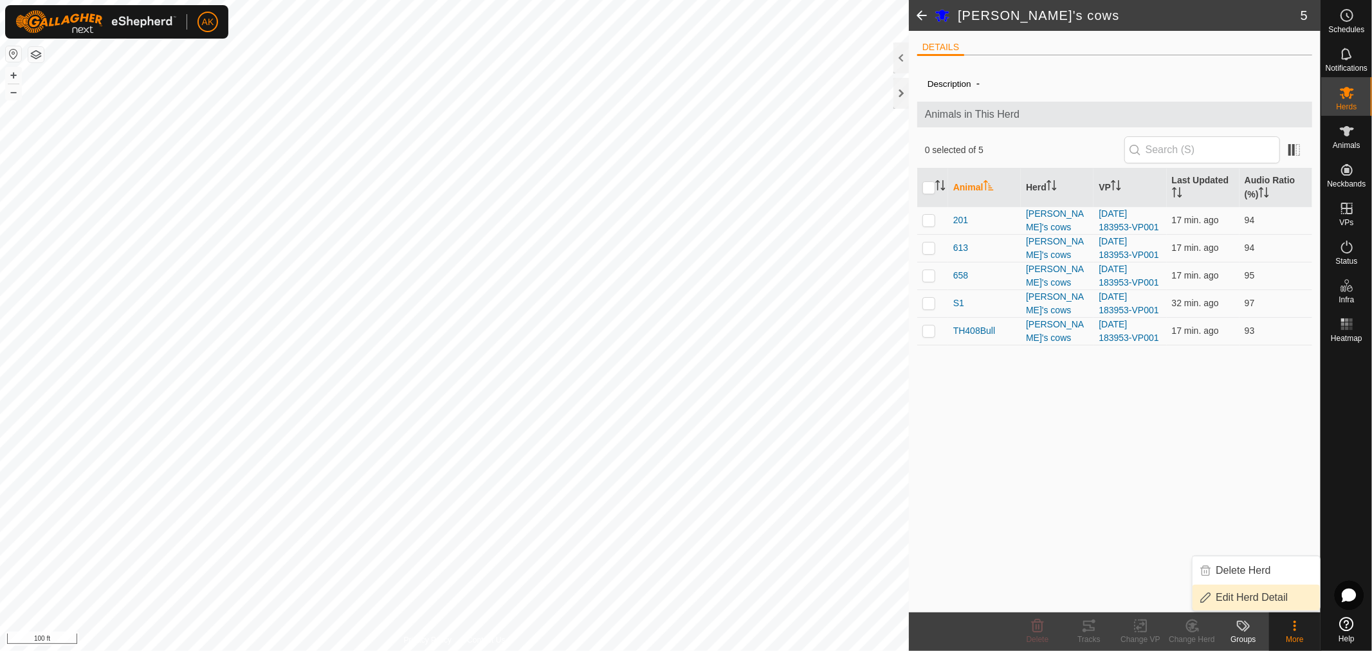
click at [1269, 601] on link "Edit Herd Detail" at bounding box center [1255, 598] width 127 height 26
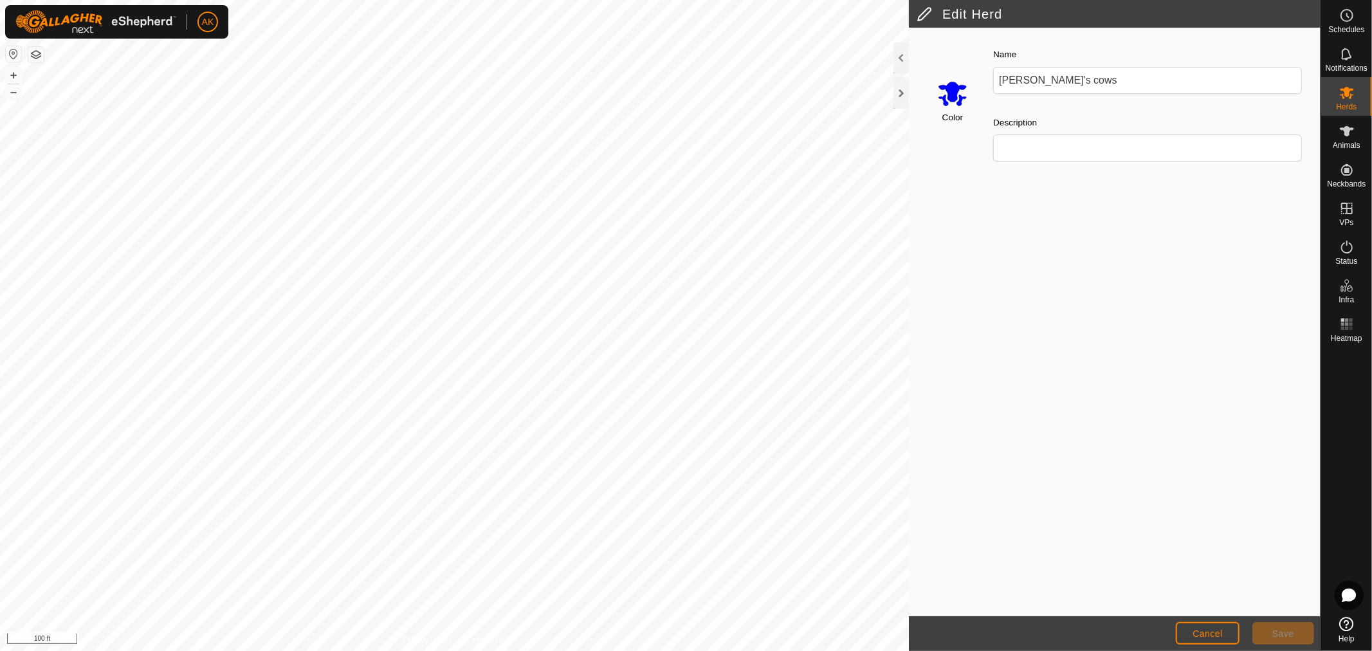
click at [1033, 214] on div "Color Name [PERSON_NAME]'s cows Description" at bounding box center [1115, 322] width 412 height 588
click at [1051, 152] on input "Description" at bounding box center [1147, 147] width 309 height 27
click at [1142, 326] on div "Color Name [PERSON_NAME]'s cows Description" at bounding box center [1115, 322] width 412 height 588
click at [1204, 633] on span "Cancel" at bounding box center [1207, 633] width 30 height 10
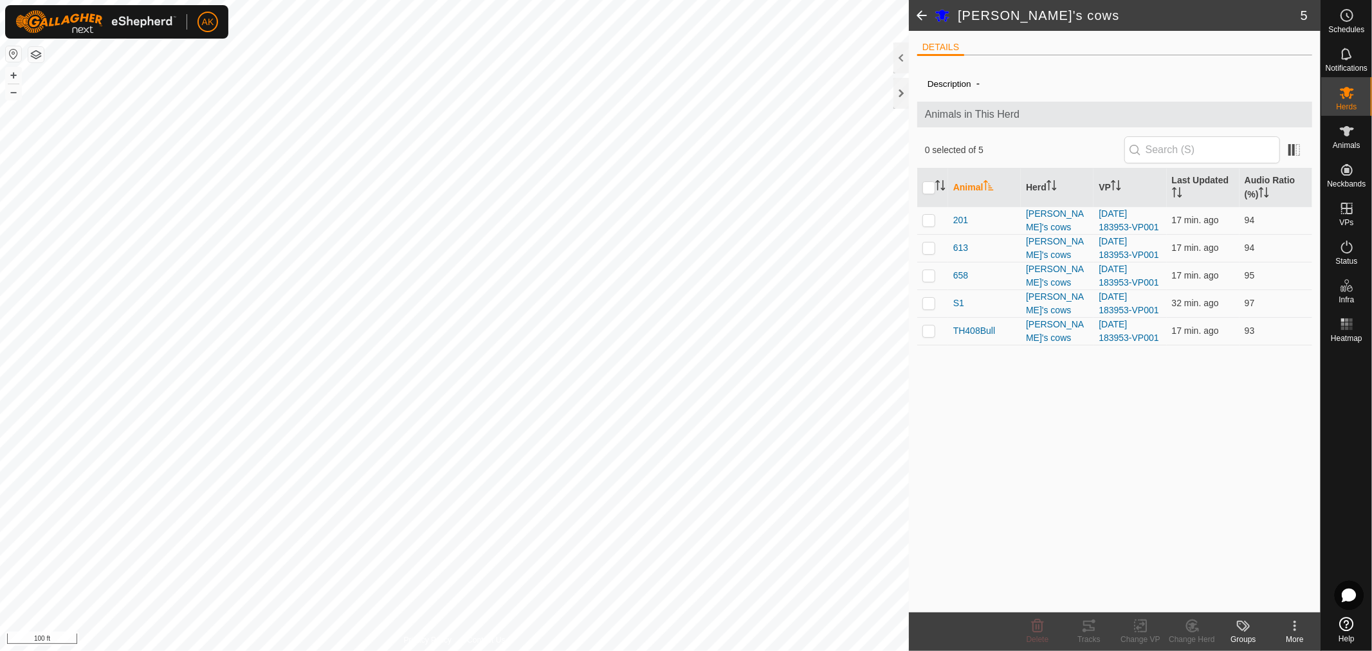
click at [1244, 635] on div "Groups" at bounding box center [1242, 639] width 51 height 12
click at [1269, 597] on link "Manage Groups" at bounding box center [1281, 598] width 127 height 26
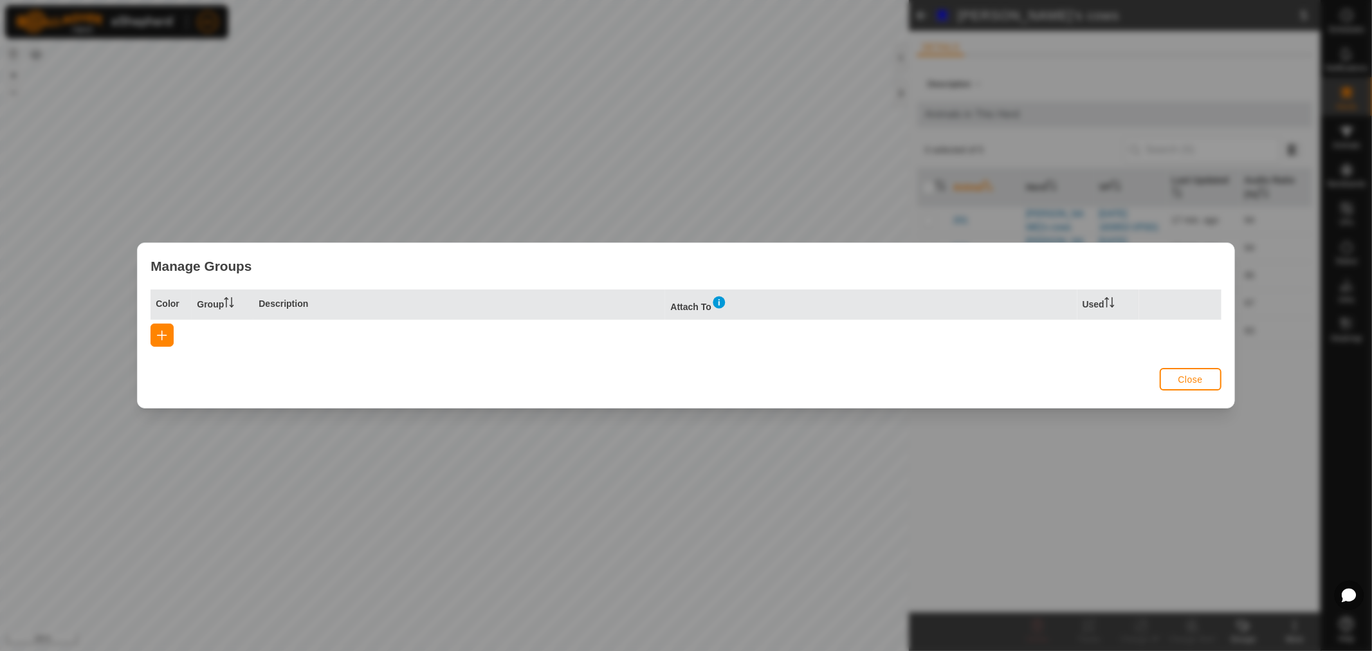
click at [1178, 536] on div "Manage Groups Color Group Description Attach To Used Close" at bounding box center [686, 325] width 1372 height 651
click at [1190, 376] on span "Close" at bounding box center [1190, 379] width 24 height 10
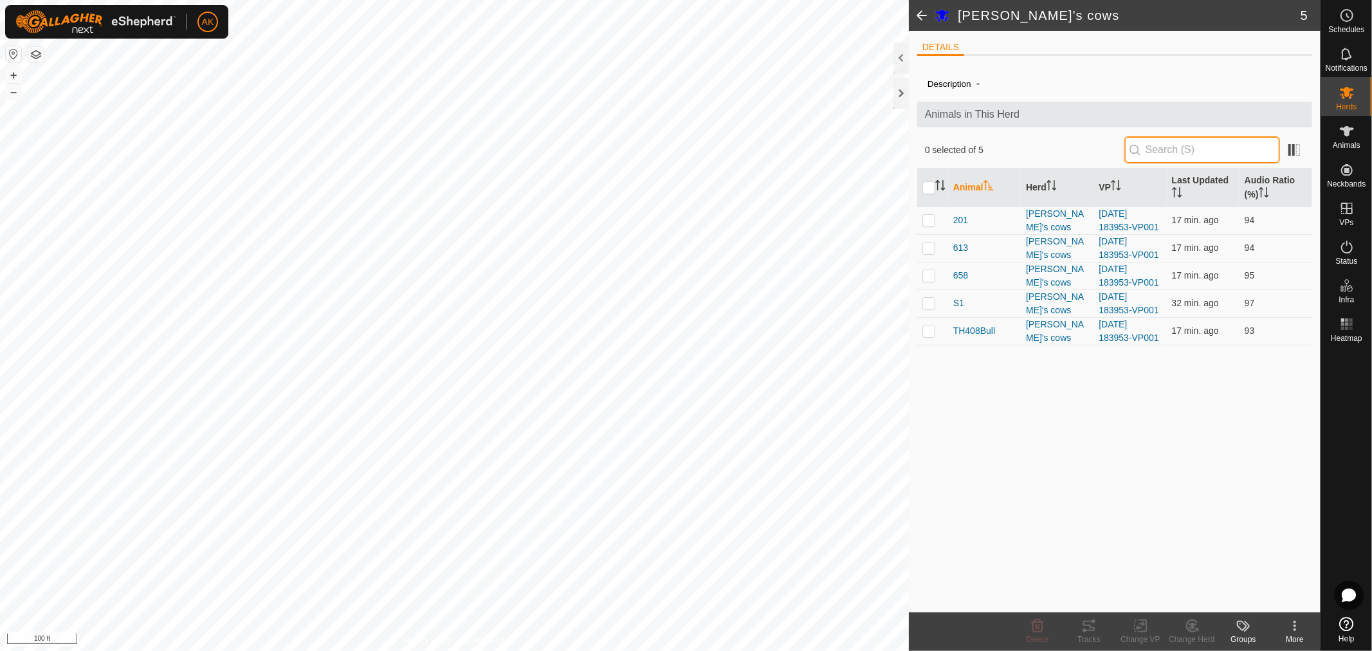
click at [1175, 150] on input "text" at bounding box center [1202, 149] width 156 height 27
click at [1220, 143] on input "text" at bounding box center [1202, 149] width 156 height 27
click at [947, 42] on li "DETAILS" at bounding box center [940, 48] width 47 height 15
click at [954, 86] on label "Description" at bounding box center [949, 84] width 44 height 10
drag, startPoint x: 967, startPoint y: 81, endPoint x: 990, endPoint y: 108, distance: 36.0
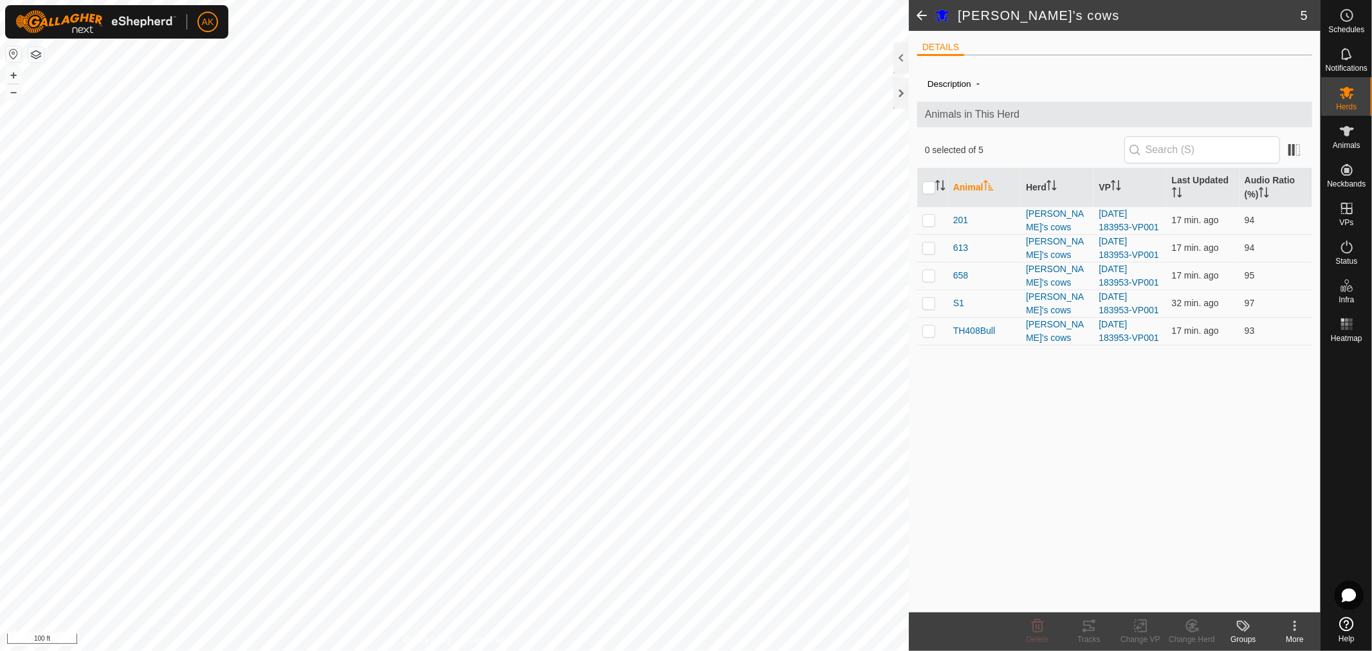
click at [972, 86] on div "Description -" at bounding box center [1114, 83] width 374 height 15
click at [960, 182] on th "Animal" at bounding box center [984, 187] width 73 height 39
click at [968, 183] on th "Animal" at bounding box center [984, 187] width 73 height 39
click at [1056, 181] on icon "Activate to sort" at bounding box center [1051, 185] width 10 height 10
click at [1110, 189] on th "VP" at bounding box center [1129, 187] width 73 height 39
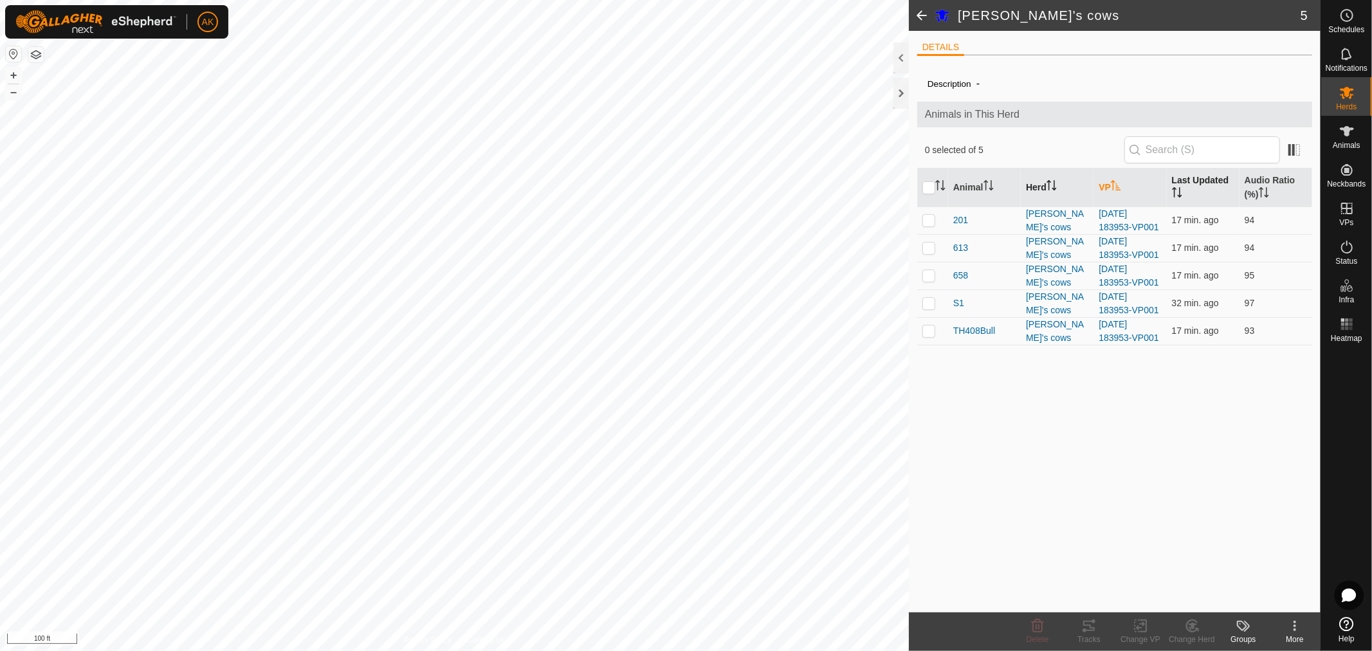
click at [1167, 185] on th "Last Updated" at bounding box center [1203, 187] width 73 height 39
click at [1218, 179] on th "Last Updated" at bounding box center [1203, 187] width 73 height 39
click at [1281, 181] on th "Audio Ratio (%)" at bounding box center [1275, 187] width 73 height 39
click at [1347, 127] on icon at bounding box center [1347, 131] width 14 height 10
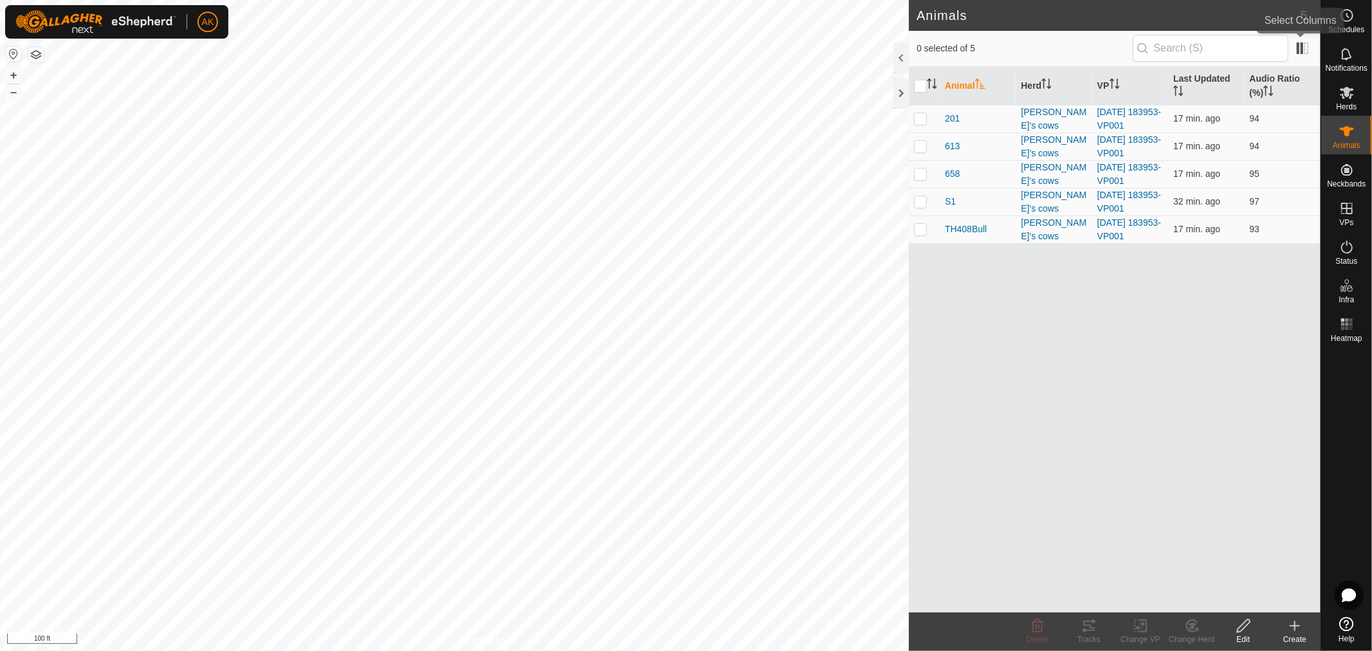
click at [1313, 46] on div "0 selected of 5" at bounding box center [1115, 49] width 412 height 36
click at [1304, 46] on span at bounding box center [1302, 48] width 21 height 21
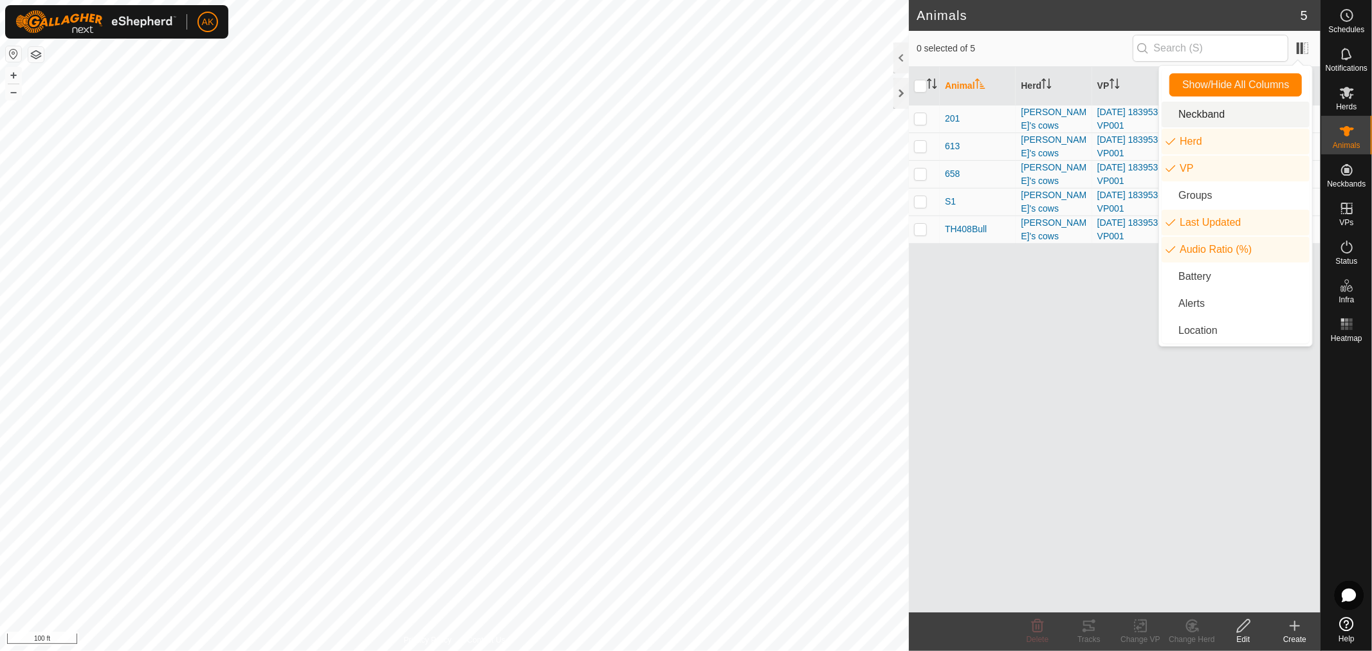
click at [1159, 108] on div "Show/Hide All Columns Neckband Herd VP Groups Last Updated Audio Ratio (%) Batt…" at bounding box center [1235, 206] width 153 height 280
click at [1165, 113] on li "Neckband" at bounding box center [1235, 115] width 148 height 26
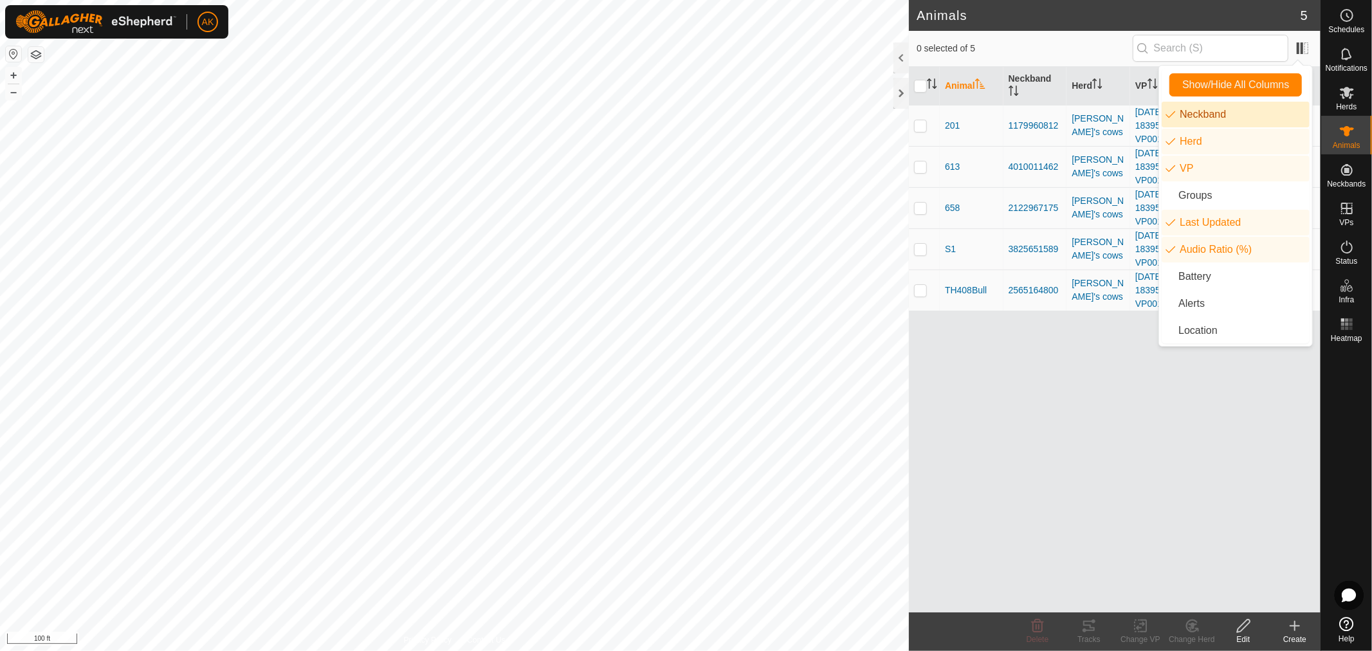
click at [1168, 113] on li "Neckband" at bounding box center [1235, 115] width 148 height 26
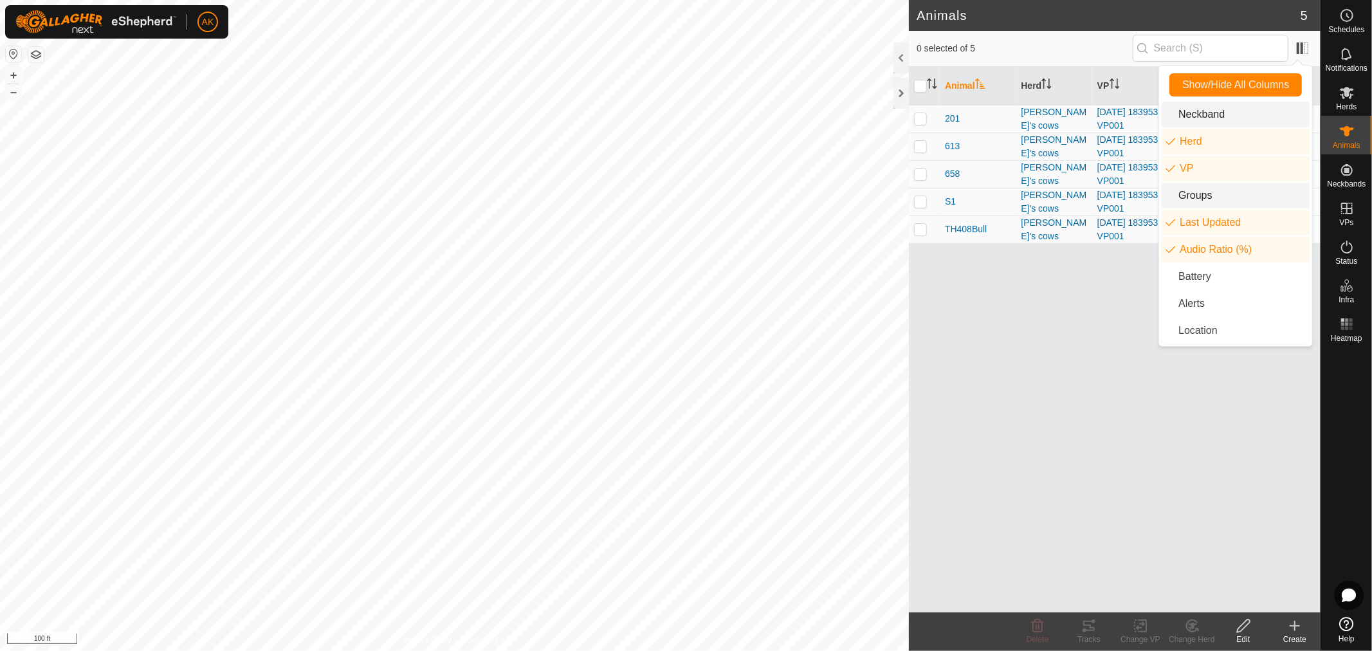
click at [1175, 188] on li "Groups" at bounding box center [1235, 196] width 148 height 26
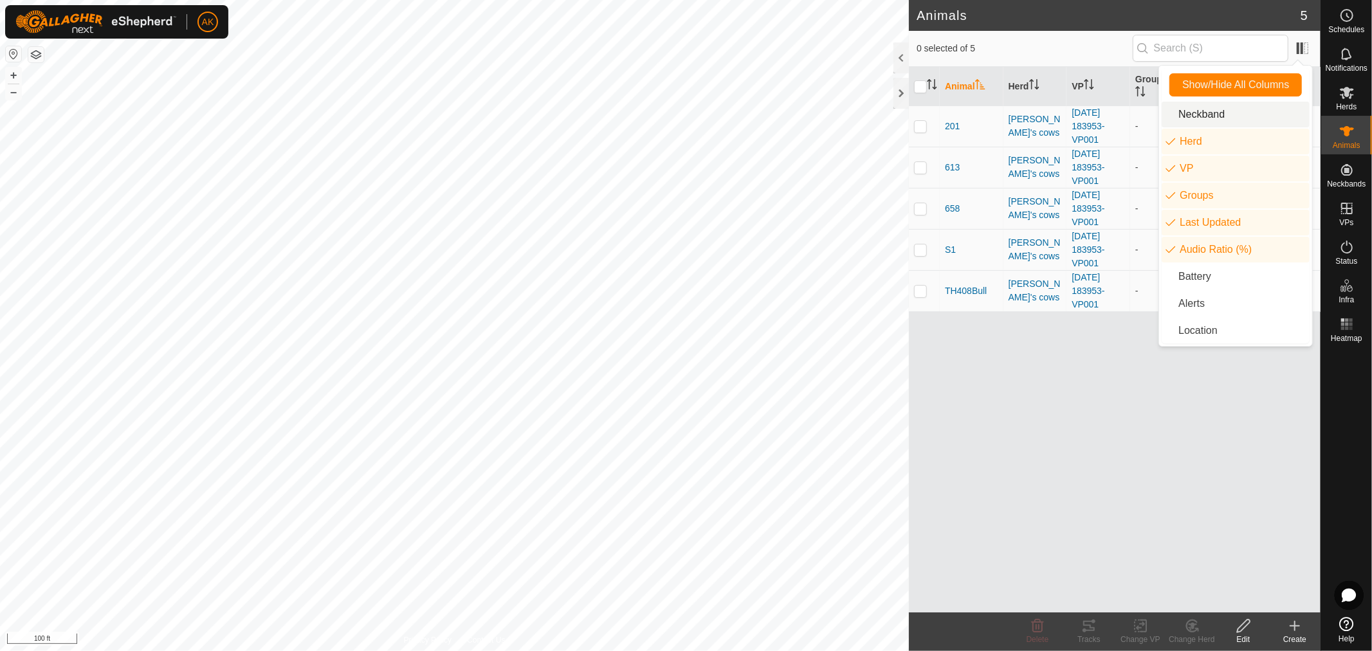
click at [1147, 413] on div "Animal Herd VP Groups Last Updated Audio Ratio (%) 201 [PERSON_NAME]'s cows [DA…" at bounding box center [1115, 339] width 412 height 545
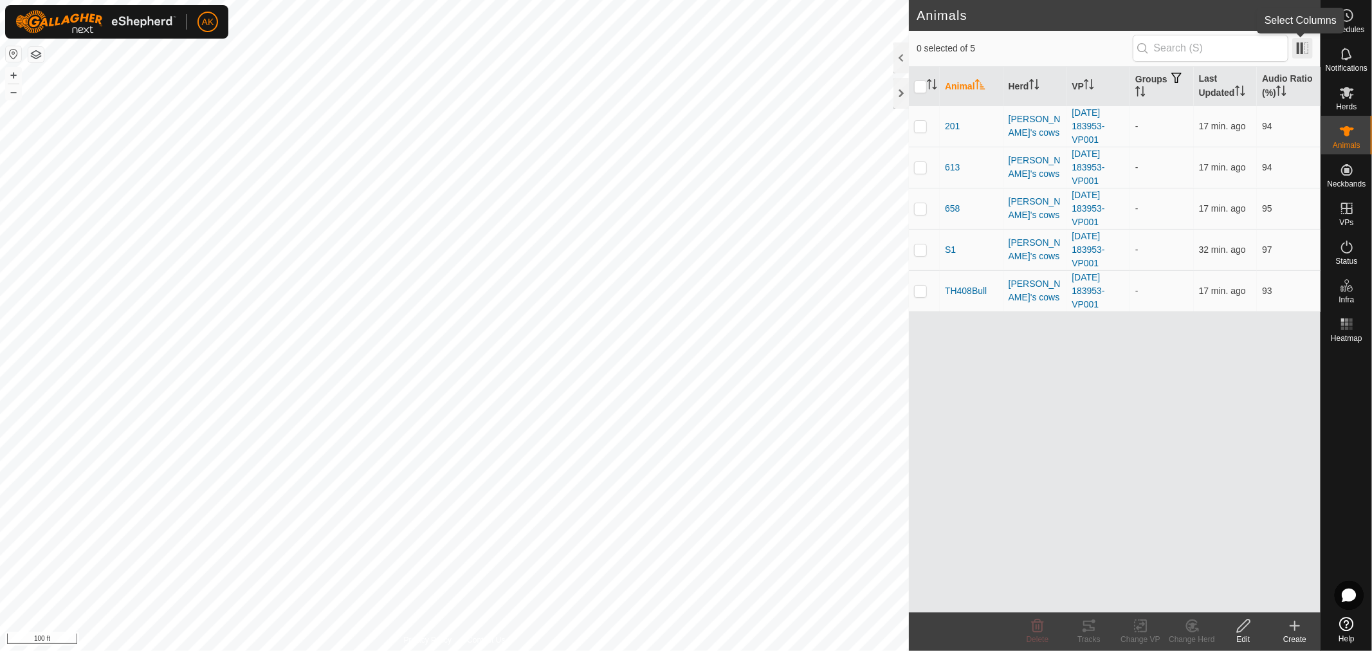
click at [1306, 48] on span at bounding box center [1302, 48] width 21 height 21
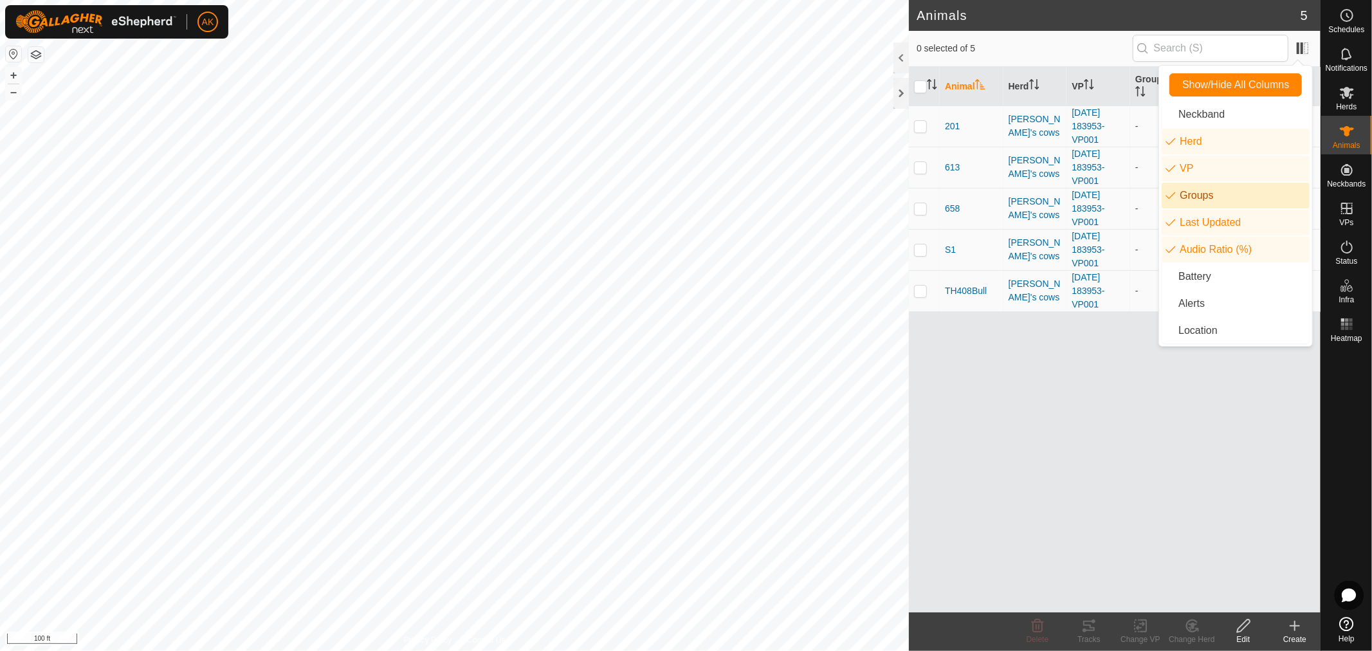
click at [1174, 196] on li "Groups" at bounding box center [1235, 196] width 148 height 26
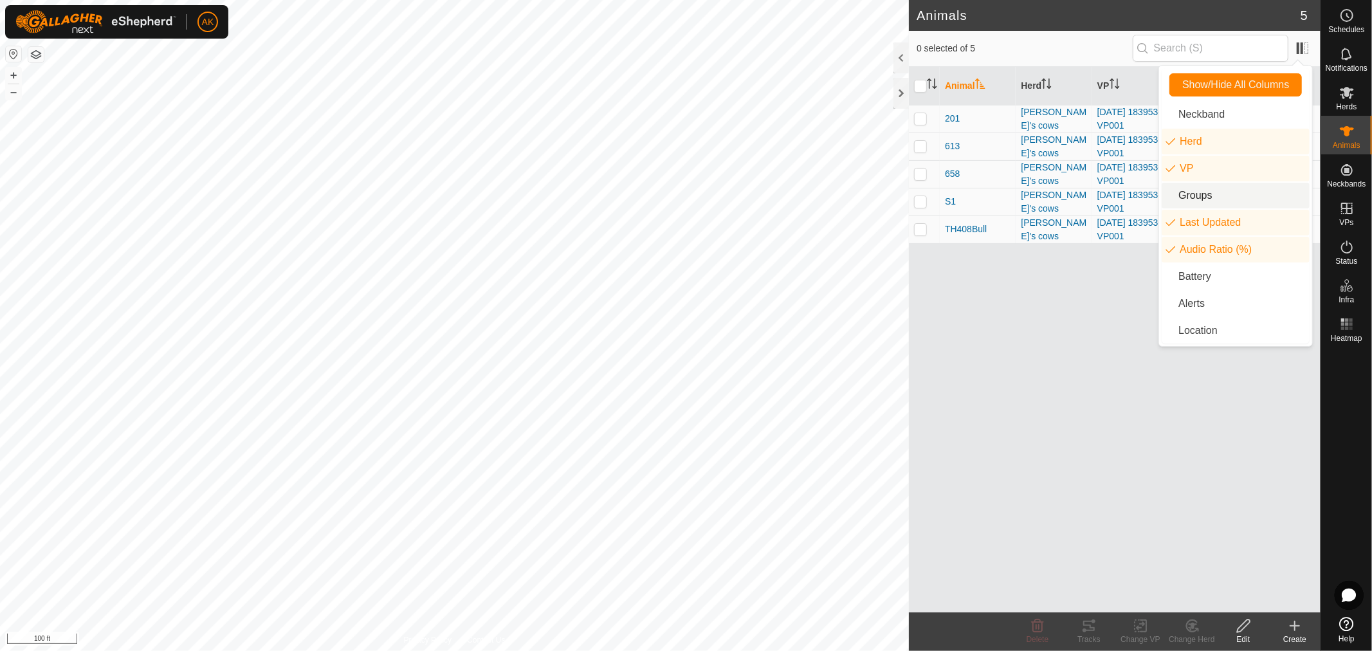
click at [1192, 428] on div "Animal Herd VP Last Updated Audio Ratio (%) 201 [PERSON_NAME]'s cows [DATE] 183…" at bounding box center [1115, 339] width 412 height 545
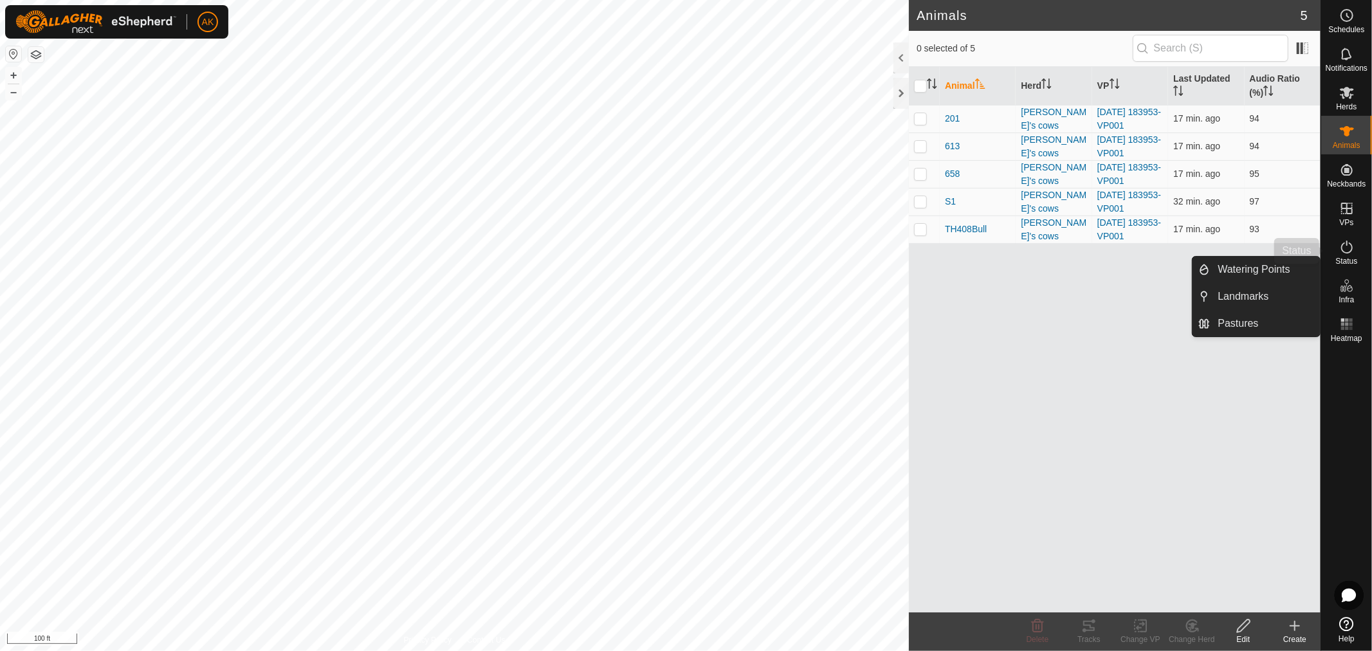
click at [1354, 250] on es-activation-svg-icon at bounding box center [1346, 247] width 23 height 21
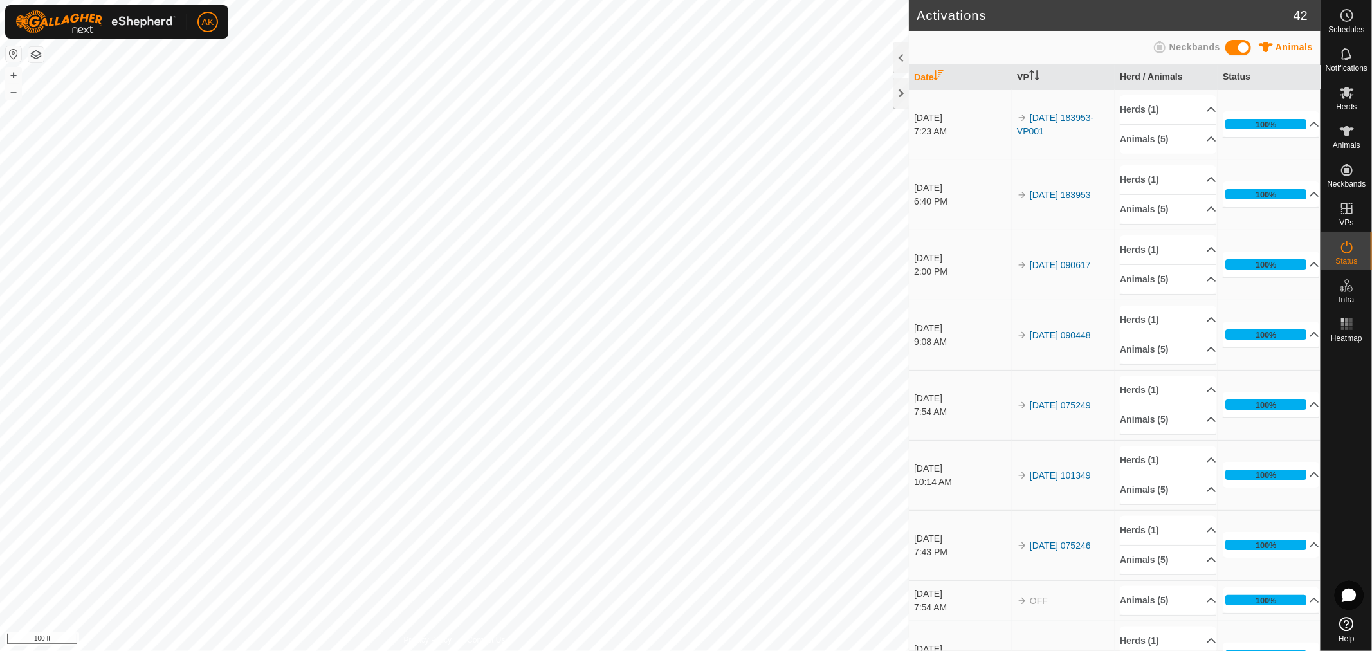
click at [1278, 41] on div "Animals" at bounding box center [1284, 50] width 57 height 20
click at [1151, 47] on div "Neckbands" at bounding box center [1185, 50] width 70 height 20
click at [1188, 50] on span "Neckbands" at bounding box center [1194, 47] width 51 height 10
click at [1192, 359] on p-accordion-header "Neckbands (5)" at bounding box center [1168, 349] width 96 height 29
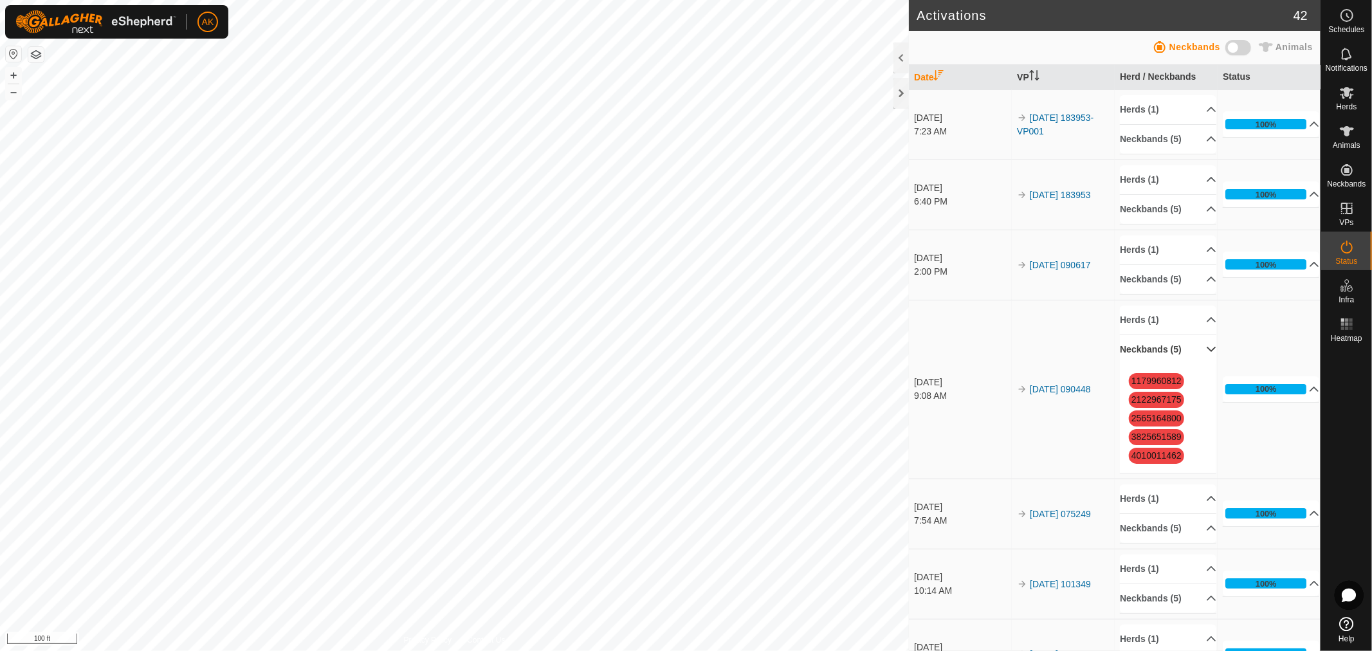
click at [1192, 350] on p-accordion-header "Neckbands (5)" at bounding box center [1168, 349] width 96 height 29
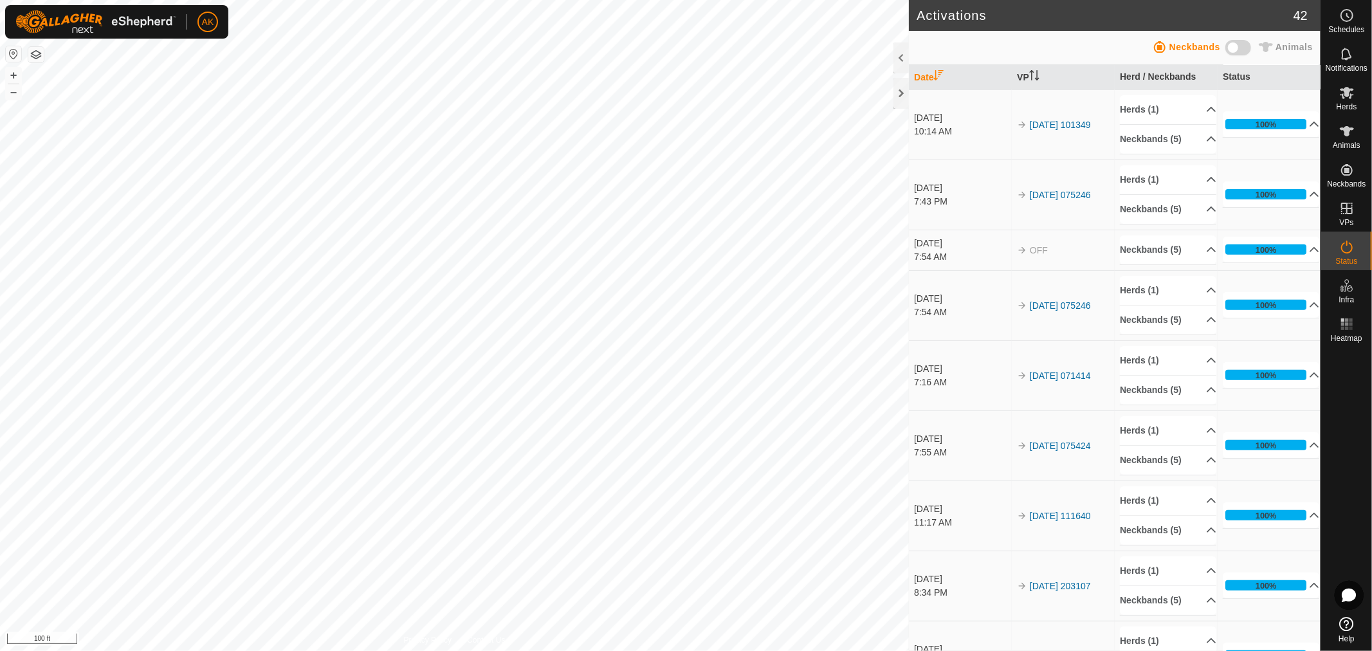
scroll to position [214, 0]
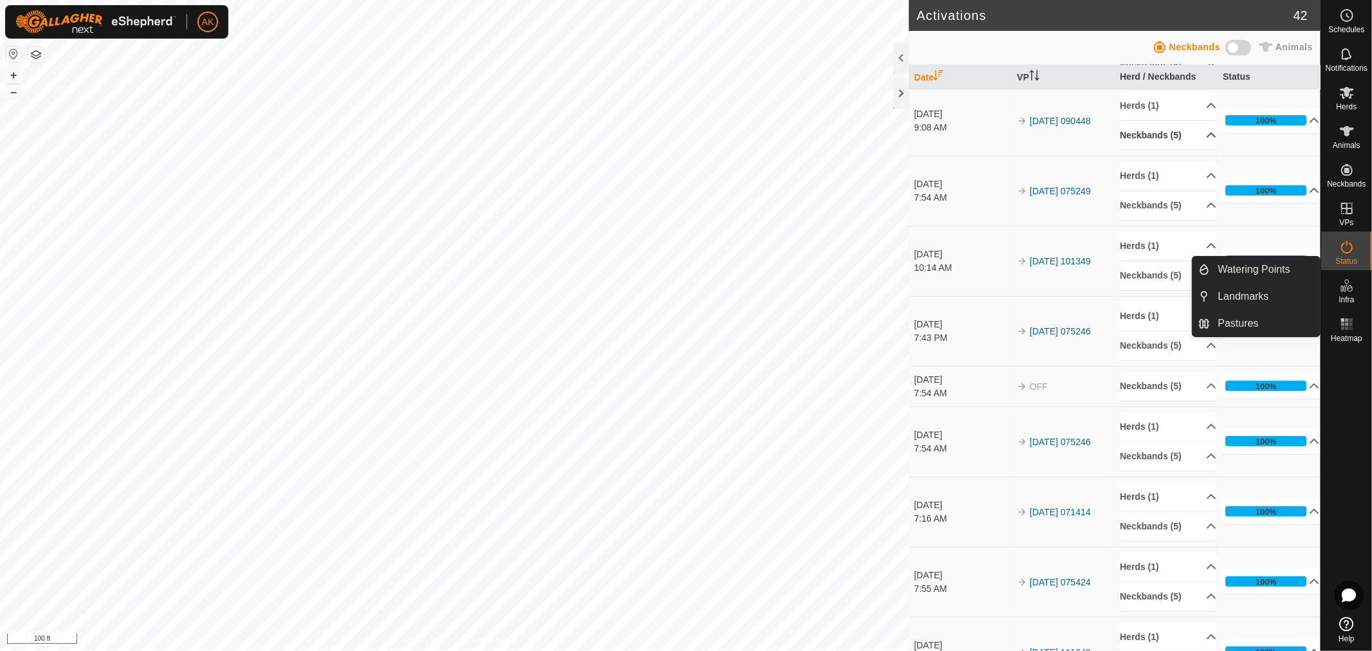
click at [1345, 291] on icon at bounding box center [1346, 285] width 15 height 15
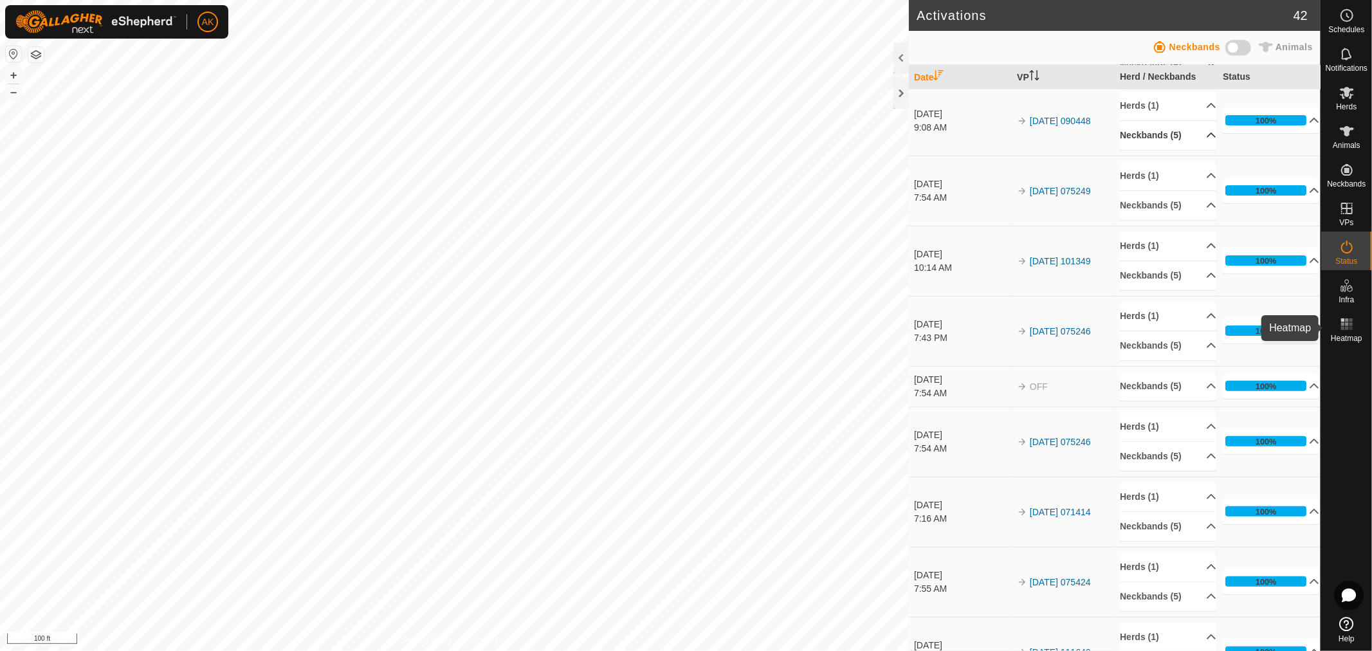
click at [1352, 329] on icon at bounding box center [1346, 323] width 15 height 15
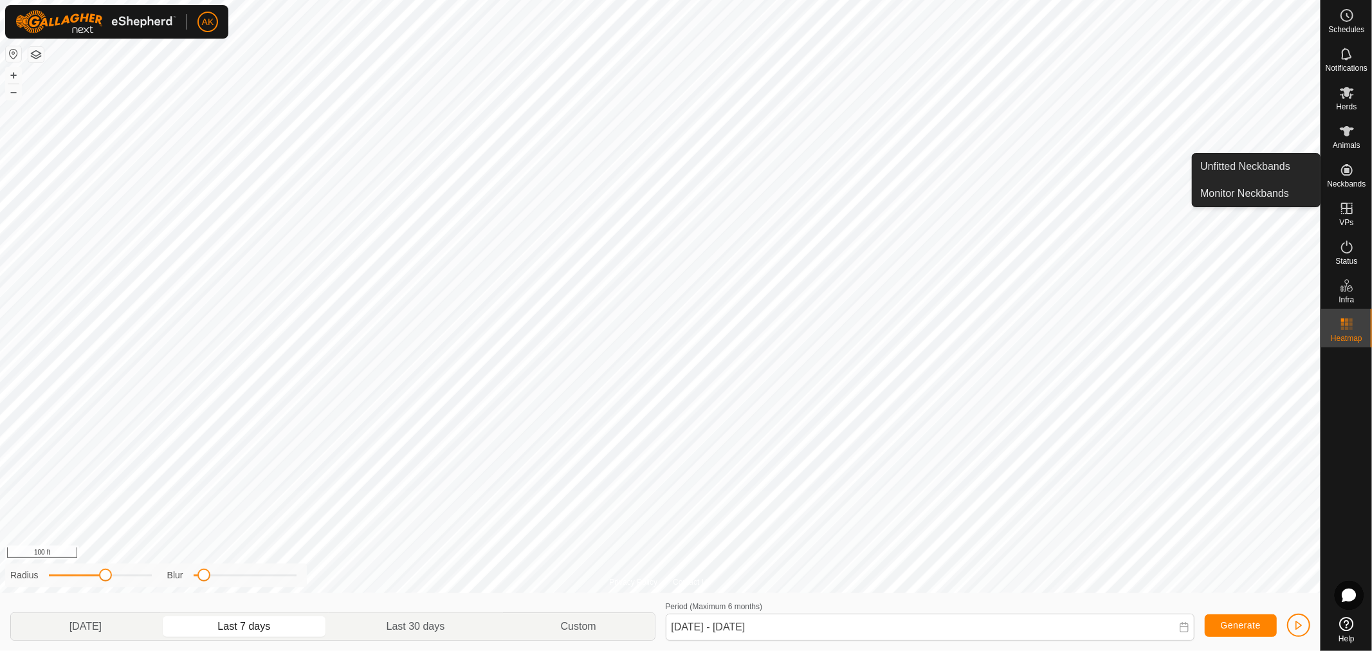
click at [1283, 156] on link "Unfitted Neckbands" at bounding box center [1255, 167] width 127 height 26
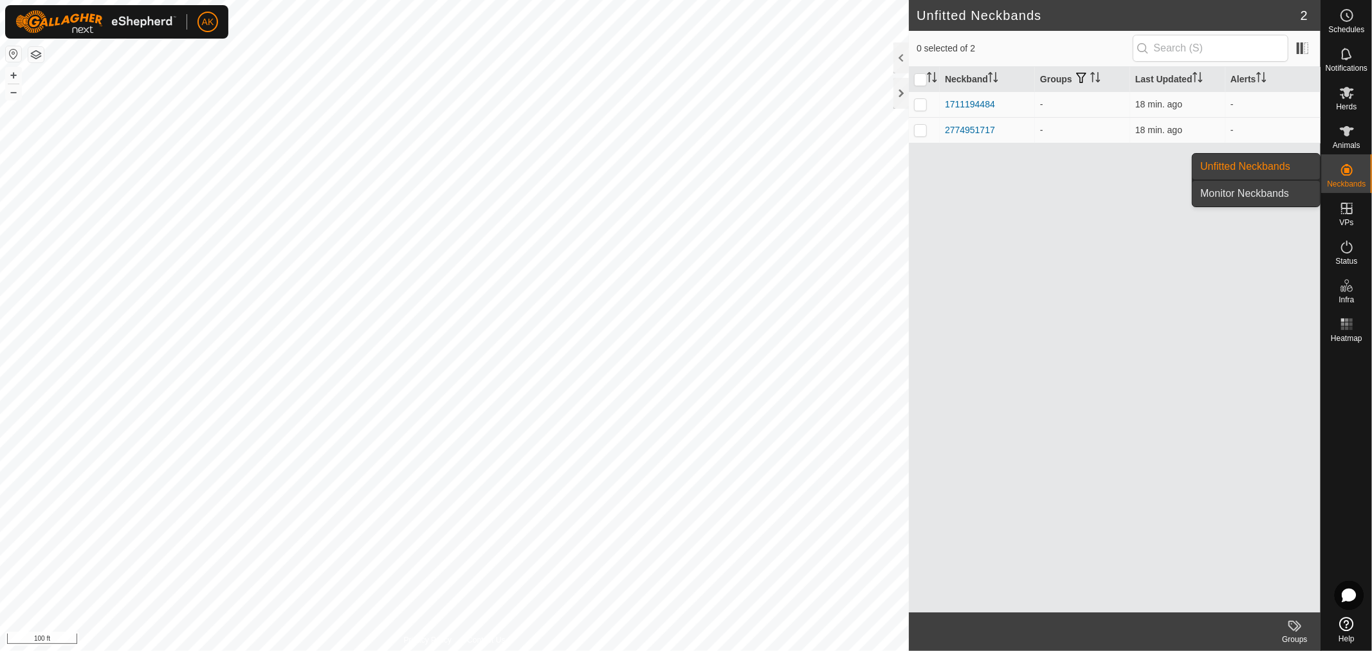
click at [1272, 192] on link "Monitor Neckbands" at bounding box center [1255, 194] width 127 height 26
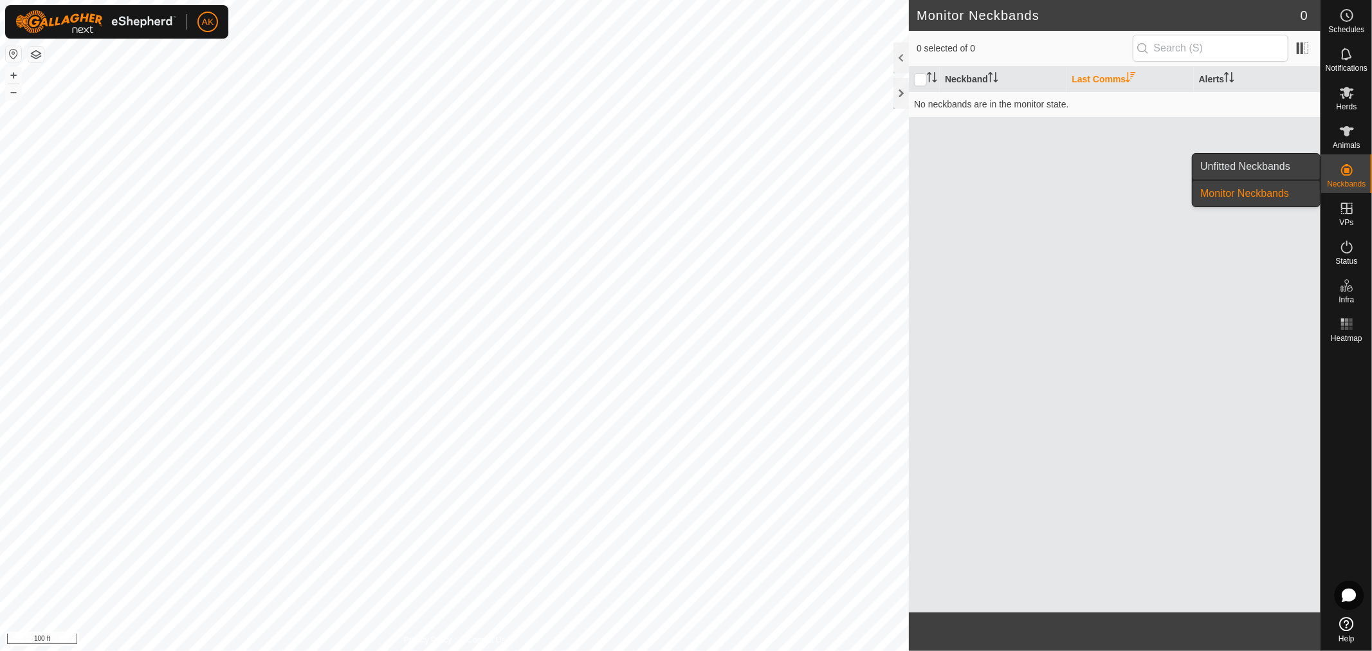
click at [1268, 167] on link "Unfitted Neckbands" at bounding box center [1255, 167] width 127 height 26
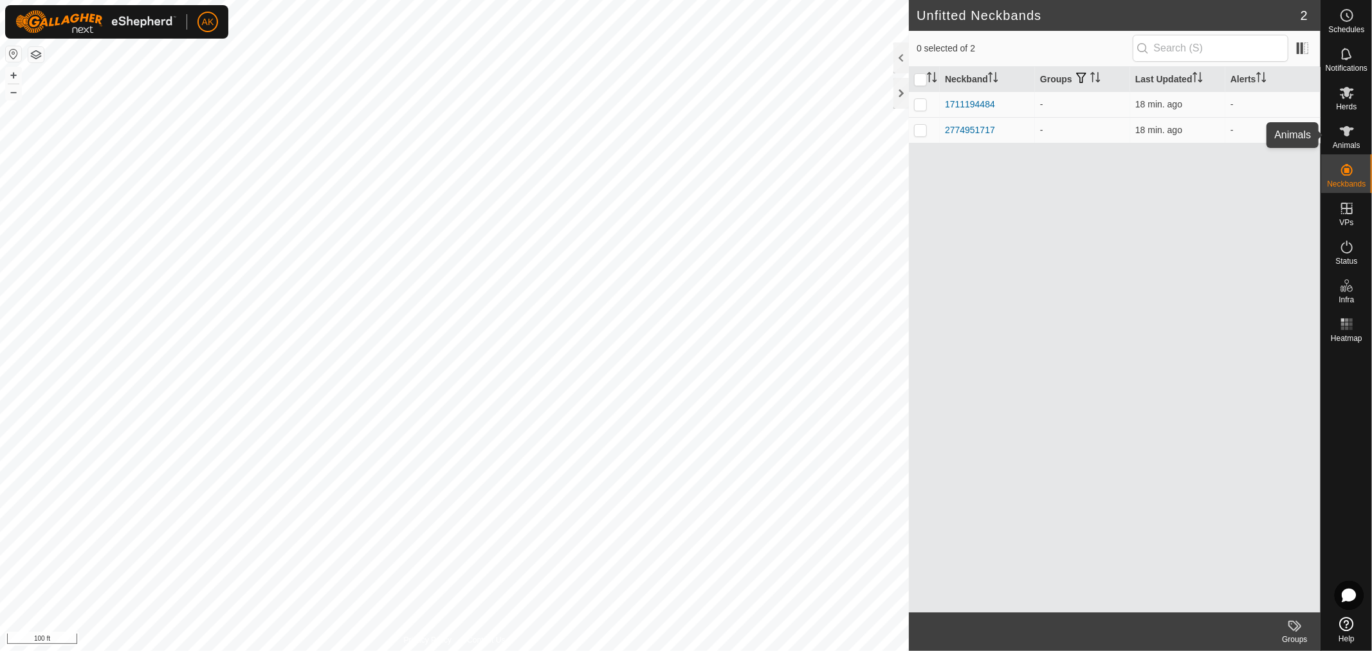
click at [1351, 141] on span "Animals" at bounding box center [1347, 145] width 28 height 8
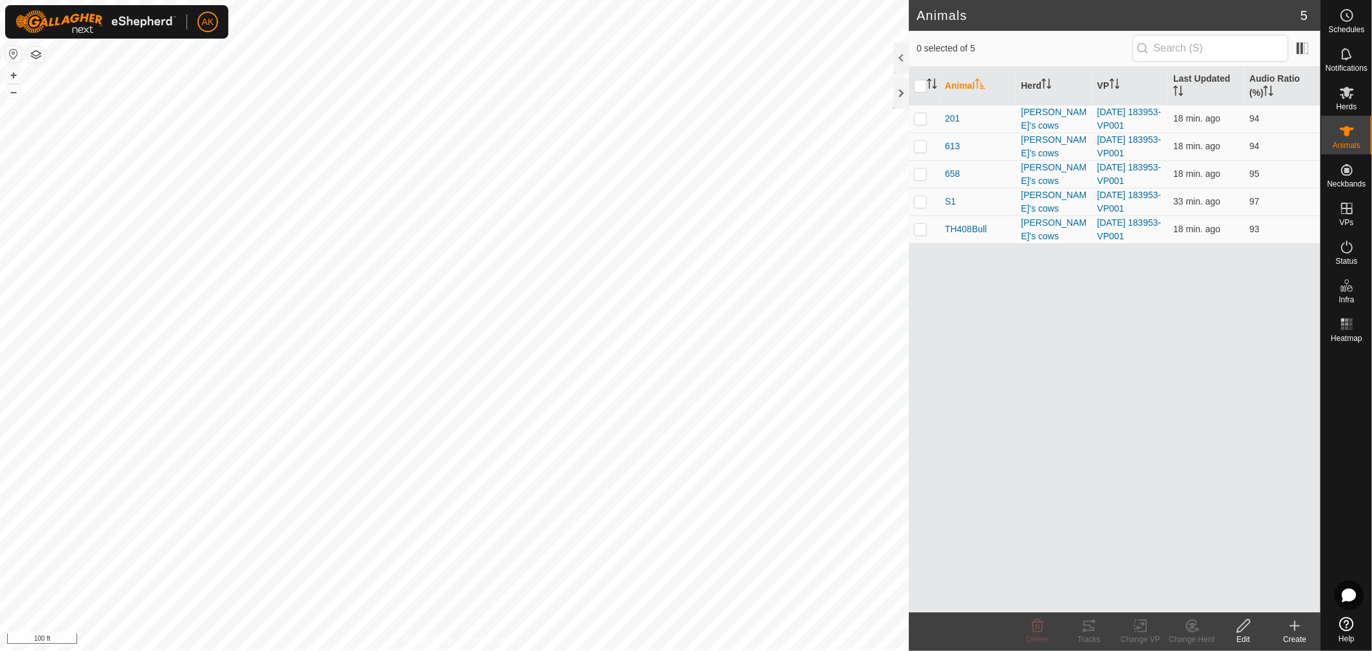
click at [1246, 634] on div "Edit" at bounding box center [1242, 639] width 51 height 12
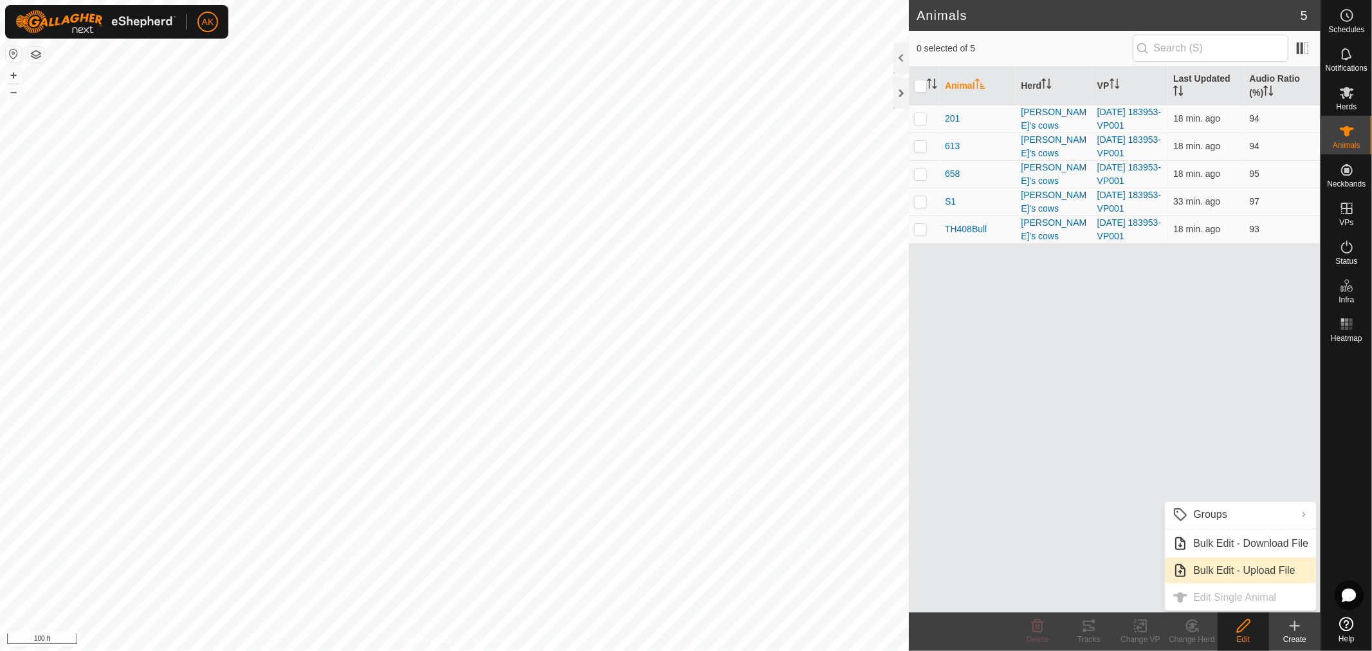
click at [1233, 599] on ul "Groups Clear Groups Manage Groups Bulk Edit - Download File Bulk Edit - Upload …" at bounding box center [1240, 556] width 151 height 109
click at [1210, 597] on ul "Groups Clear Groups Manage Groups Bulk Edit - Download File Bulk Edit - Upload …" at bounding box center [1240, 556] width 151 height 109
click at [1213, 595] on ul "Groups Clear Groups Manage Groups Bulk Edit - Download File Bulk Edit - Upload …" at bounding box center [1240, 556] width 151 height 109
click at [1244, 630] on icon at bounding box center [1243, 625] width 16 height 15
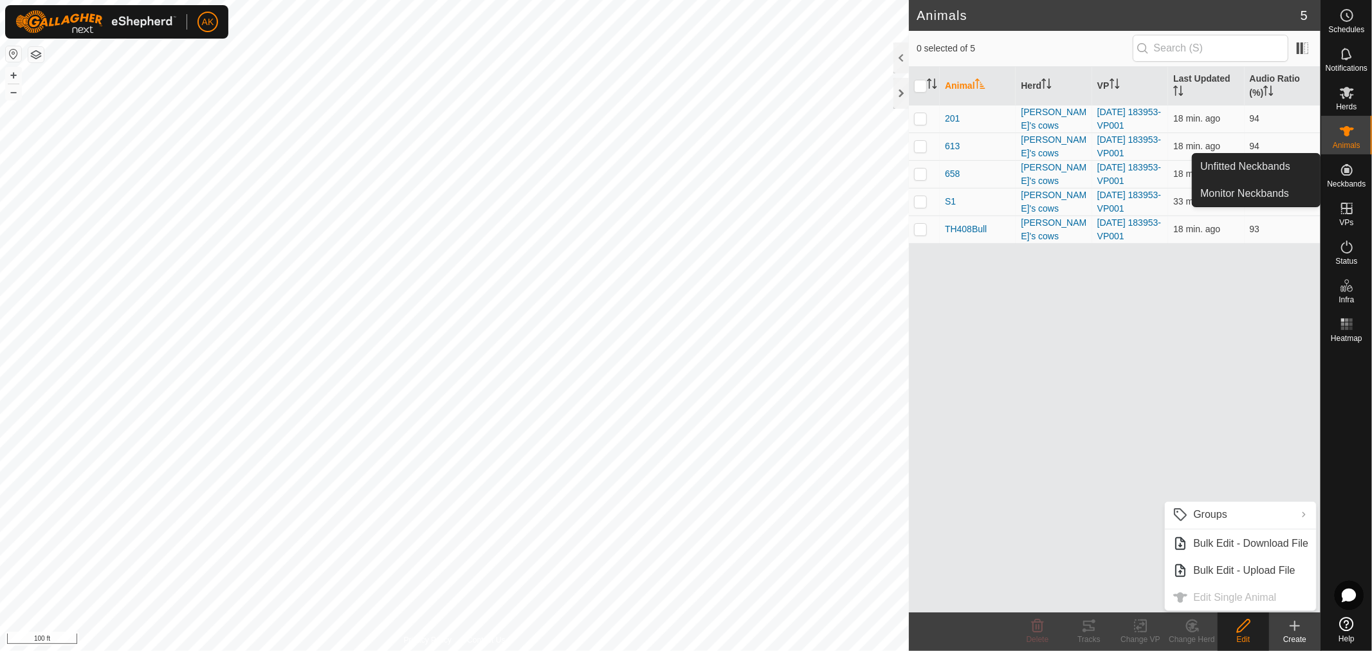
click at [1352, 175] on icon at bounding box center [1346, 169] width 15 height 15
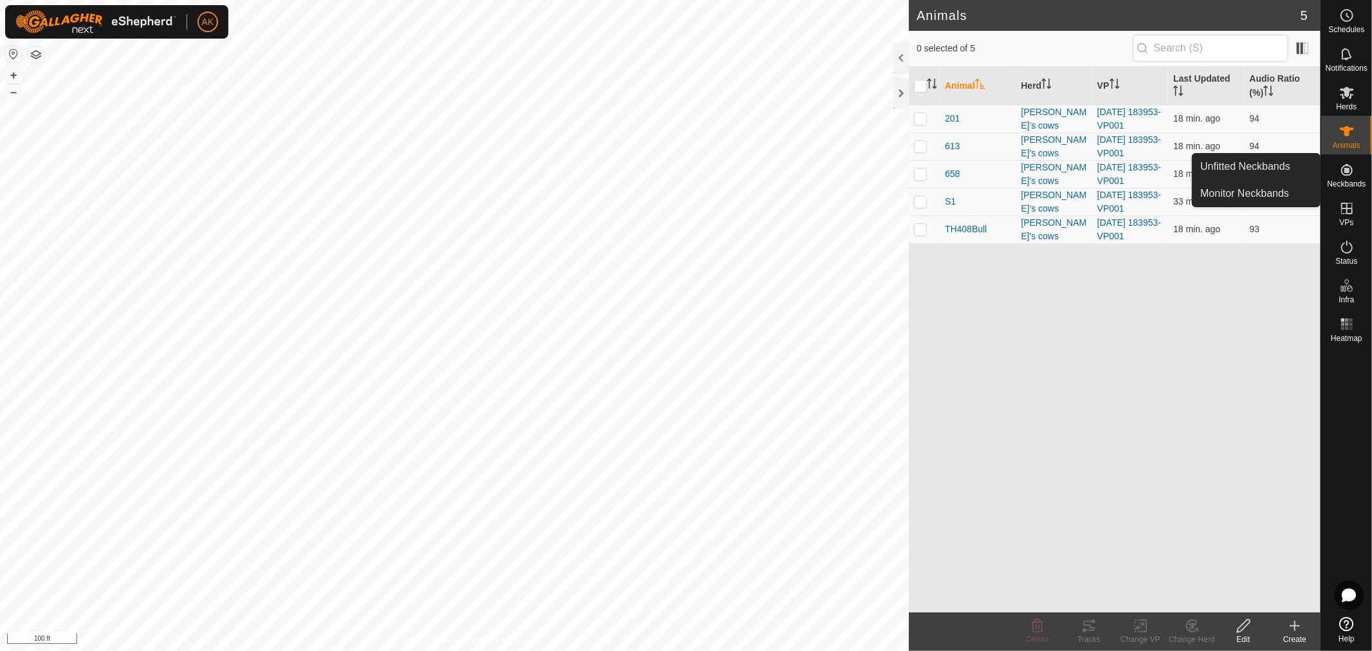
click at [1352, 175] on icon at bounding box center [1346, 169] width 15 height 15
click at [1305, 170] on link "Unfitted Neckbands" at bounding box center [1255, 167] width 127 height 26
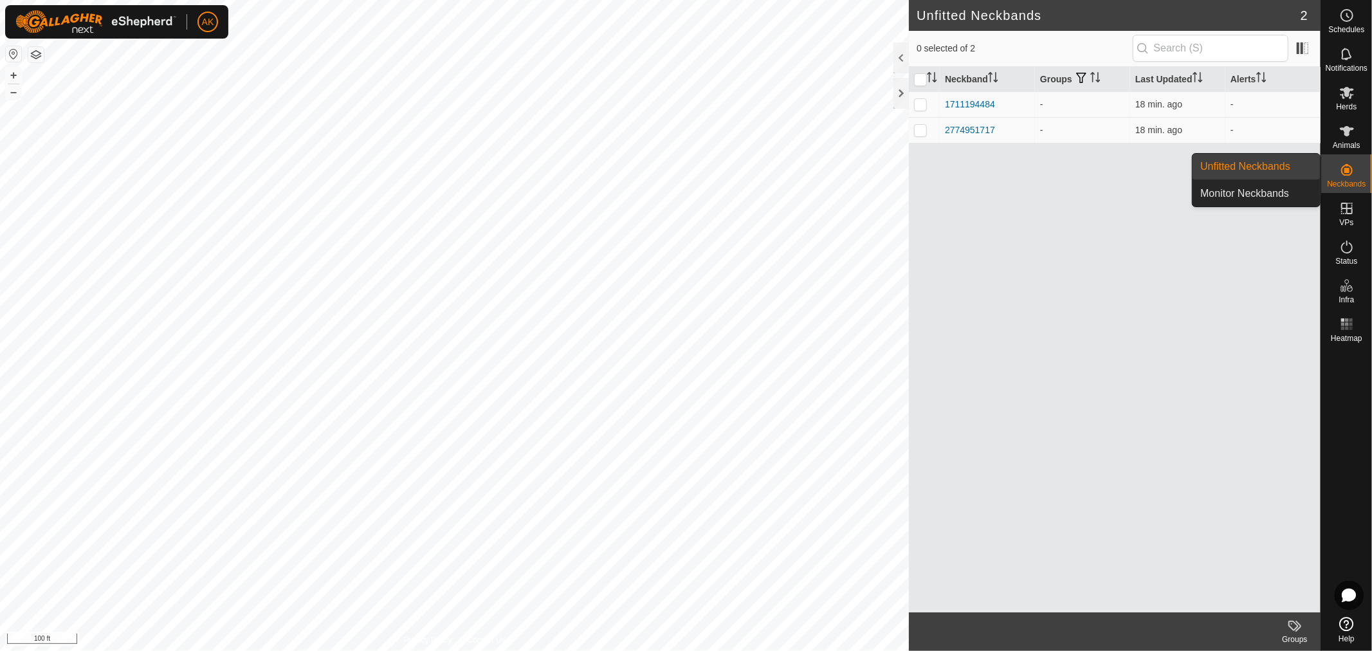
click at [1300, 193] on link "Monitor Neckbands" at bounding box center [1255, 194] width 127 height 26
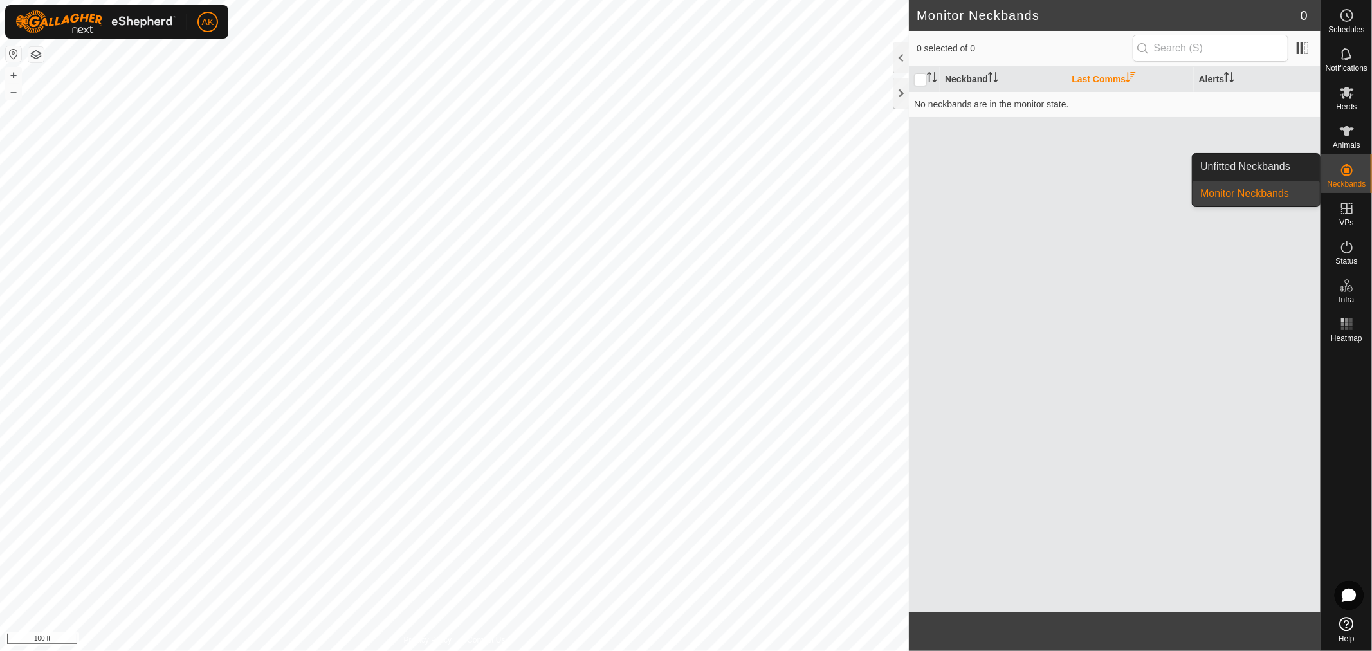
click at [1351, 170] on icon at bounding box center [1346, 169] width 15 height 15
click at [1281, 172] on link "Unfitted Neckbands" at bounding box center [1255, 167] width 127 height 26
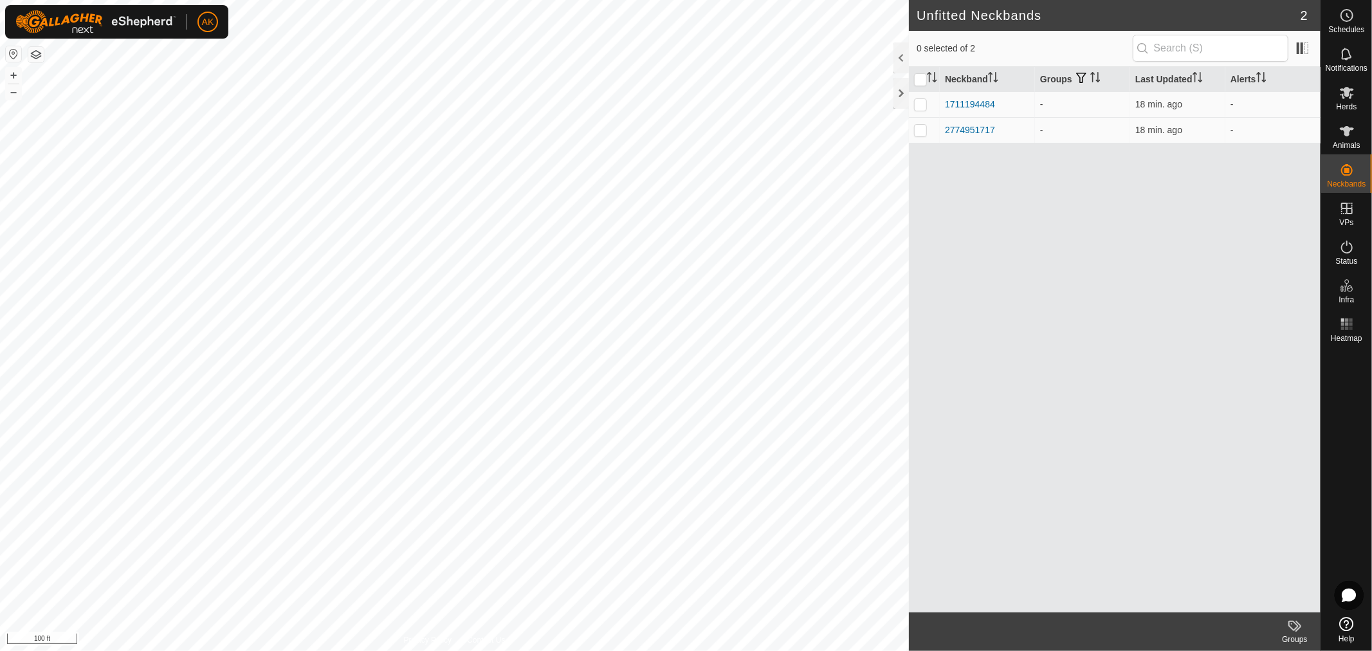
click at [1303, 15] on span "2" at bounding box center [1303, 15] width 7 height 19
click at [1347, 15] on icon at bounding box center [1348, 16] width 2 height 4
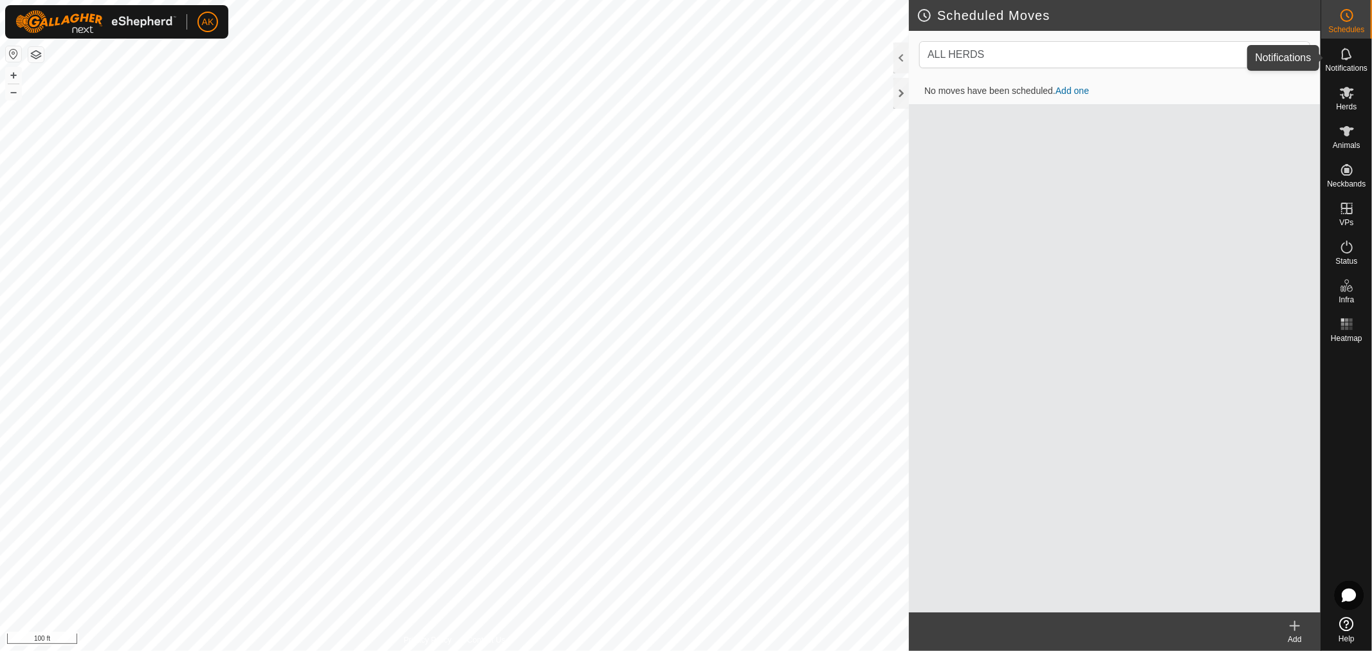
click at [1353, 55] on icon at bounding box center [1346, 53] width 15 height 15
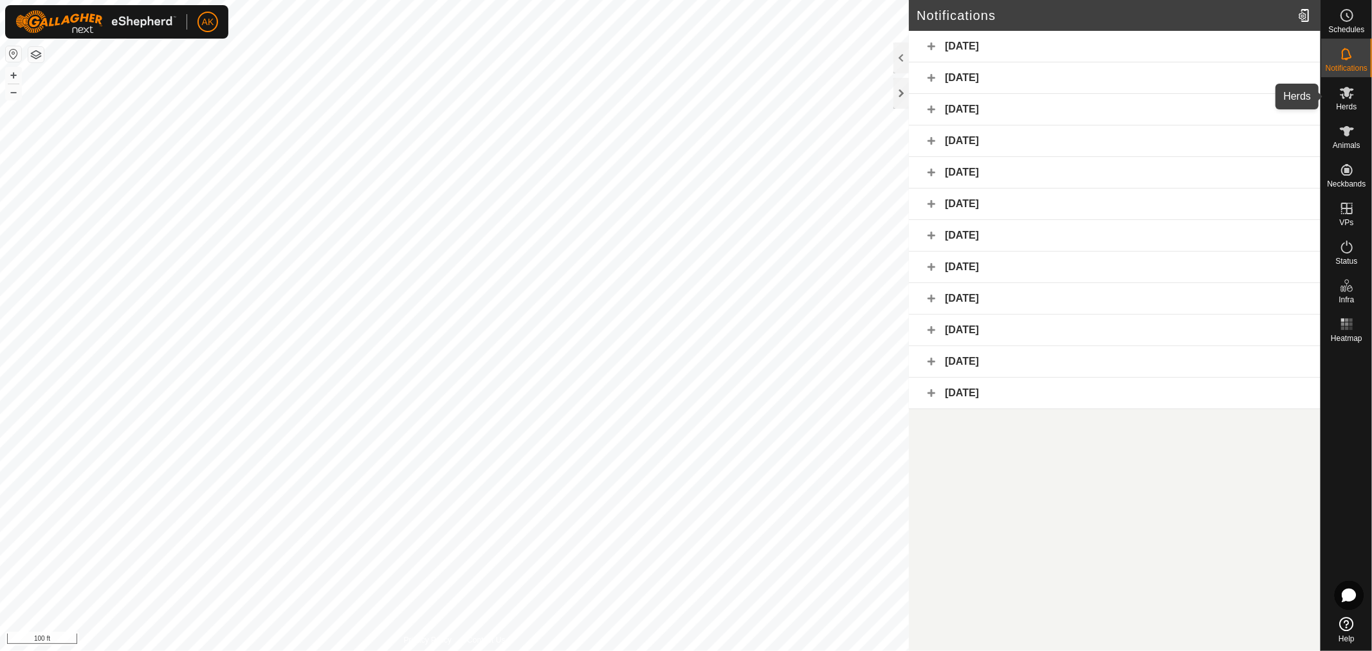
click at [1344, 106] on span "Herds" at bounding box center [1346, 107] width 21 height 8
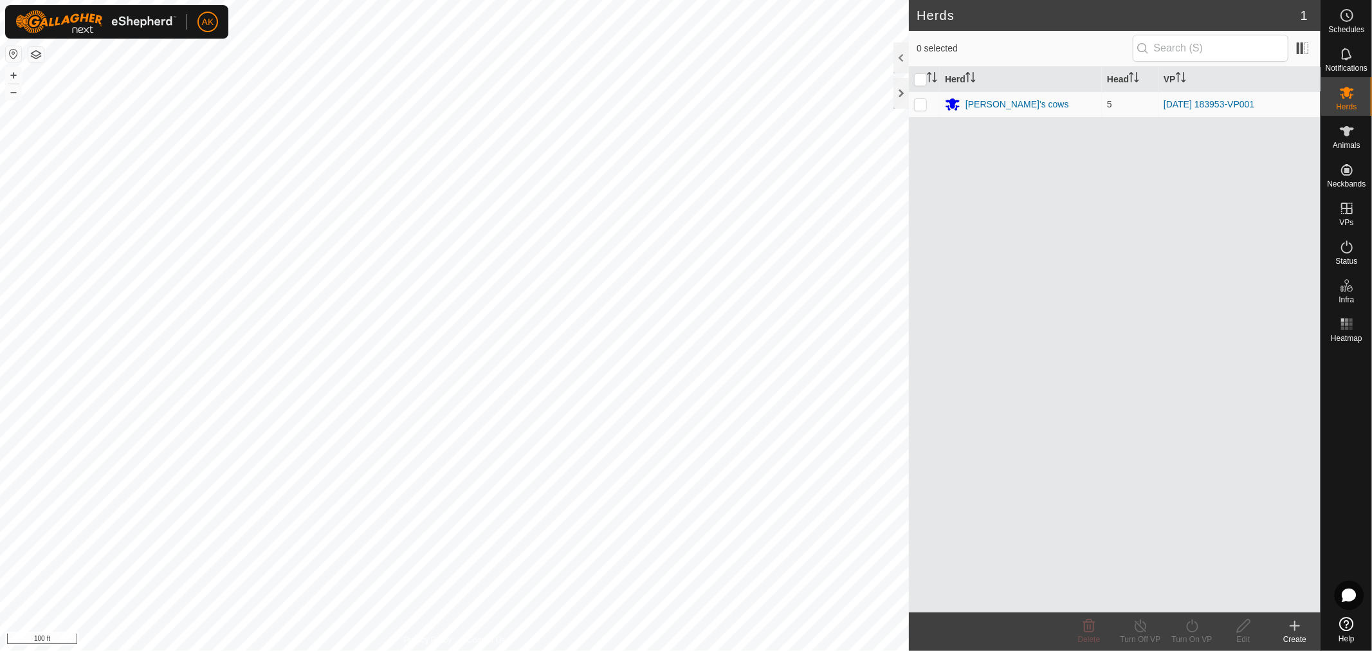
drag, startPoint x: 1282, startPoint y: 477, endPoint x: 1281, endPoint y: 485, distance: 8.5
click at [1282, 477] on div "Herd Head VP [PERSON_NAME]'s cows 5 [DATE] 183953-VP001" at bounding box center [1115, 339] width 412 height 545
click at [1296, 622] on icon at bounding box center [1294, 625] width 15 height 15
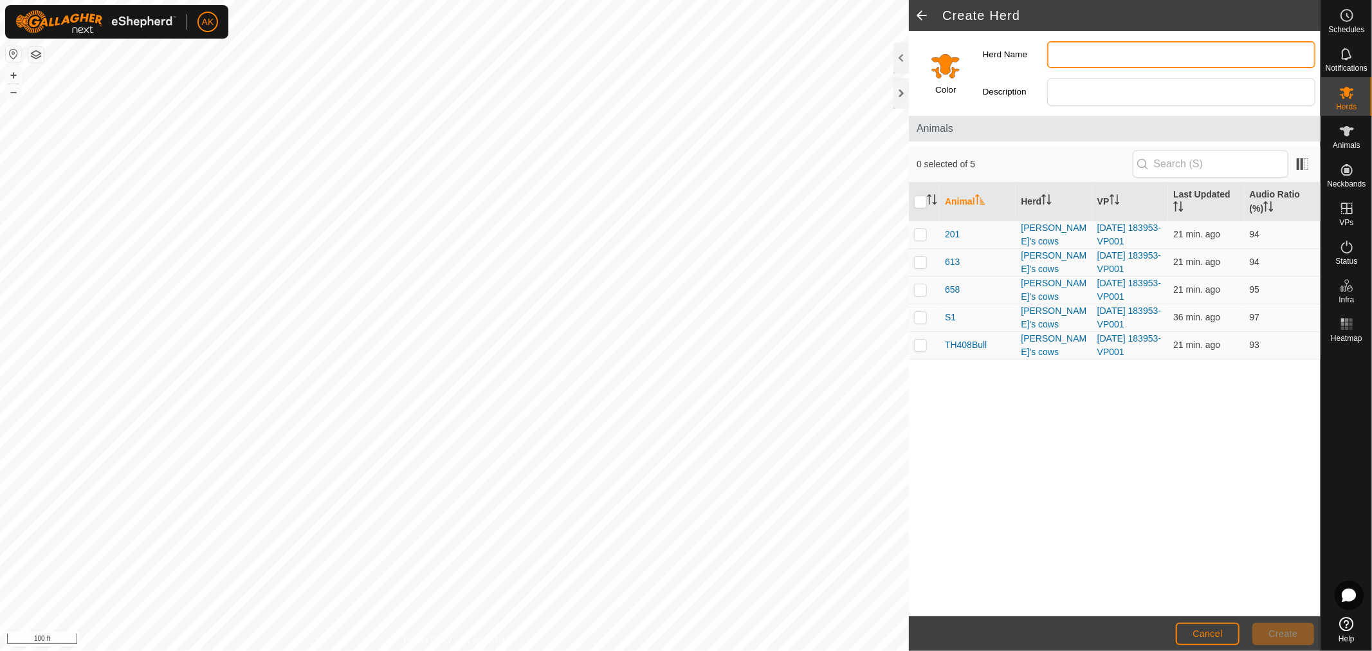
click at [1084, 56] on input "Herd Name" at bounding box center [1181, 54] width 268 height 27
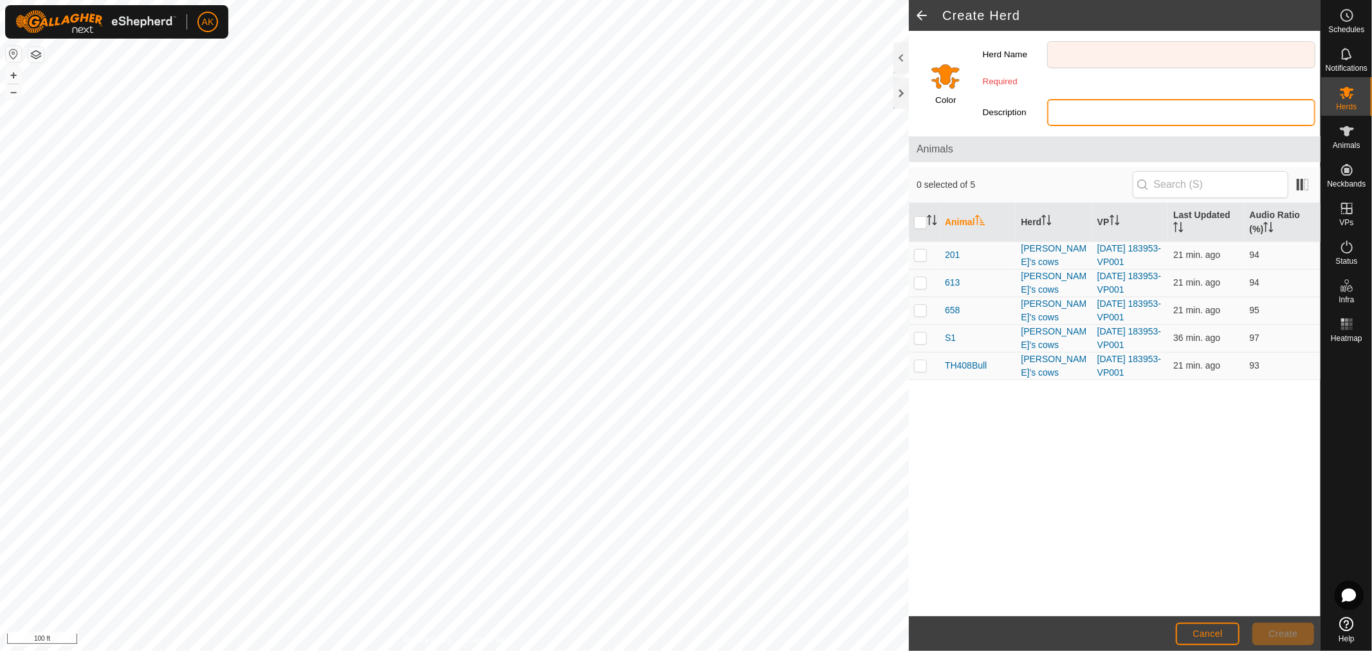
click at [1078, 80] on div "Herd Name Required Description" at bounding box center [1149, 81] width 343 height 100
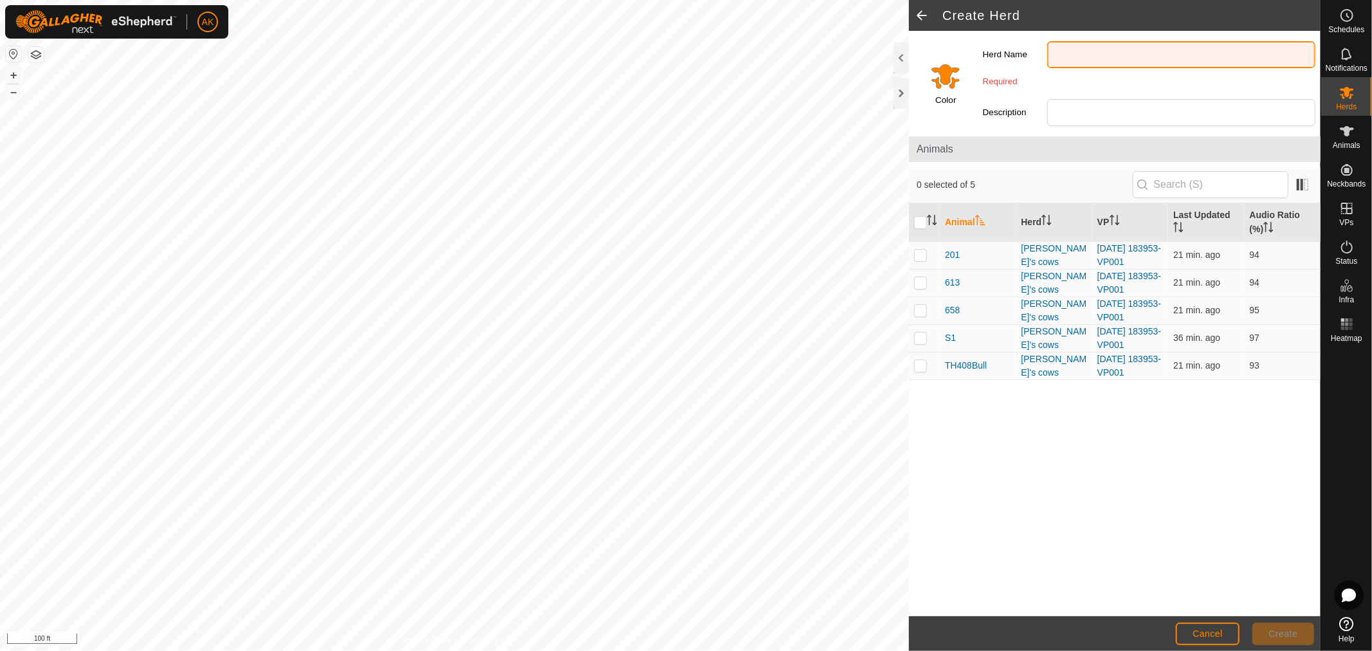
click at [1137, 48] on input "Herd Name" at bounding box center [1181, 54] width 268 height 27
drag, startPoint x: 1212, startPoint y: 472, endPoint x: 1217, endPoint y: 484, distance: 13.3
click at [1212, 472] on div "Animal Herd VP Last Updated Audio Ratio (%) 201 [PERSON_NAME]'s cows [DATE] 183…" at bounding box center [1115, 409] width 412 height 413
click at [1212, 635] on span "Cancel" at bounding box center [1207, 633] width 30 height 10
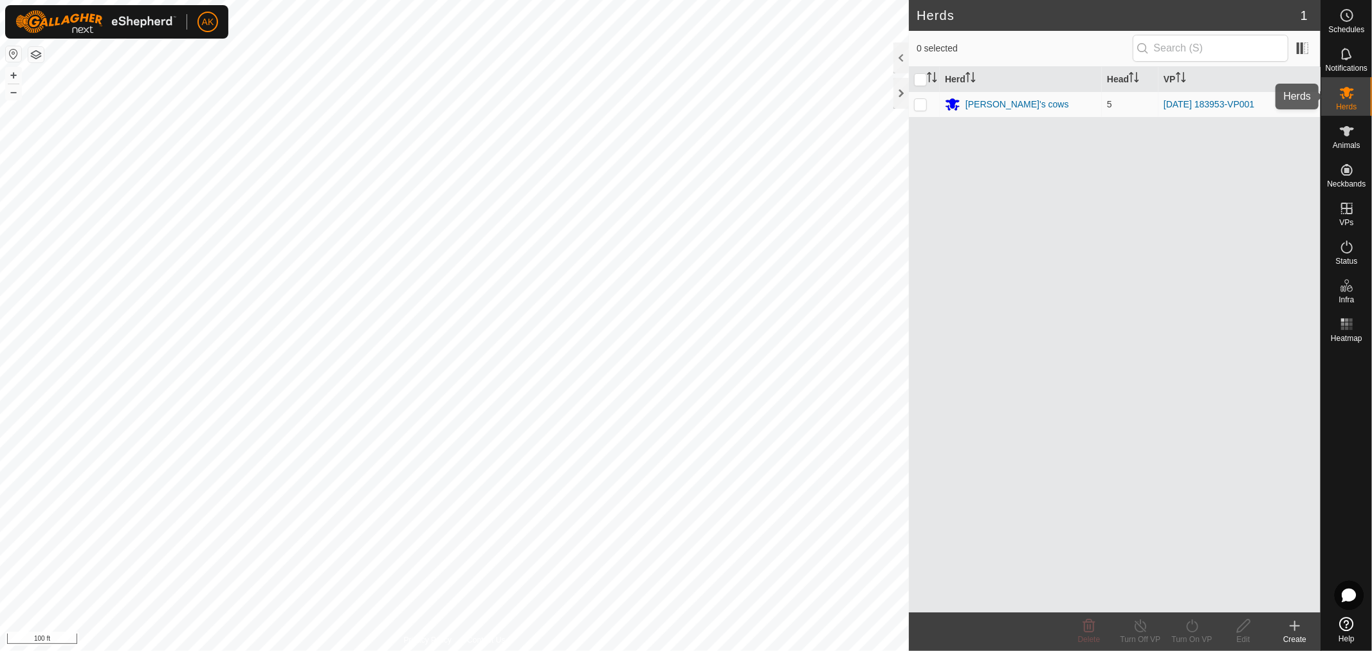
click at [1352, 153] on es-menu-bar "Schedules Notifications Herds Animals Neckbands VPs Status Infra Heatmap Help" at bounding box center [1345, 325] width 51 height 651
click at [1352, 143] on span "Animals" at bounding box center [1347, 145] width 28 height 8
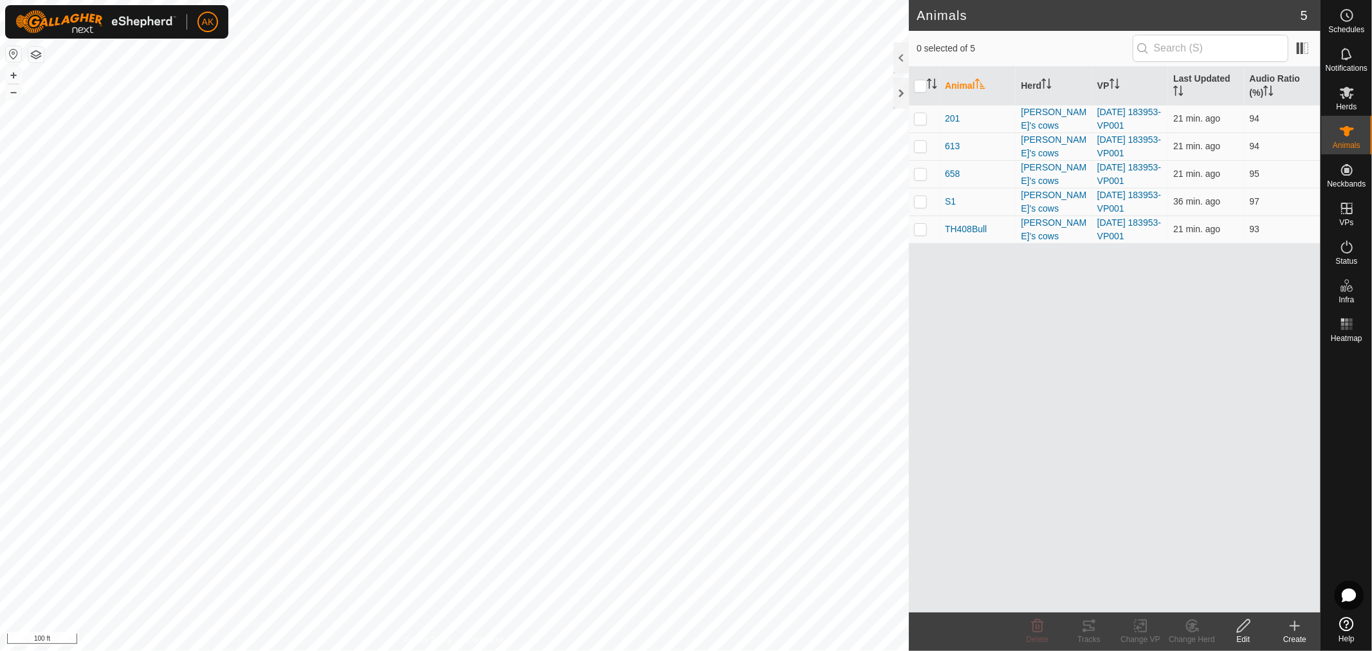
click at [1244, 628] on icon at bounding box center [1243, 625] width 16 height 15
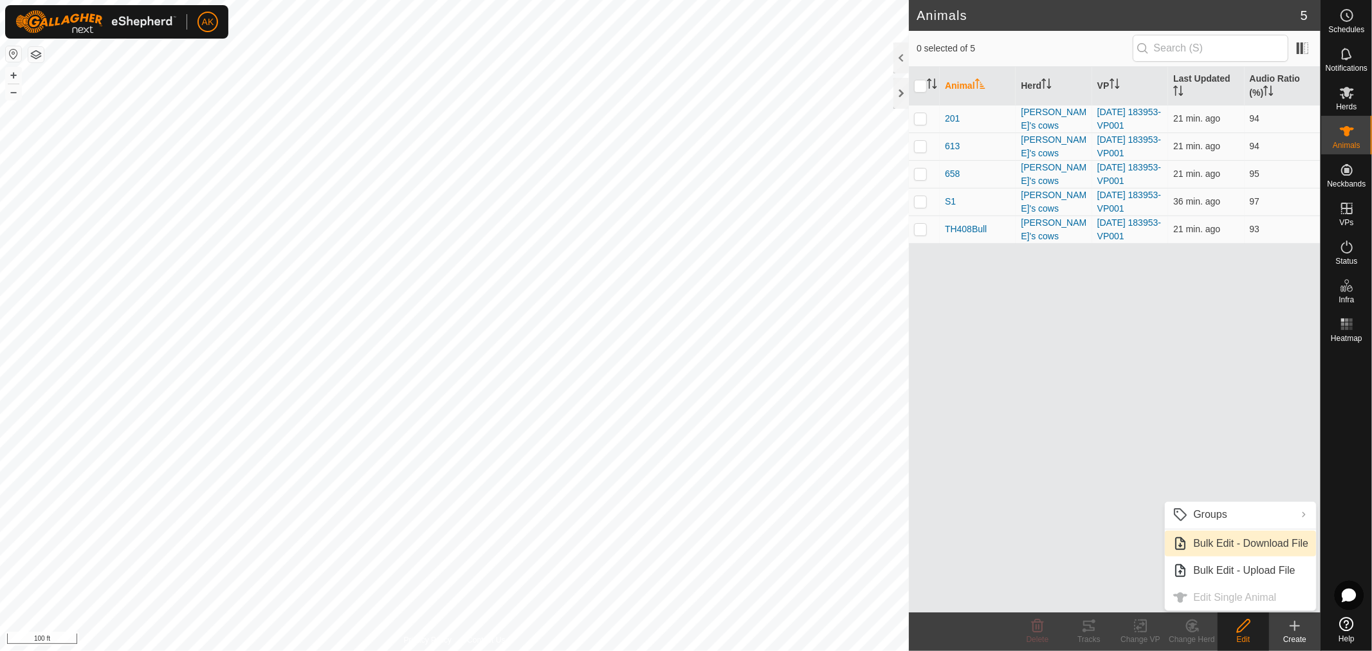
click at [1240, 549] on link "Bulk Edit - Download File" at bounding box center [1240, 544] width 151 height 26
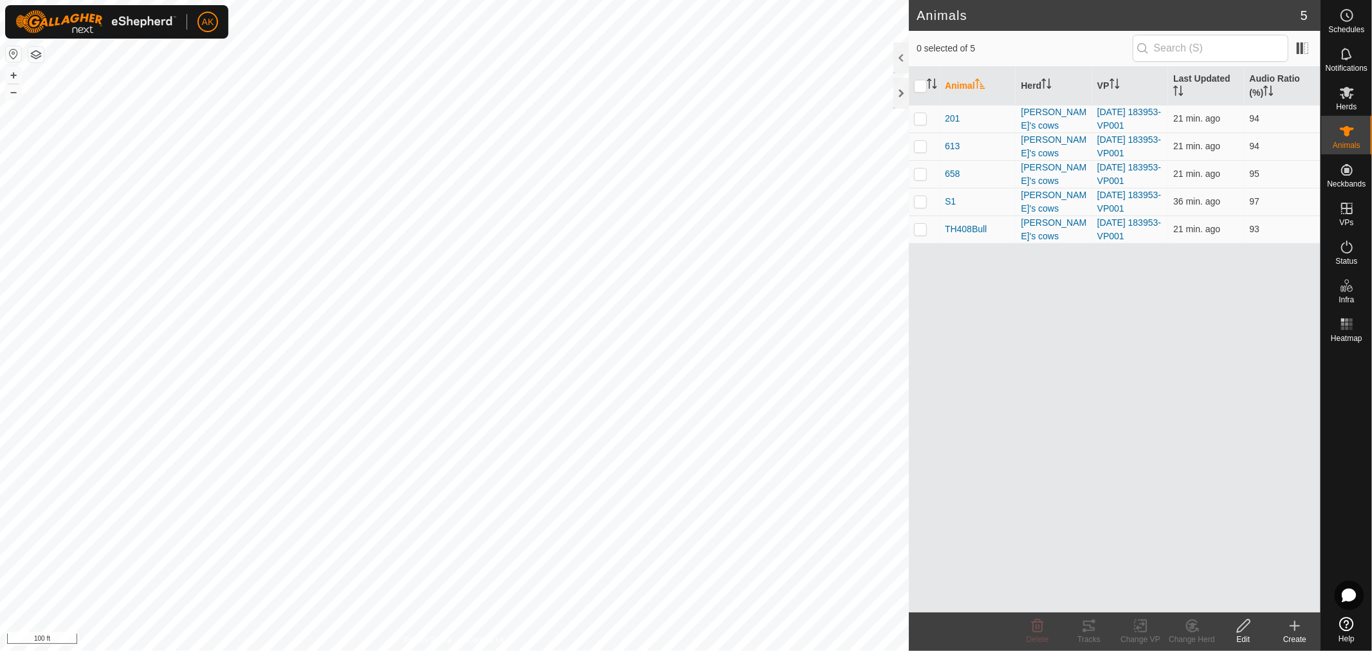
click at [1296, 626] on icon at bounding box center [1294, 625] width 15 height 15
click at [1263, 594] on link "Create Single Animal" at bounding box center [1238, 598] width 164 height 26
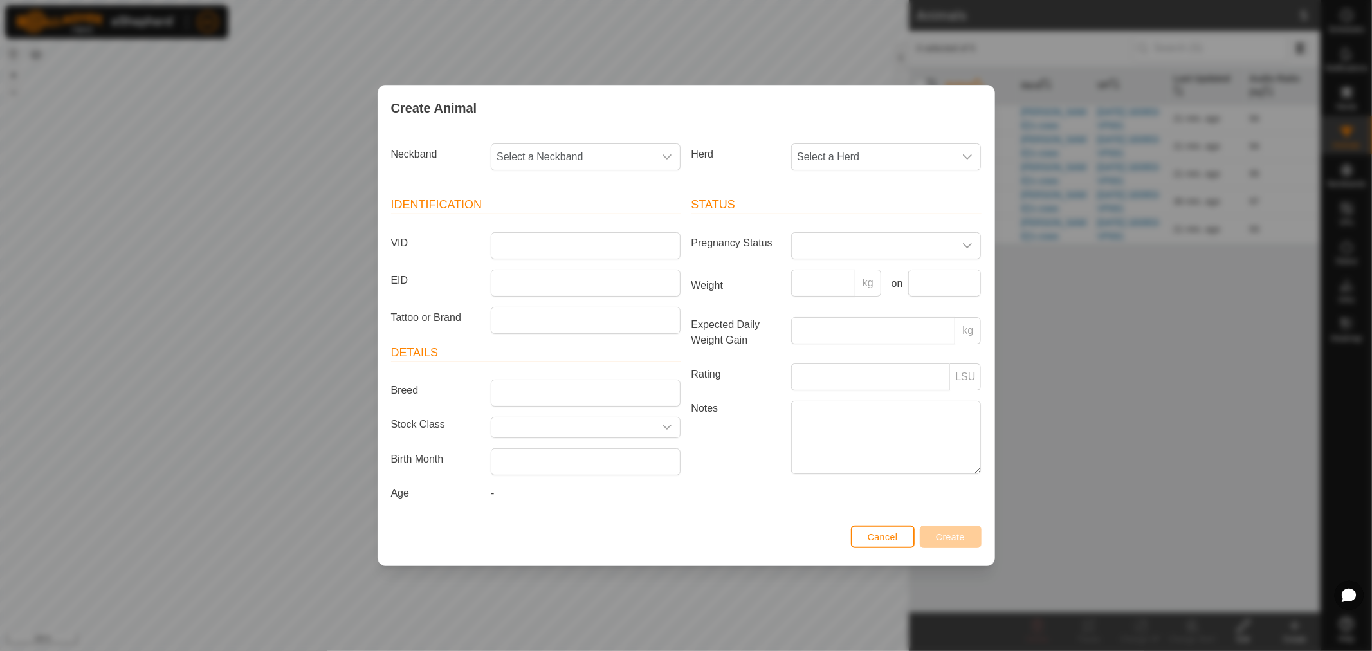
click at [620, 138] on div "Neckband Select a Neckband" at bounding box center [536, 162] width 300 height 48
click at [614, 156] on span "Select a Neckband" at bounding box center [572, 157] width 163 height 26
click at [549, 246] on li "1711194484" at bounding box center [586, 250] width 188 height 26
click at [884, 161] on span "Select a Herd" at bounding box center [873, 157] width 163 height 26
click at [840, 247] on li "[PERSON_NAME]'s cows" at bounding box center [886, 250] width 188 height 26
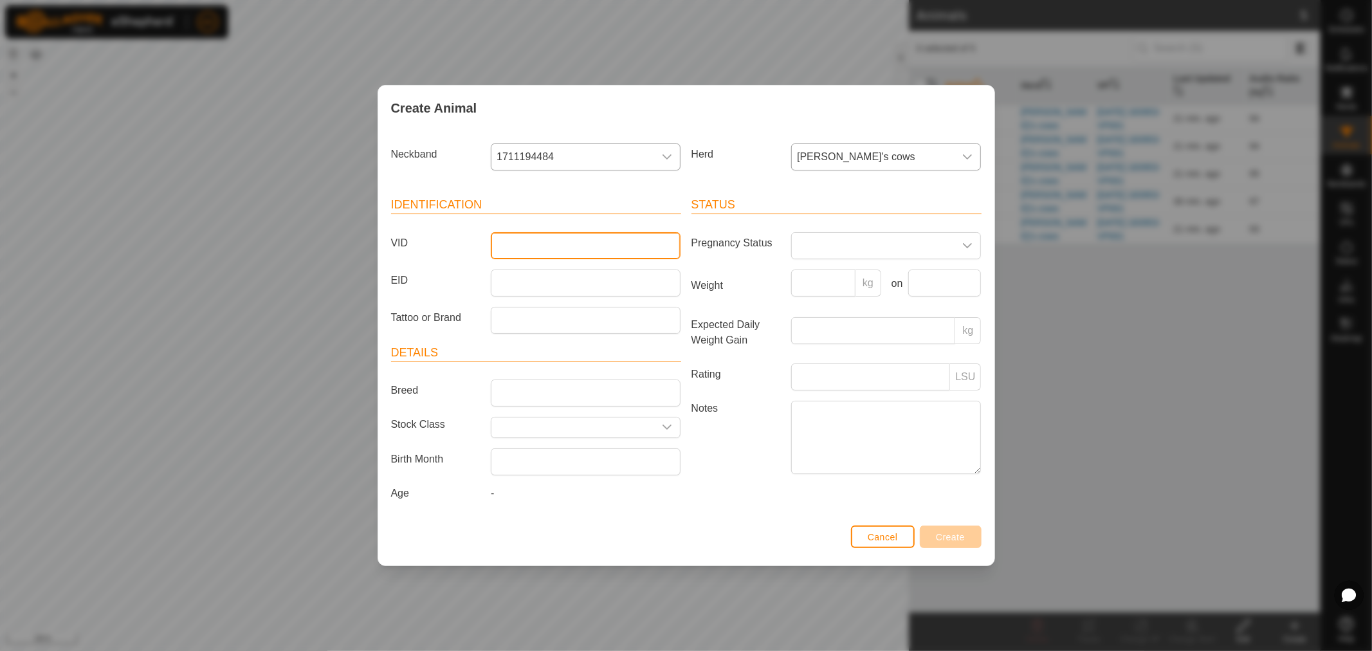
click at [558, 247] on input "VID" at bounding box center [586, 245] width 190 height 27
type input "401"
click at [941, 531] on button "Create" at bounding box center [951, 536] width 62 height 23
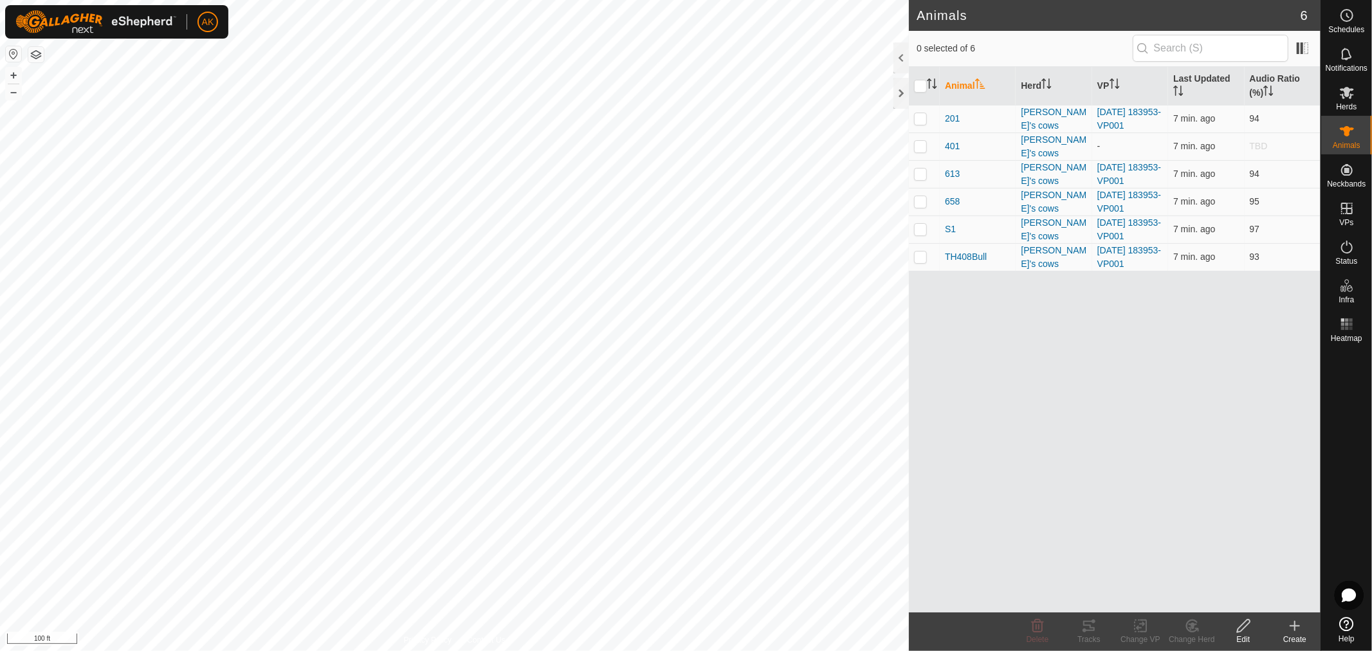
click at [1295, 624] on icon at bounding box center [1294, 625] width 15 height 15
click at [1214, 603] on link "Create Single Animal" at bounding box center [1238, 598] width 164 height 26
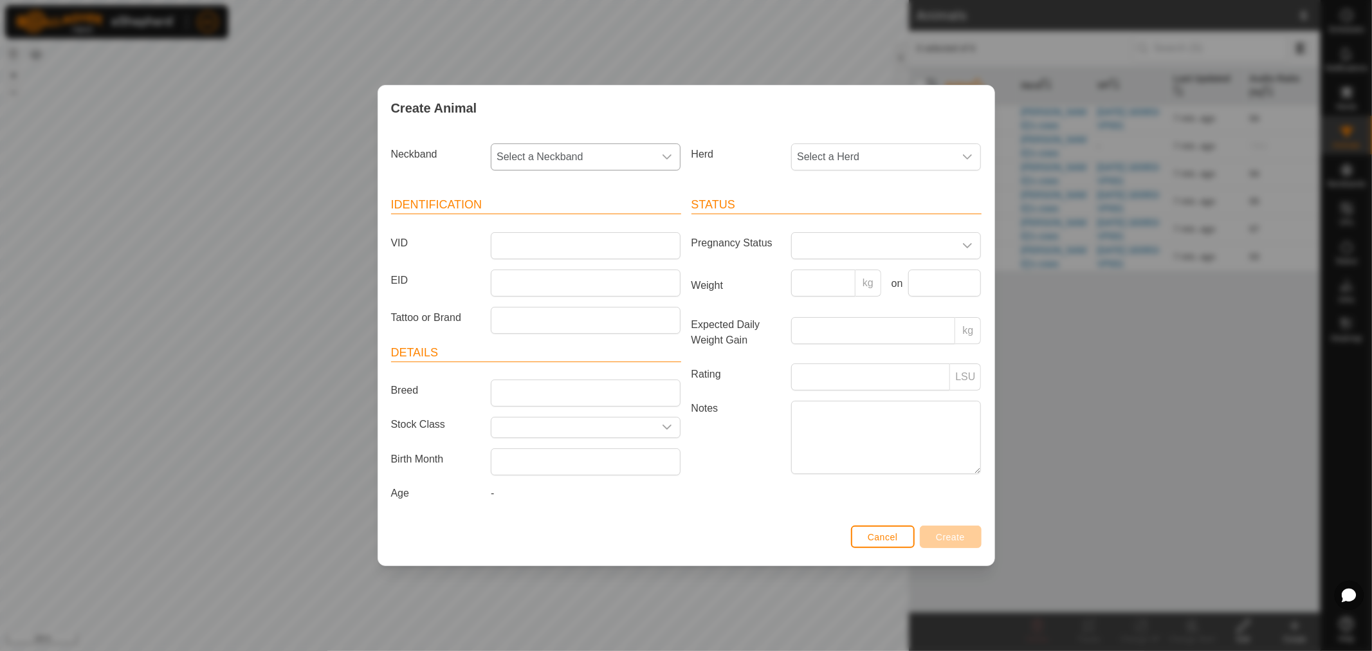
click at [622, 165] on span "Select a Neckband" at bounding box center [572, 157] width 163 height 26
click at [545, 255] on li "2774951717" at bounding box center [586, 250] width 188 height 26
click at [925, 159] on span "Select a Herd" at bounding box center [873, 157] width 163 height 26
click at [833, 249] on li "[PERSON_NAME]'s cows" at bounding box center [886, 250] width 188 height 26
click at [583, 247] on input "VID" at bounding box center [586, 245] width 190 height 27
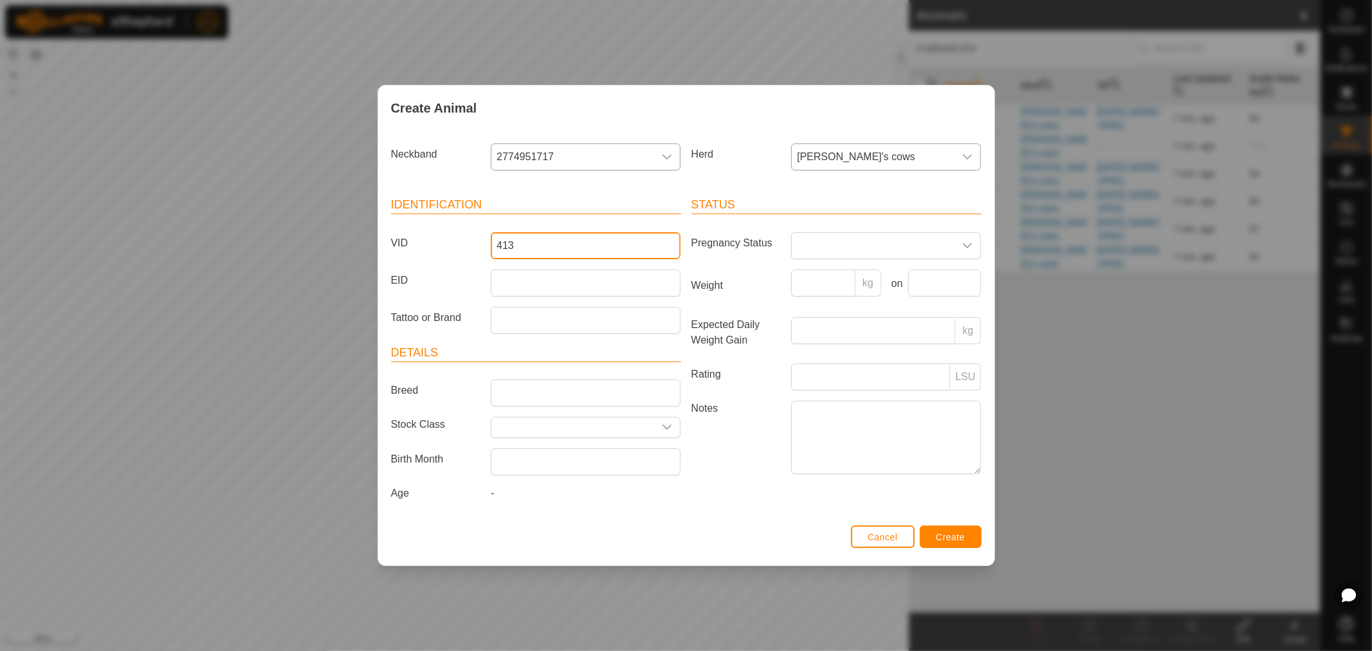
type input "413"
click at [960, 532] on span "Create" at bounding box center [950, 537] width 29 height 10
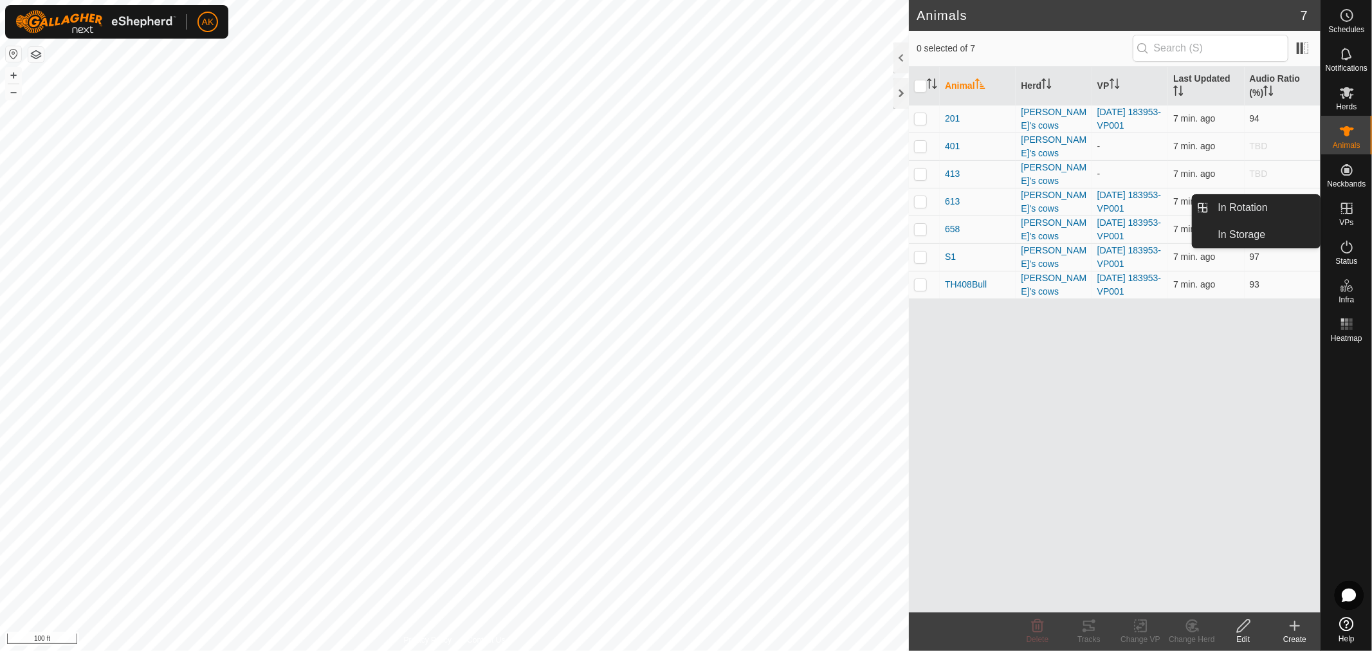
drag, startPoint x: 1345, startPoint y: 198, endPoint x: 1338, endPoint y: 217, distance: 20.3
click at [1338, 216] on es-virtualpaddocks-svg-icon at bounding box center [1346, 208] width 23 height 21
click at [1349, 215] on icon at bounding box center [1346, 208] width 15 height 15
click at [1264, 233] on link "In Storage" at bounding box center [1265, 235] width 110 height 26
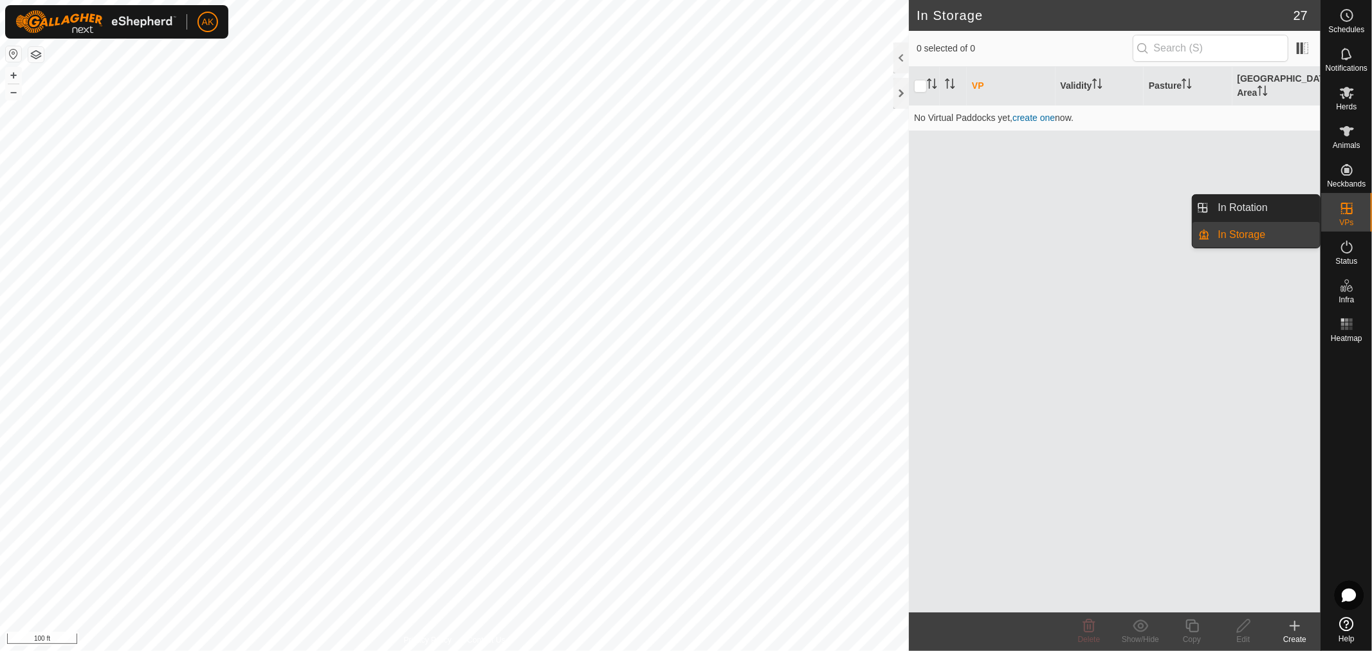
click at [1255, 208] on link "In Rotation" at bounding box center [1265, 208] width 110 height 26
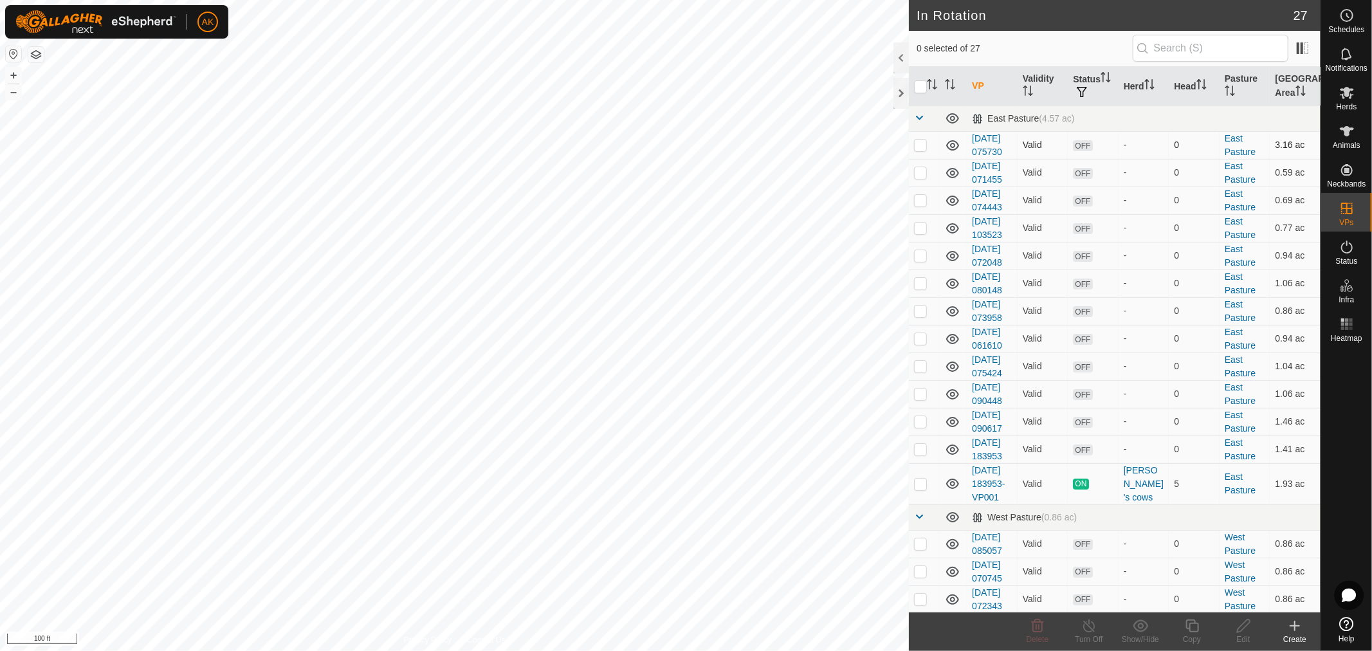
checkbox input "true"
click at [1345, 93] on icon at bounding box center [1347, 93] width 14 height 12
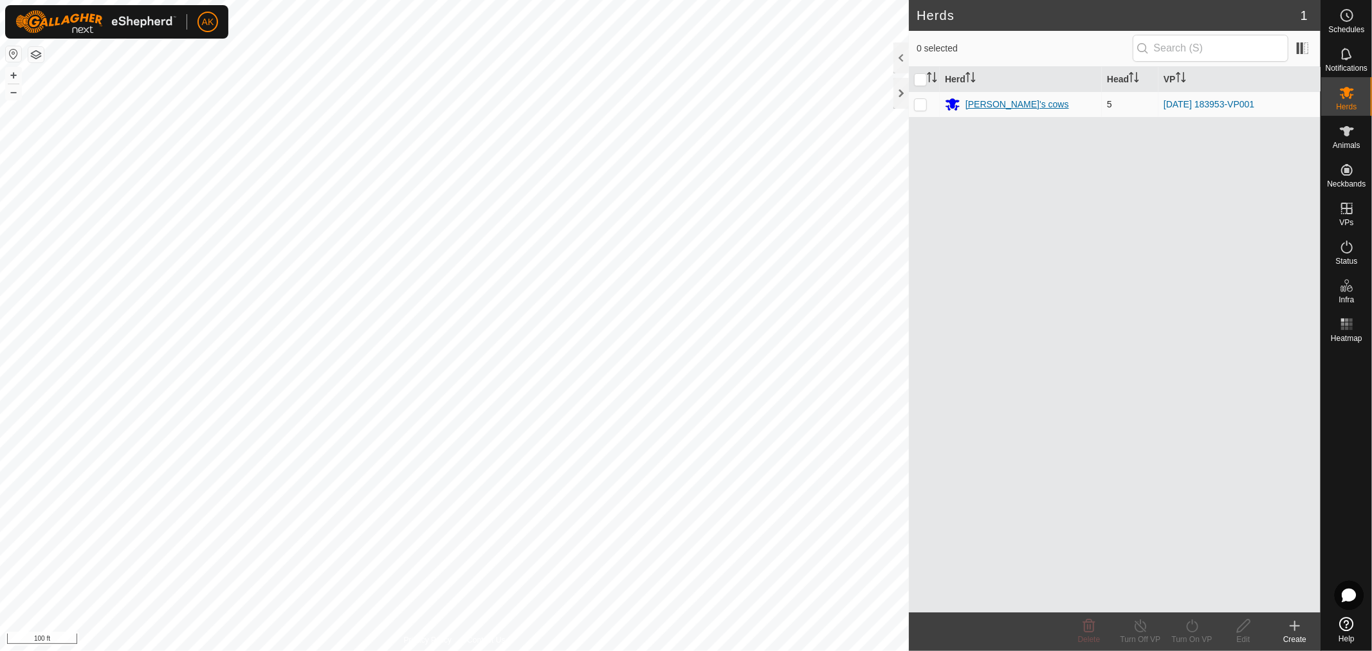
click at [1010, 101] on div "[PERSON_NAME]'s cows" at bounding box center [1017, 105] width 104 height 14
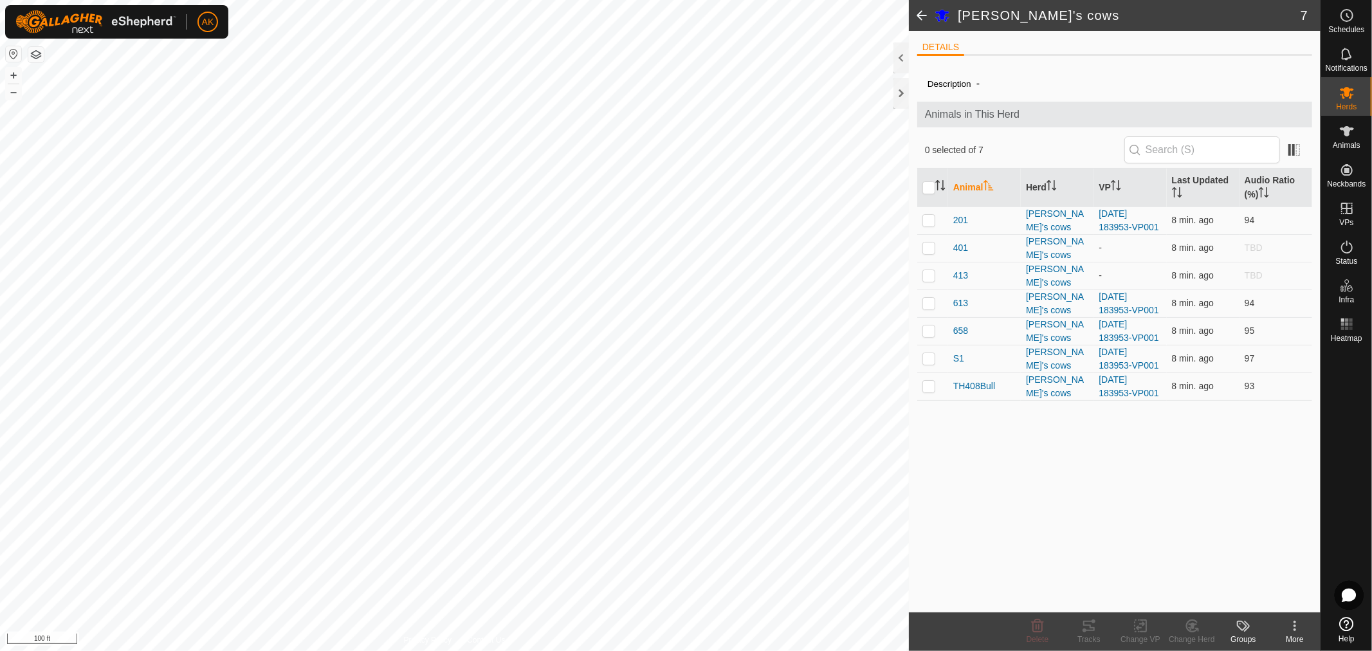
click at [922, 182] on div at bounding box center [928, 187] width 13 height 13
click at [930, 189] on input "checkbox" at bounding box center [928, 187] width 13 height 13
checkbox input "true"
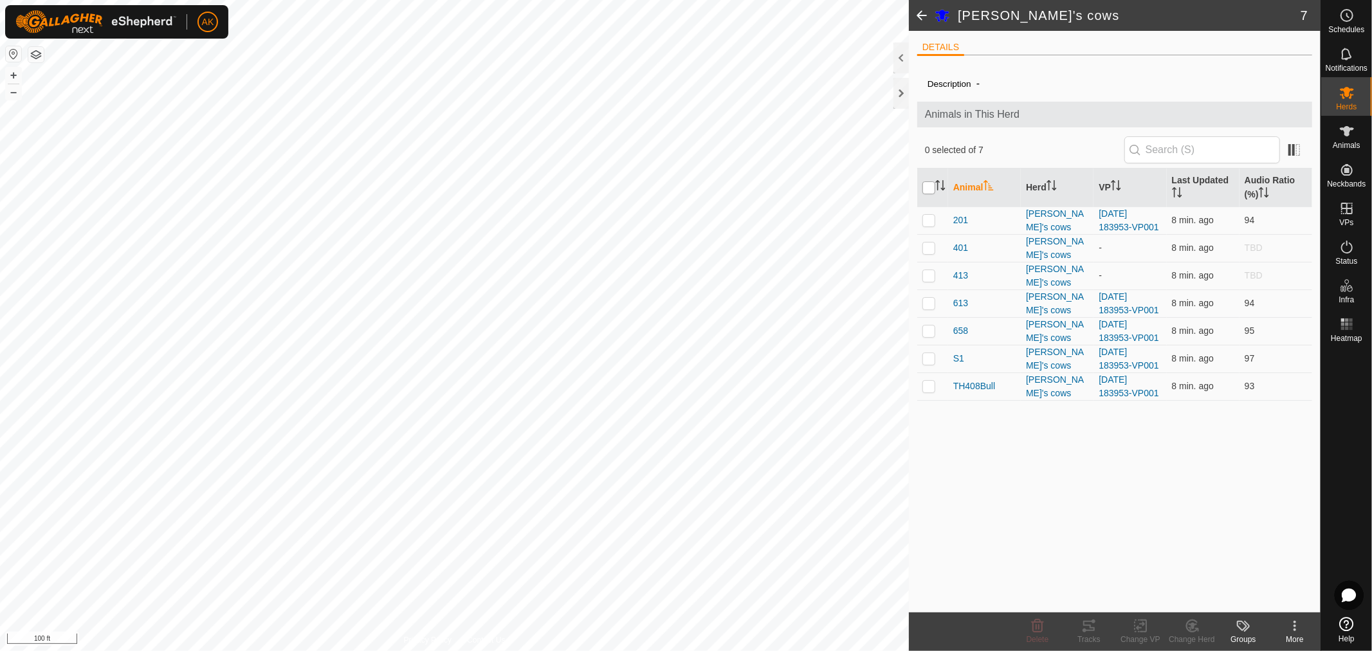
checkbox input "true"
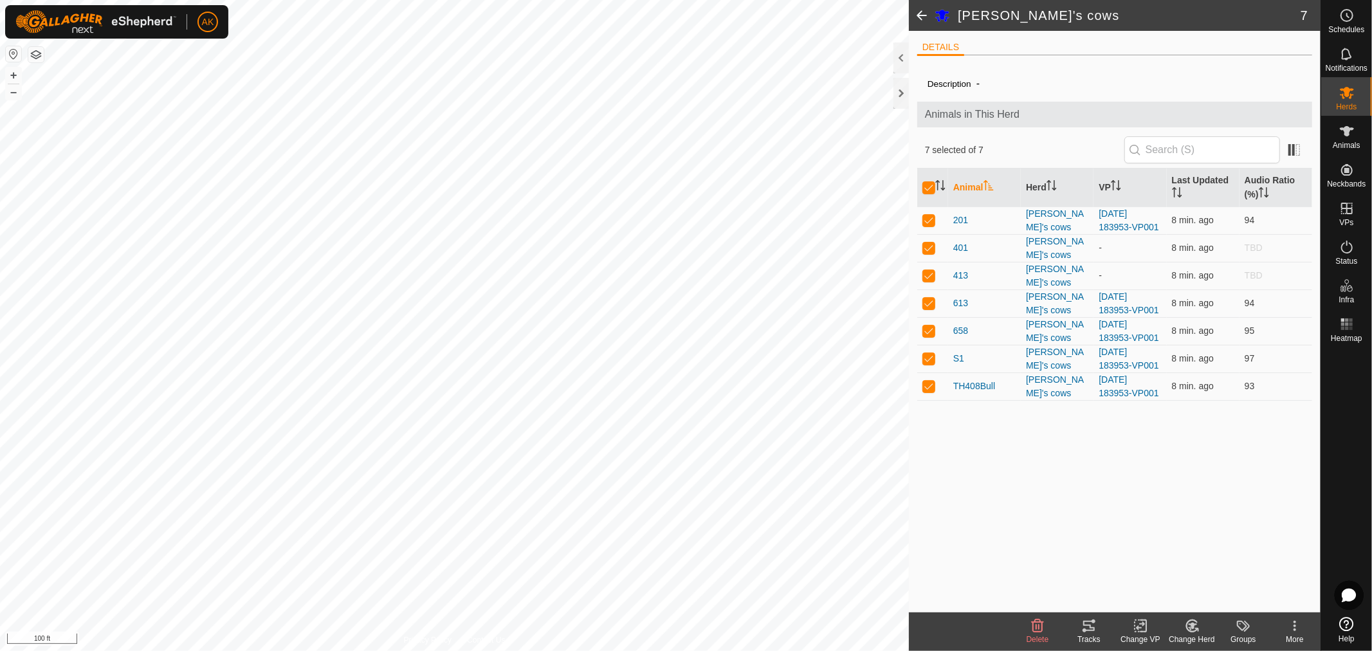
click at [1142, 626] on icon at bounding box center [1140, 625] width 16 height 15
click at [1178, 575] on link "Choose VP..." at bounding box center [1178, 571] width 127 height 26
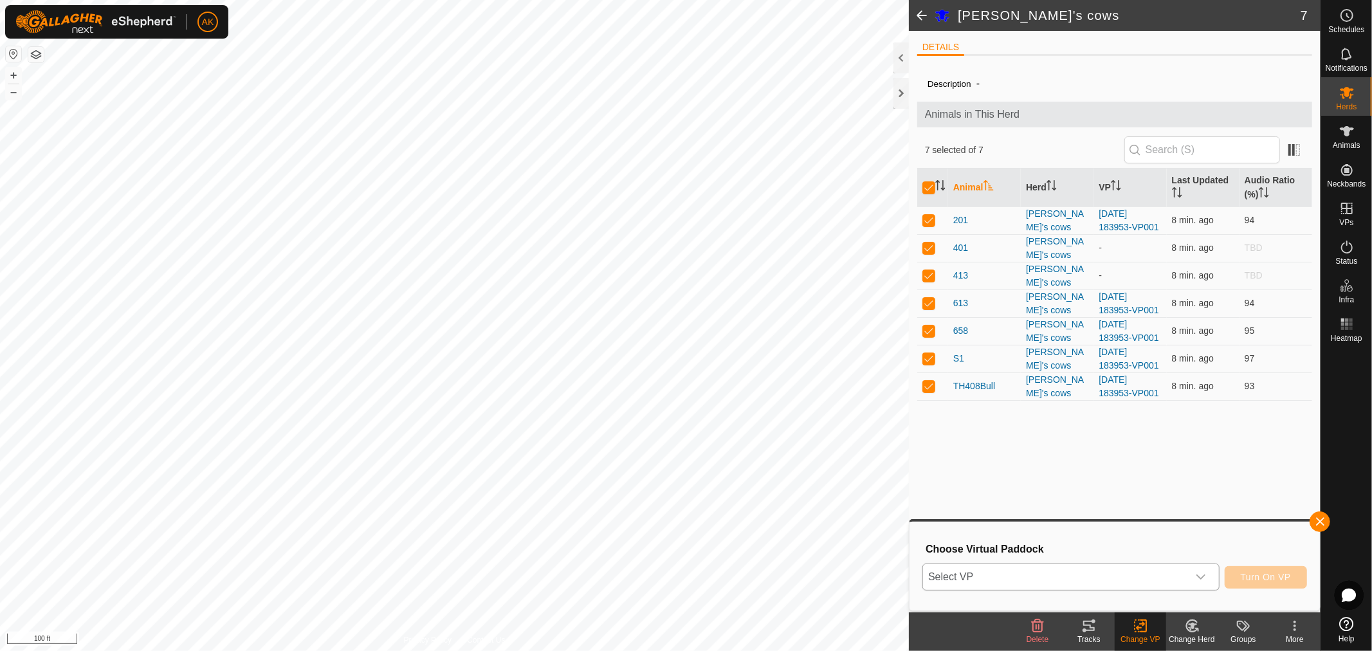
click at [1214, 581] on p-select "Select VP" at bounding box center [1070, 576] width 297 height 27
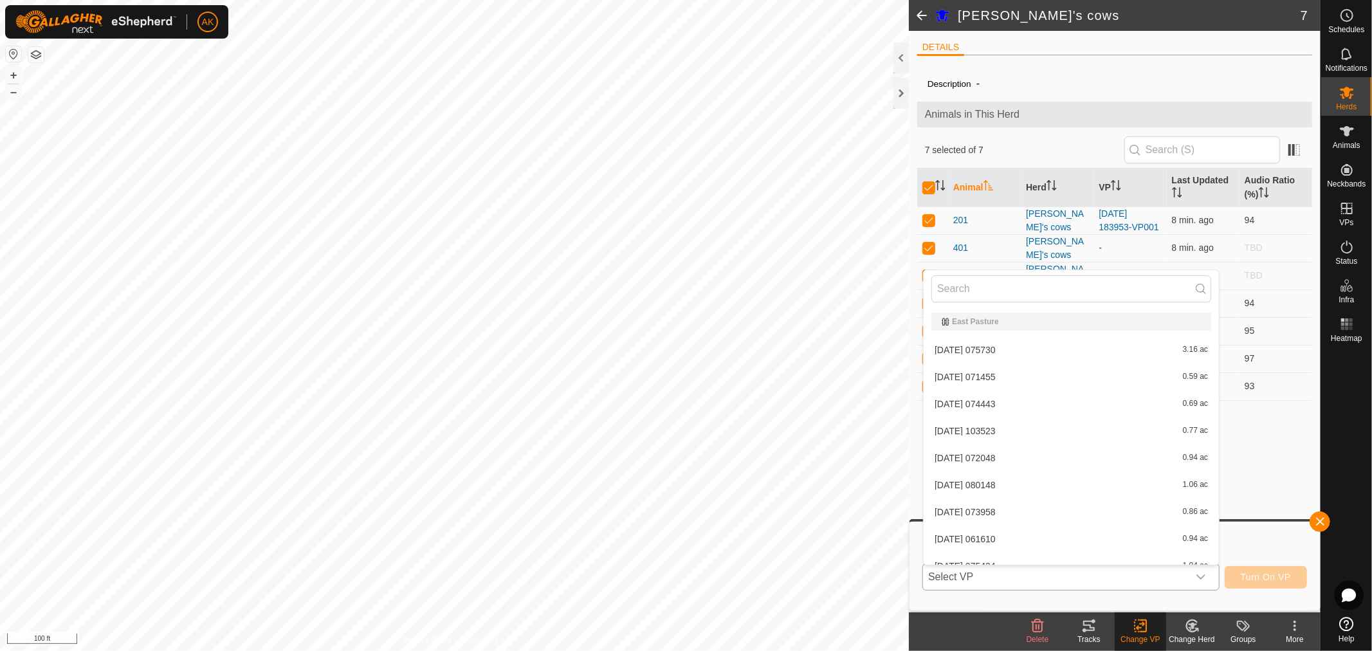
scroll to position [14, 0]
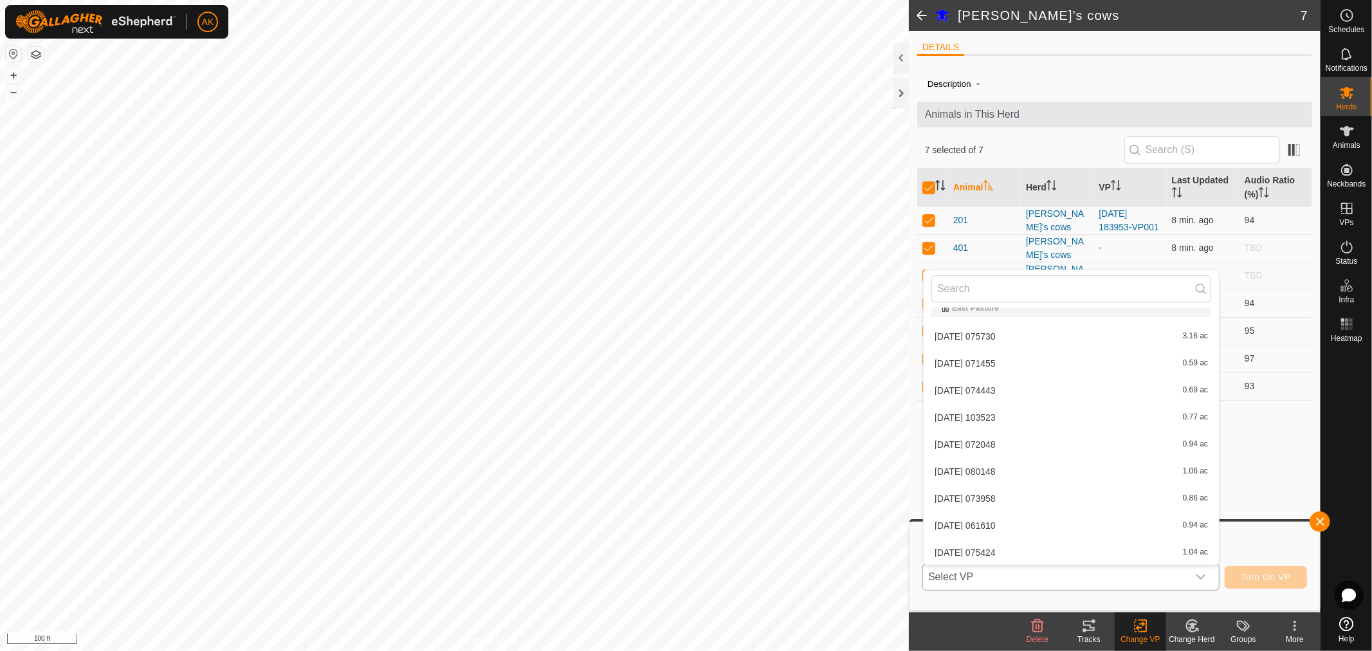
click at [991, 370] on li "[DATE] 071455 0.59 ac" at bounding box center [1070, 363] width 295 height 26
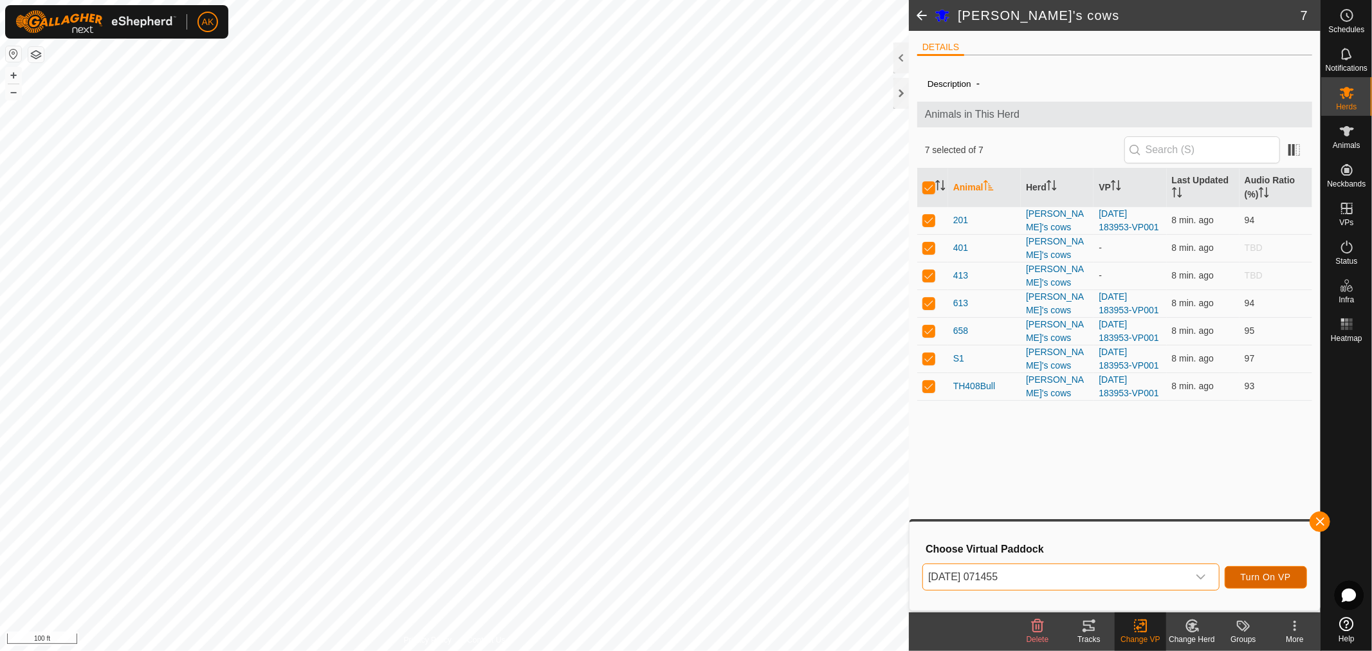
click at [1270, 578] on span "Turn On VP" at bounding box center [1266, 577] width 50 height 10
